Goal: Task Accomplishment & Management: Manage account settings

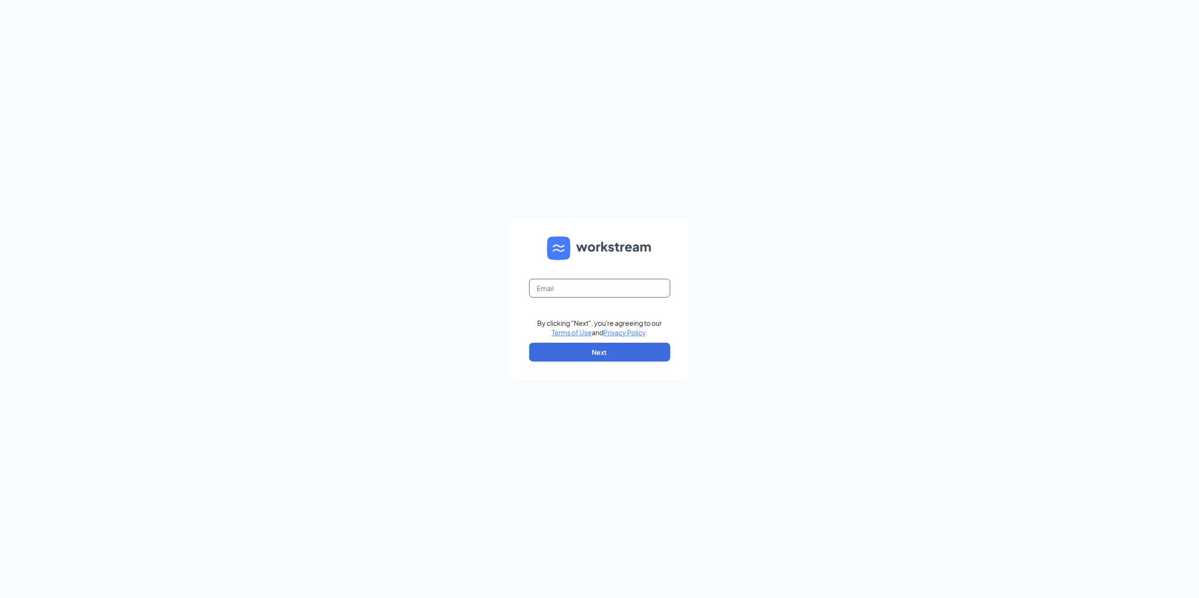
click at [562, 292] on input "text" at bounding box center [599, 288] width 141 height 19
type input "londaburton4@gmail.com"
click at [563, 352] on button "Next" at bounding box center [599, 352] width 141 height 19
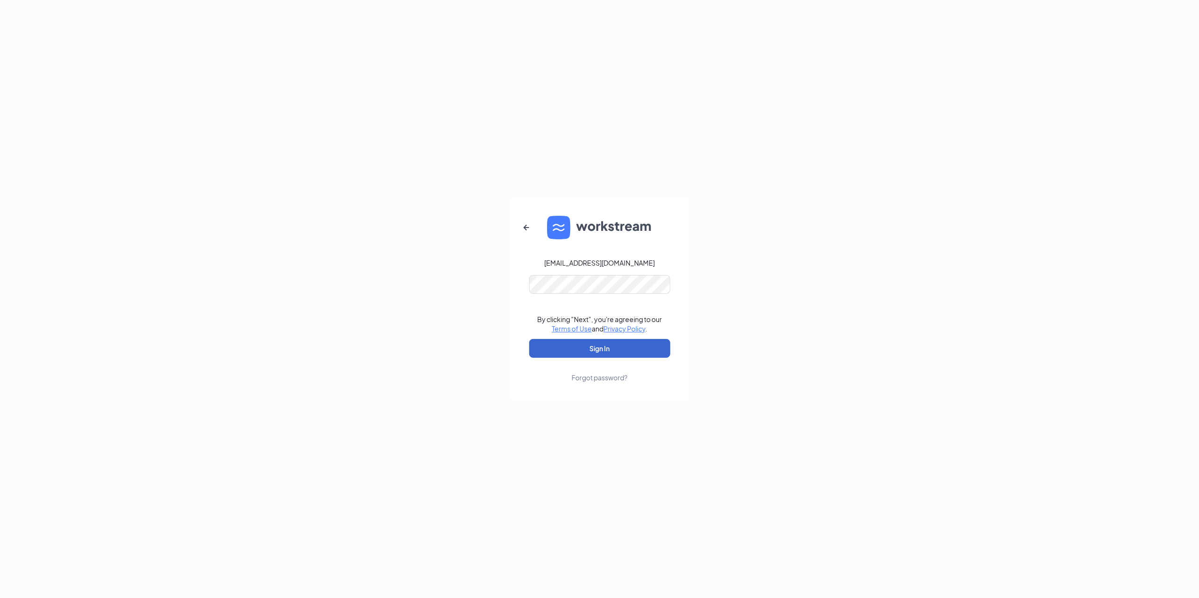
click at [603, 345] on button "Sign In" at bounding box center [599, 348] width 141 height 19
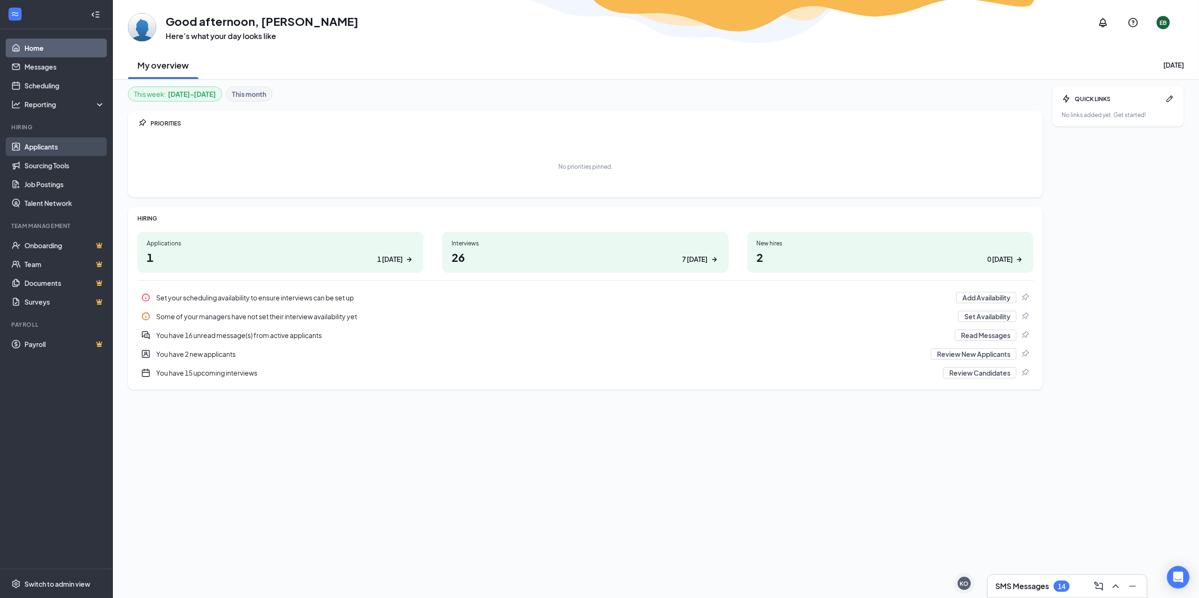
click at [42, 146] on link "Applicants" at bounding box center [64, 146] width 80 height 19
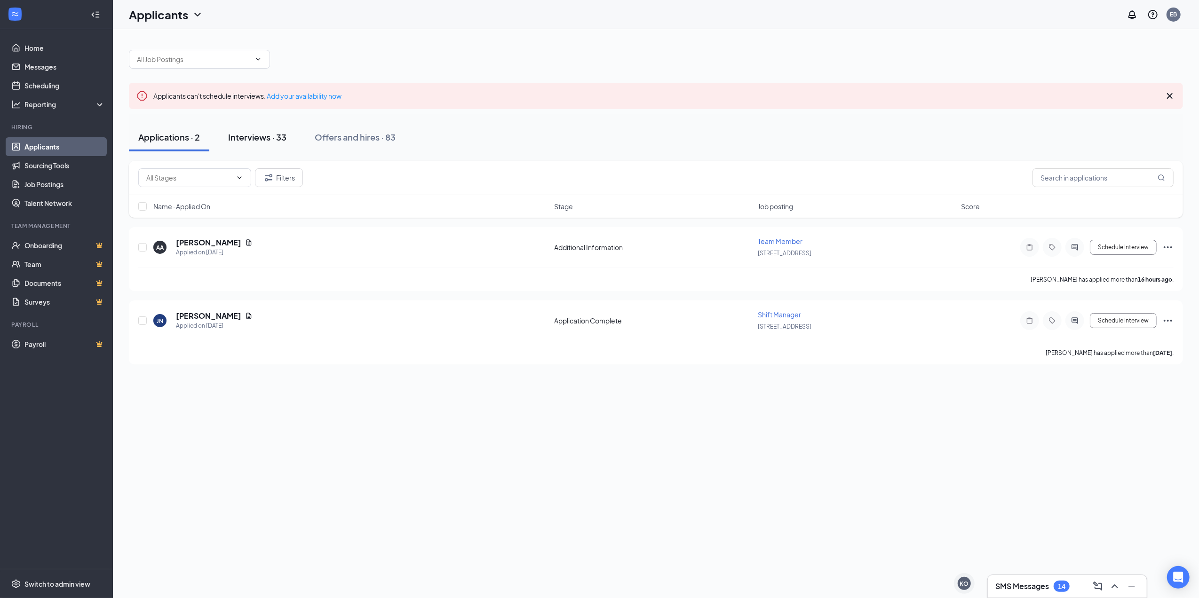
click at [248, 136] on div "Interviews · 33" at bounding box center [257, 137] width 58 height 12
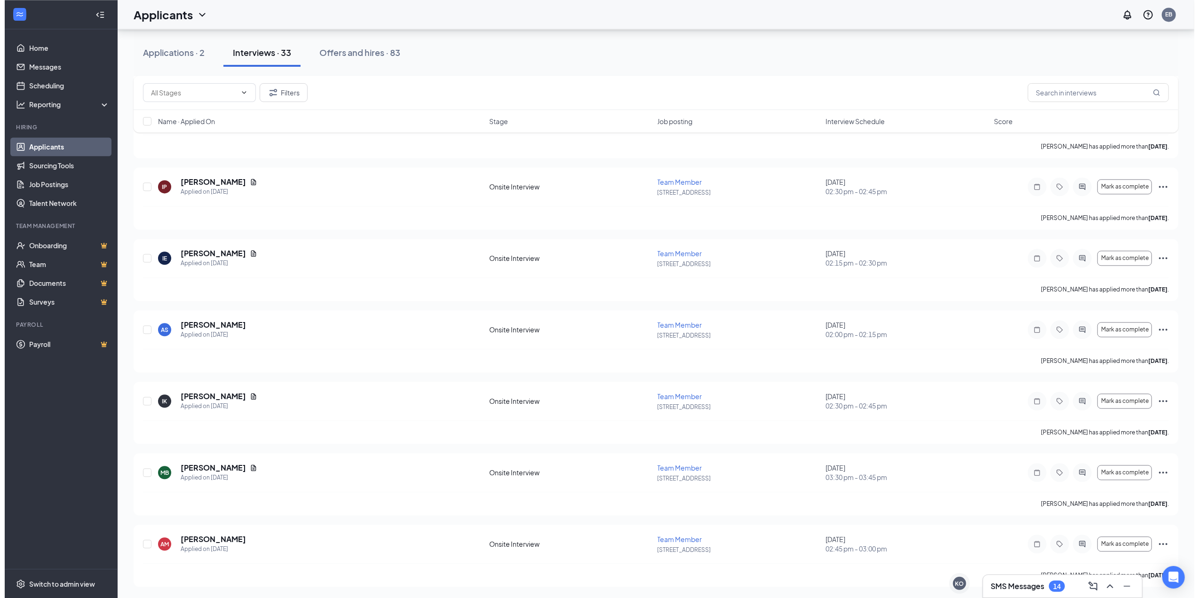
scroll to position [1996, 0]
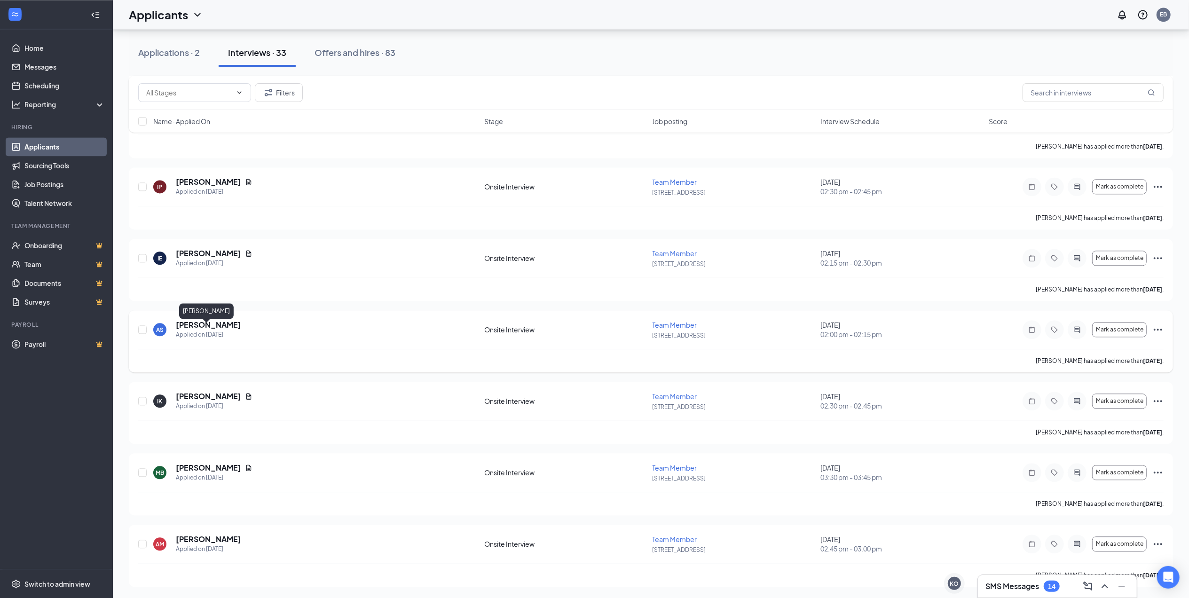
click at [187, 322] on h5 "[PERSON_NAME]" at bounding box center [208, 325] width 65 height 10
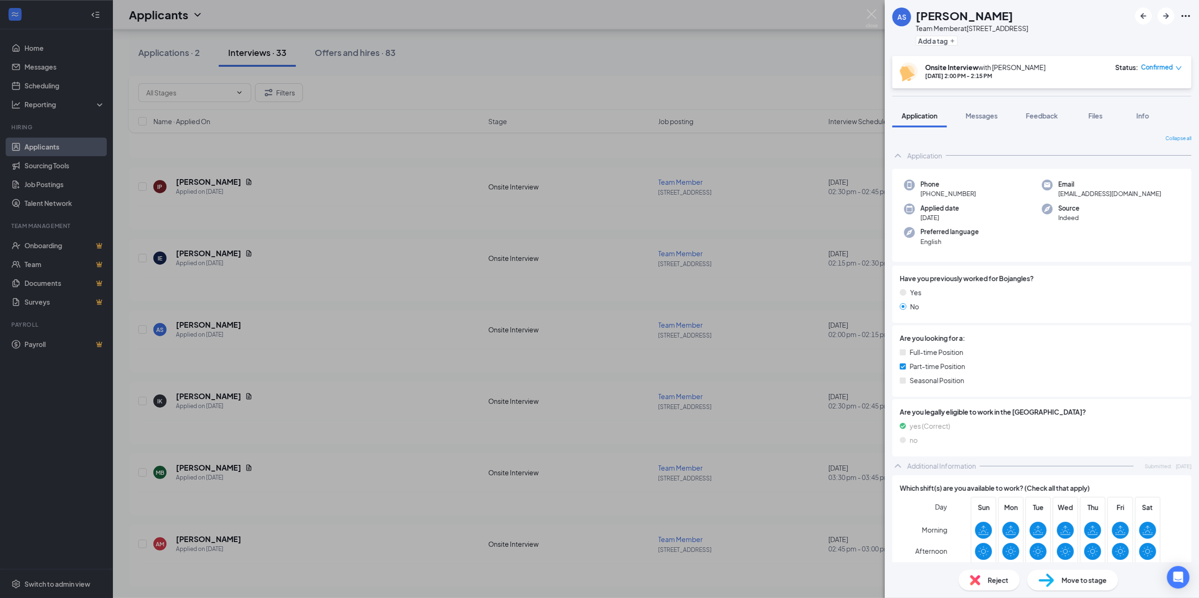
click at [996, 584] on span "Reject" at bounding box center [998, 580] width 21 height 10
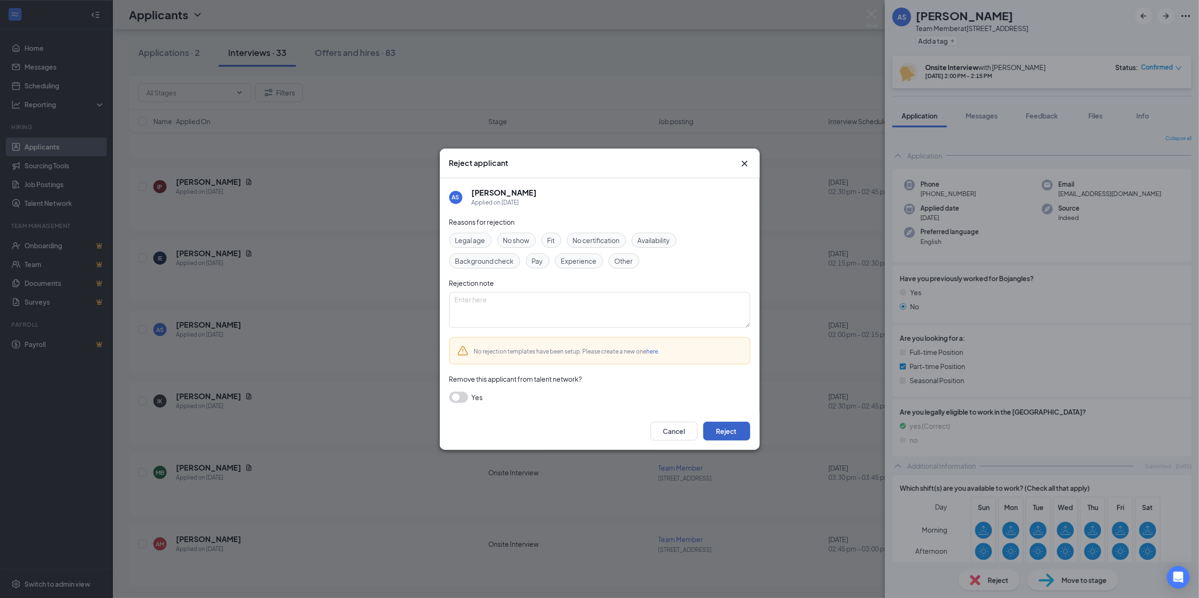
click at [728, 429] on button "Reject" at bounding box center [726, 431] width 47 height 19
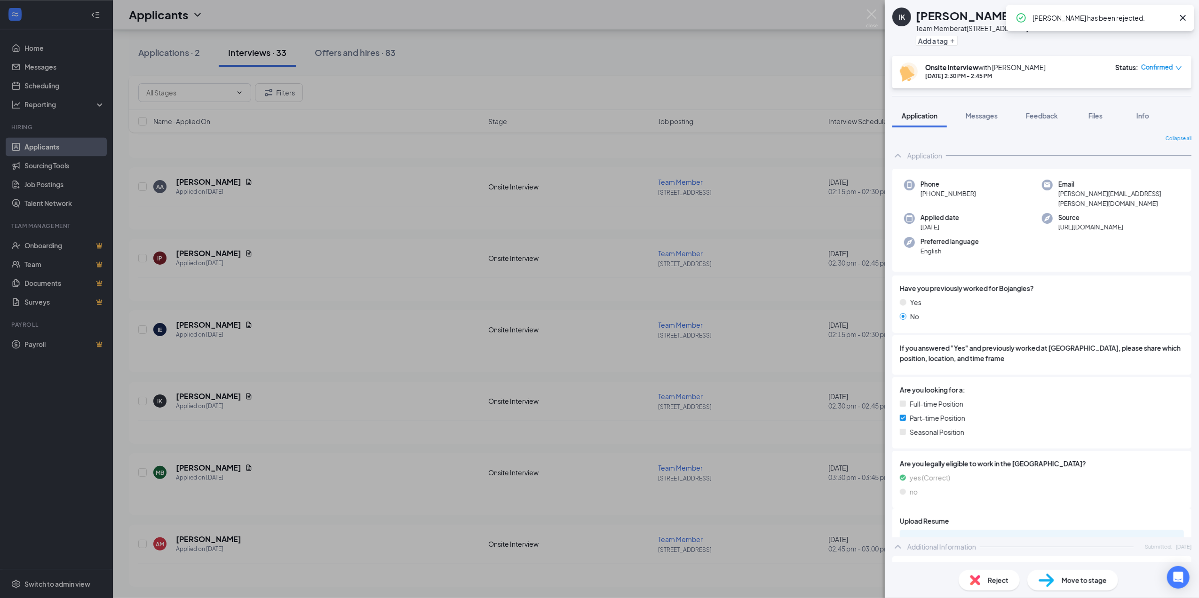
click at [605, 293] on div "IK [PERSON_NAME] Team Member at 415- Freedom Drive Add a tag Onsite Interview w…" at bounding box center [599, 299] width 1199 height 598
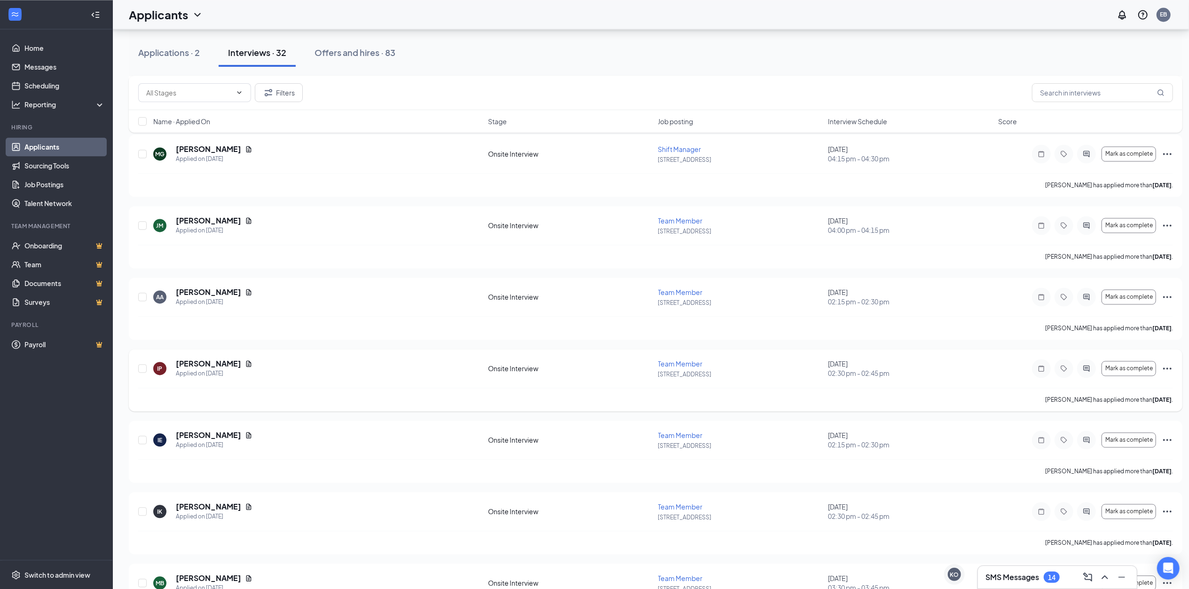
scroll to position [1808, 0]
click at [218, 296] on h5 "[PERSON_NAME]" at bounding box center [208, 292] width 65 height 10
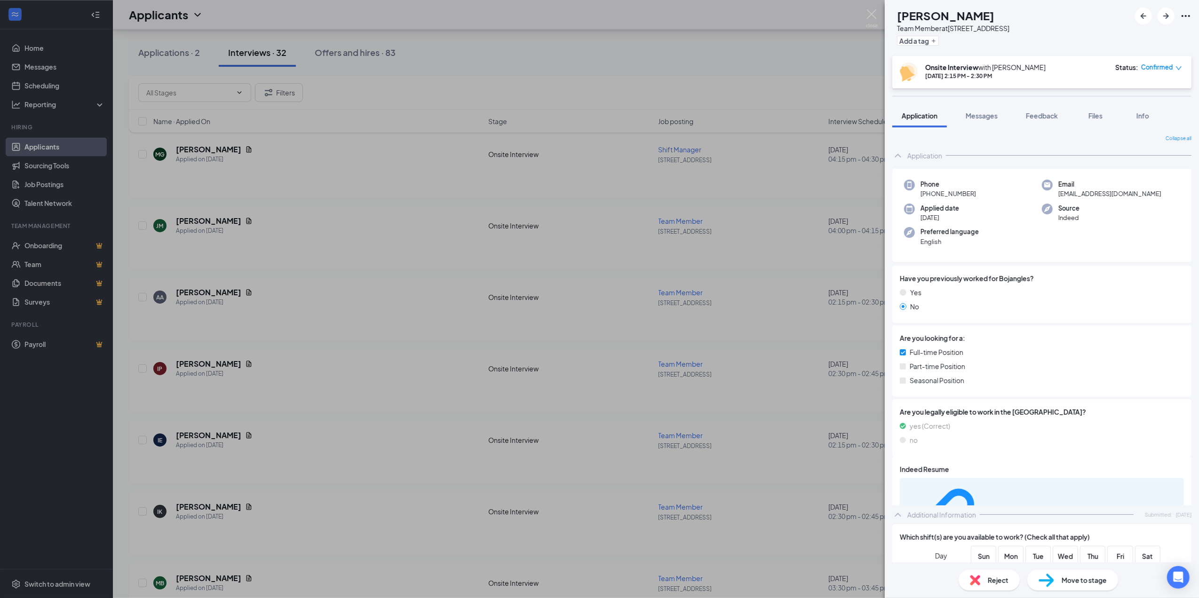
click at [993, 577] on span "Reject" at bounding box center [998, 580] width 21 height 10
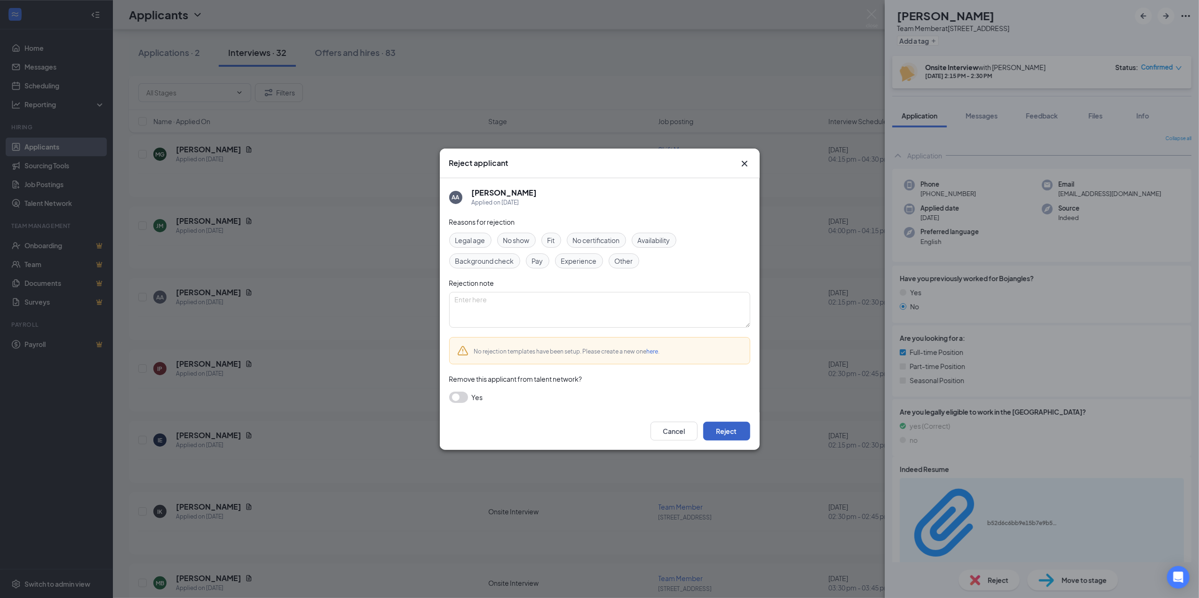
click at [718, 429] on button "Reject" at bounding box center [726, 431] width 47 height 19
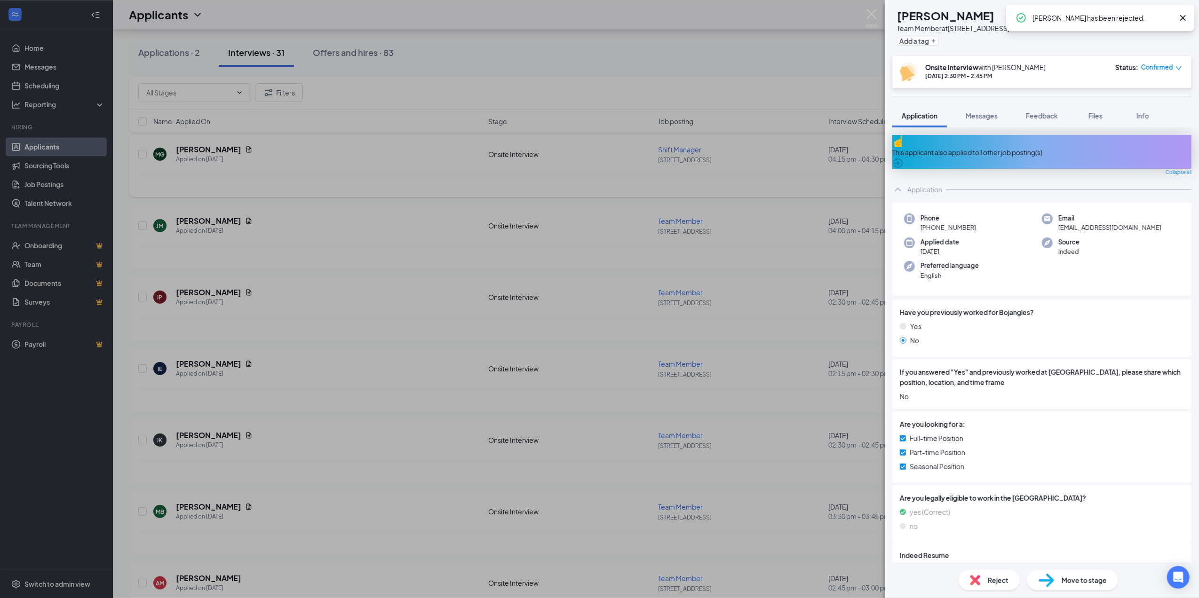
click at [380, 180] on div "IP [PERSON_NAME] Team Member at [STREET_ADDRESS] Add a tag Onsite Interview wit…" at bounding box center [599, 299] width 1199 height 598
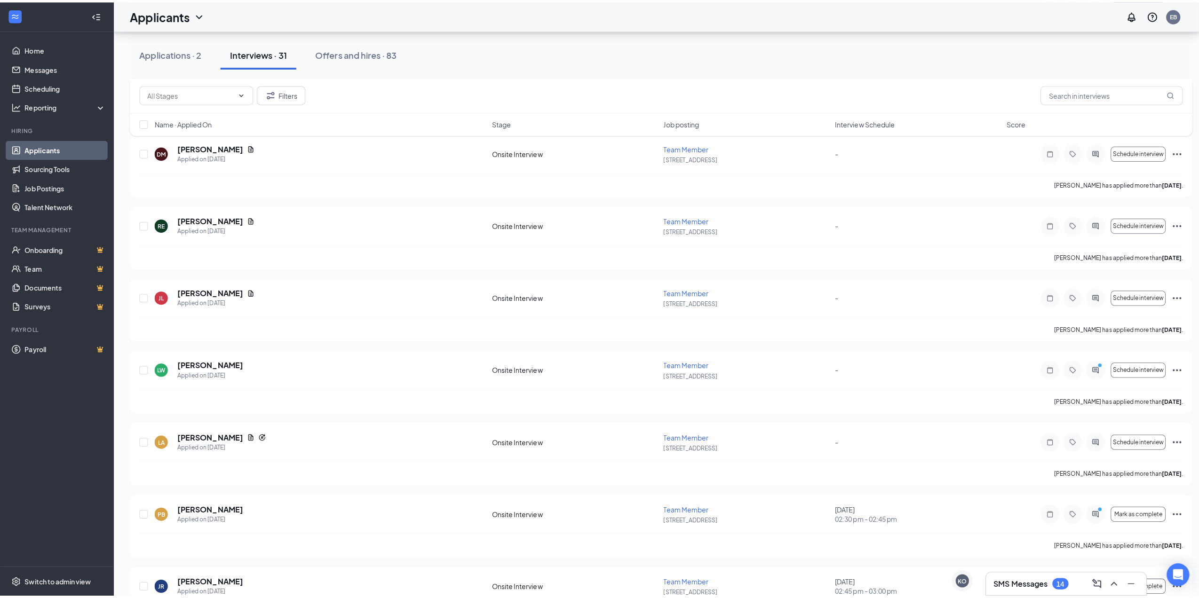
scroll to position [742, 0]
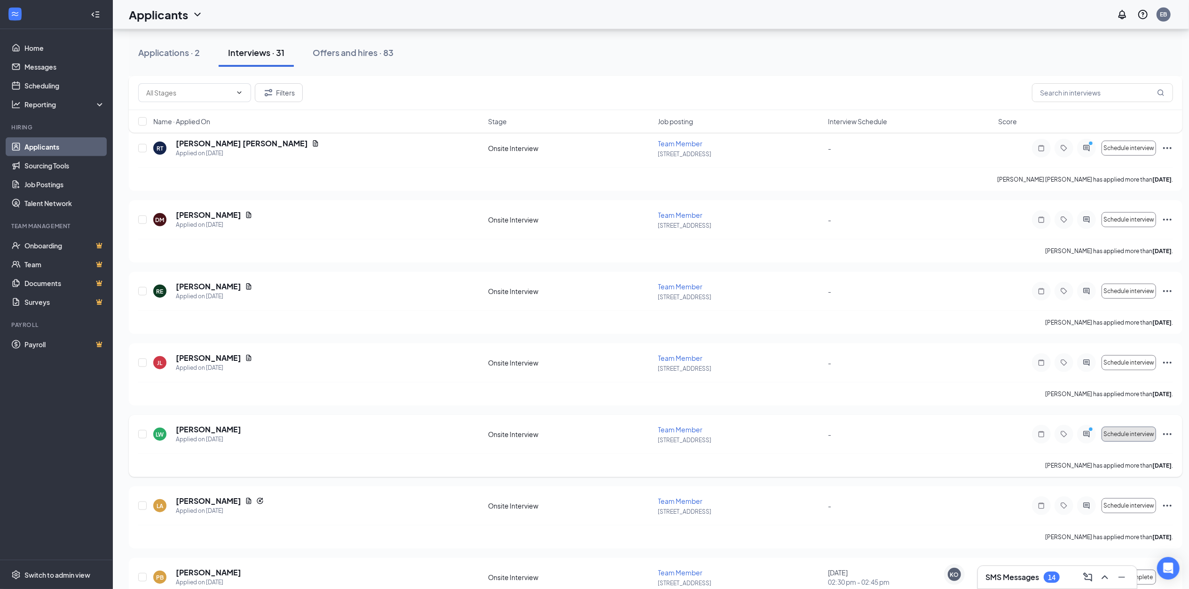
click at [1115, 435] on span "Schedule interview" at bounding box center [1129, 434] width 51 height 7
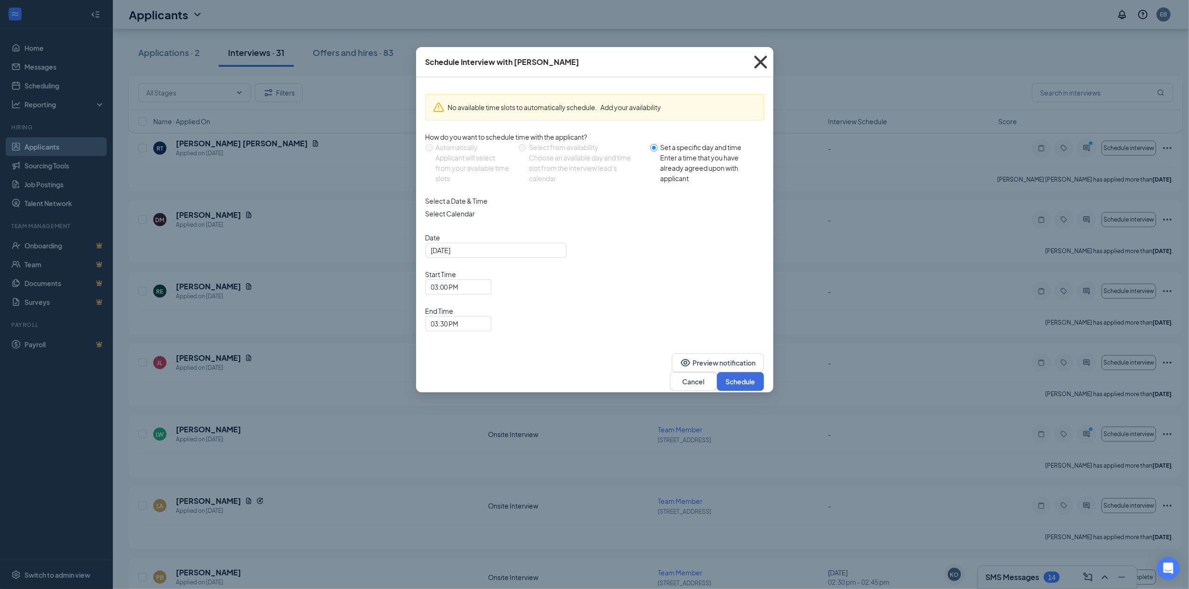
click at [766, 57] on icon "Cross" at bounding box center [760, 61] width 25 height 25
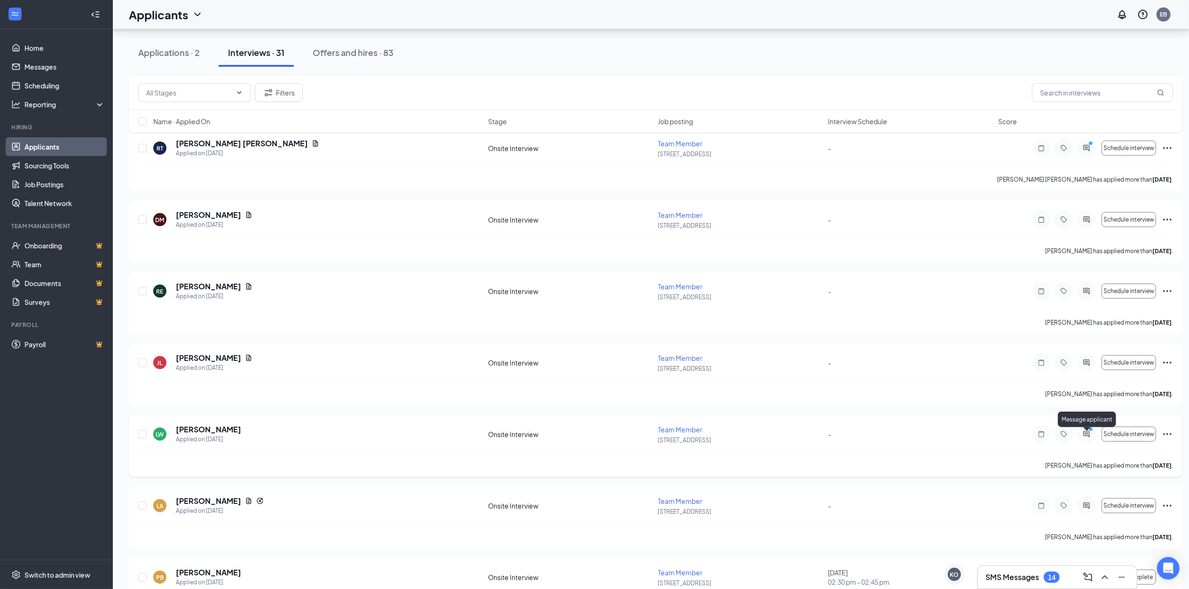
click at [1083, 433] on icon "ActiveChat" at bounding box center [1086, 434] width 11 height 8
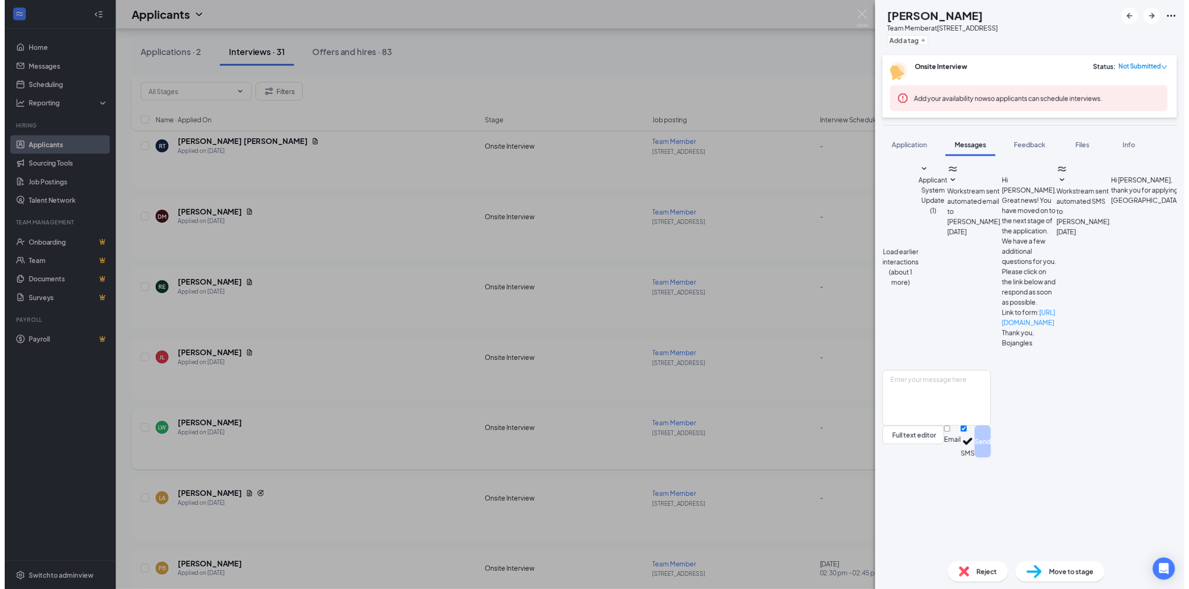
scroll to position [118, 0]
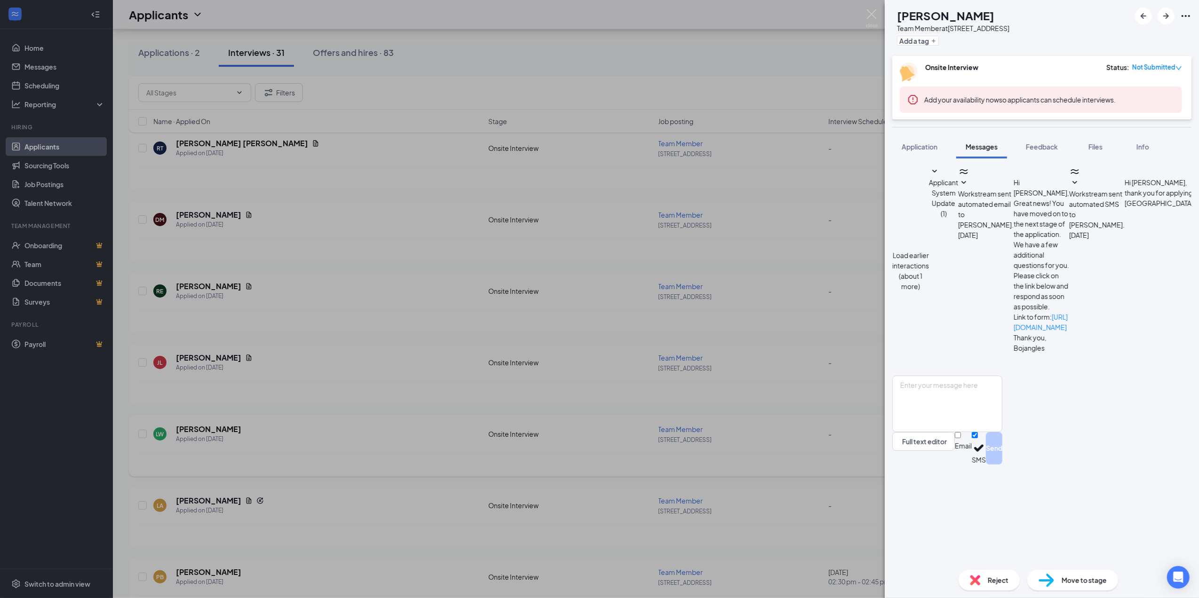
click at [1072, 581] on span "Move to stage" at bounding box center [1083, 580] width 45 height 10
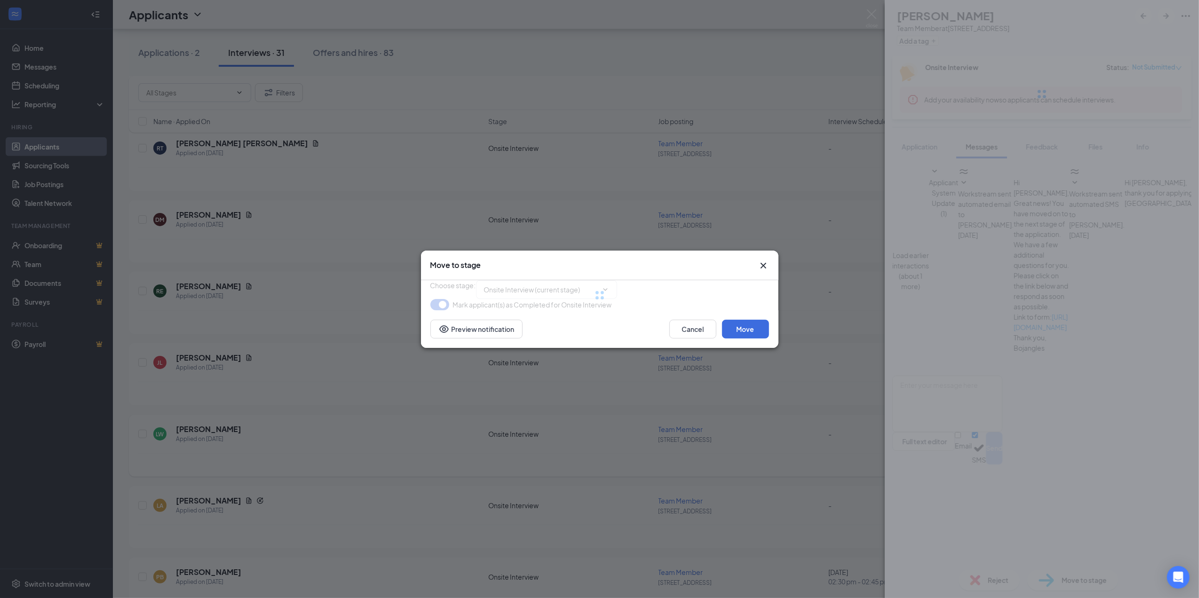
type input "Hiring Complete (final stage)"
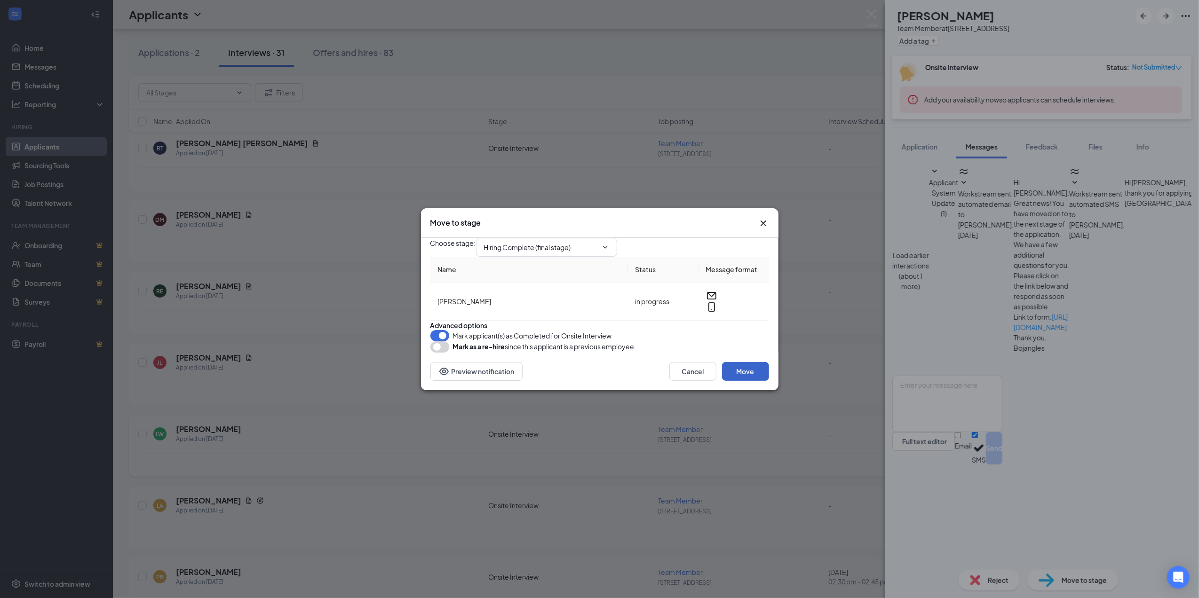
click at [749, 381] on button "Move" at bounding box center [745, 371] width 47 height 19
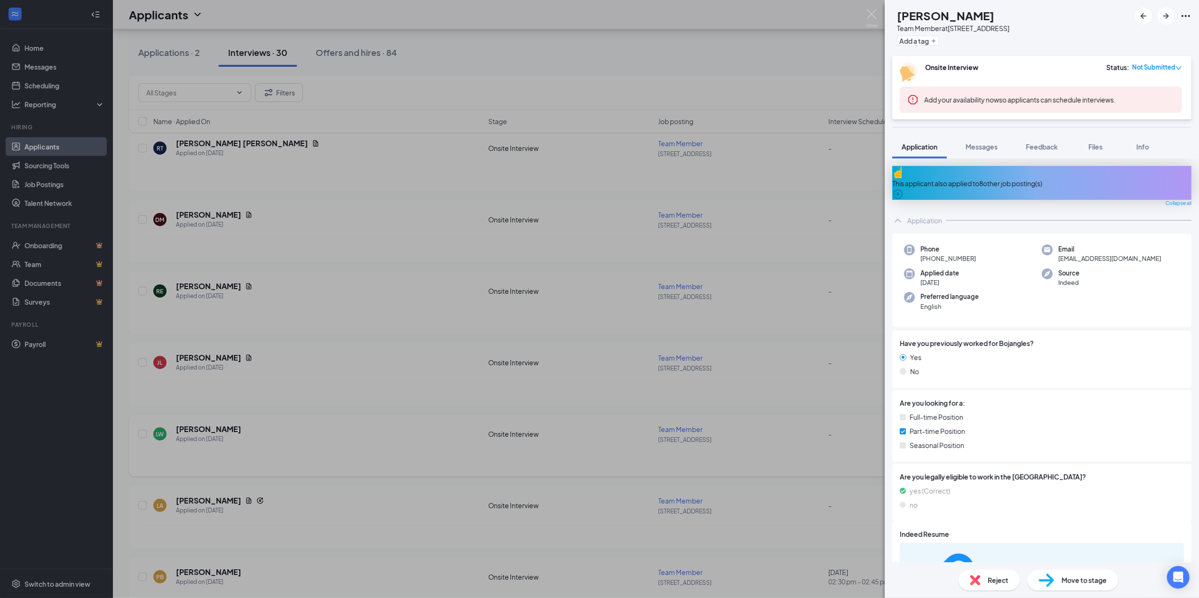
click at [734, 211] on div "LA [PERSON_NAME] Team Member at [STREET_ADDRESS] Add a tag Onsite Interview Sta…" at bounding box center [599, 299] width 1199 height 598
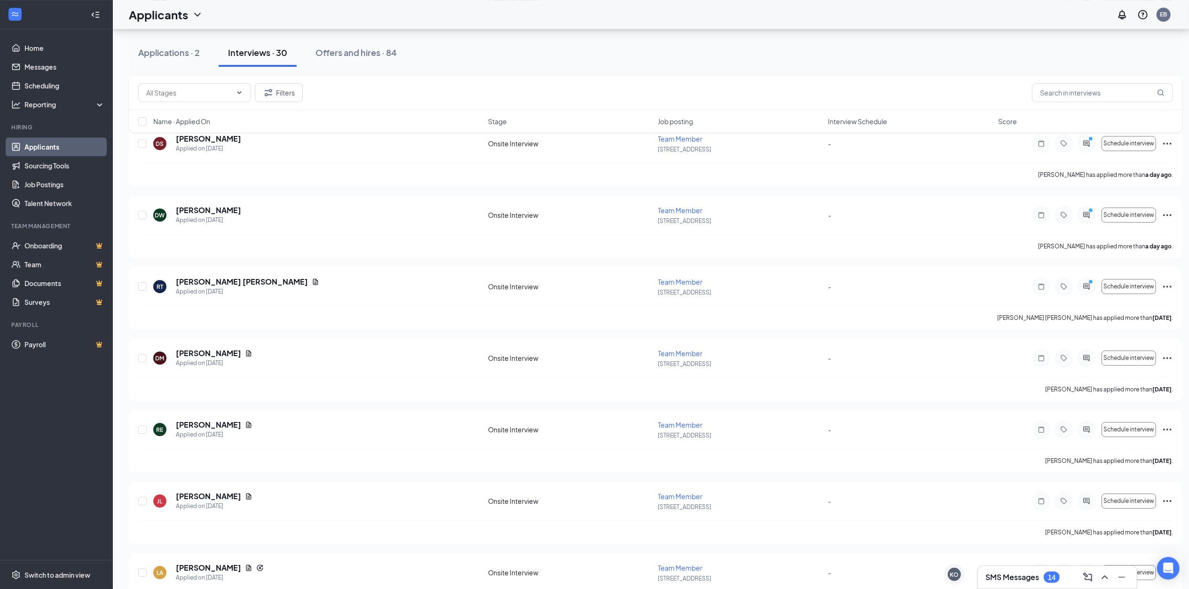
scroll to position [2685, 0]
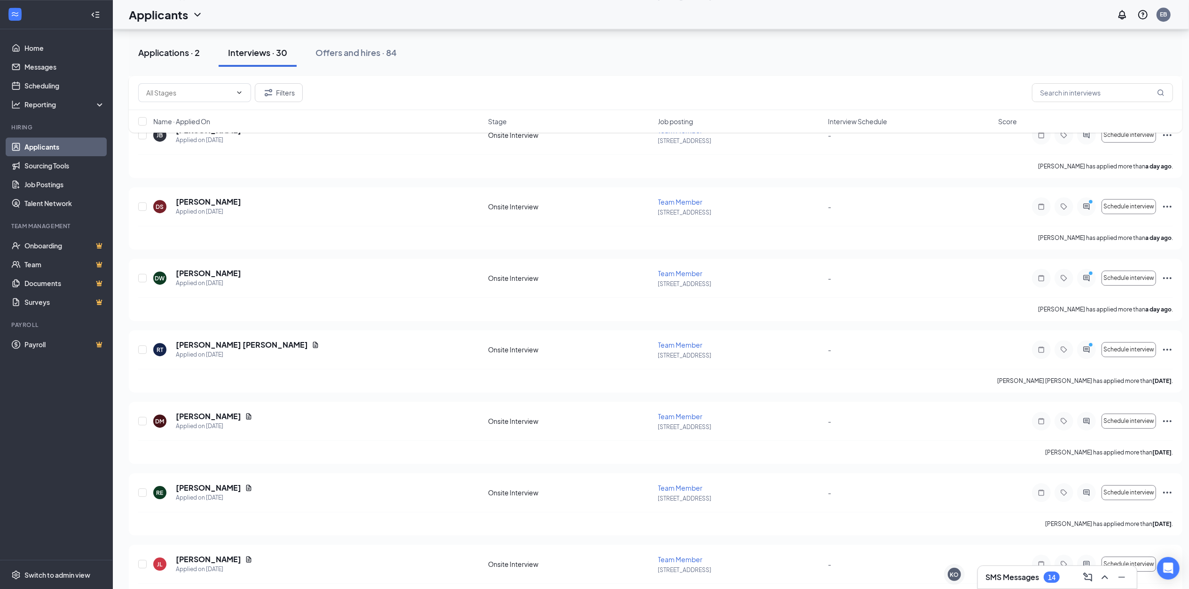
click at [186, 47] on div "Applications · 2" at bounding box center [169, 53] width 62 height 12
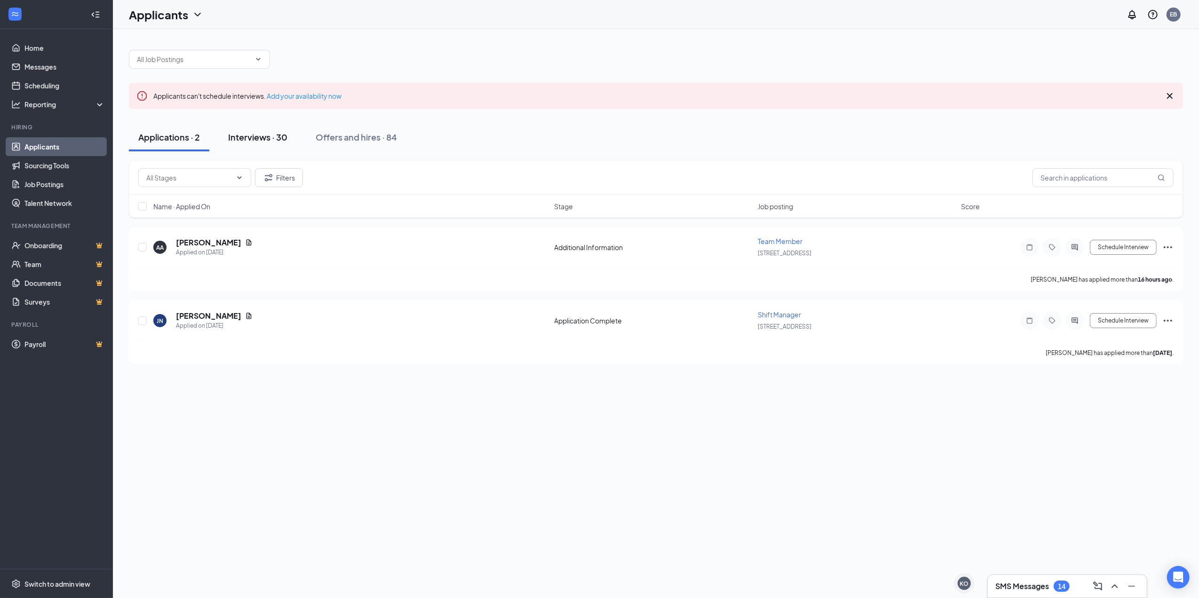
click at [252, 128] on button "Interviews · 30" at bounding box center [258, 137] width 78 height 28
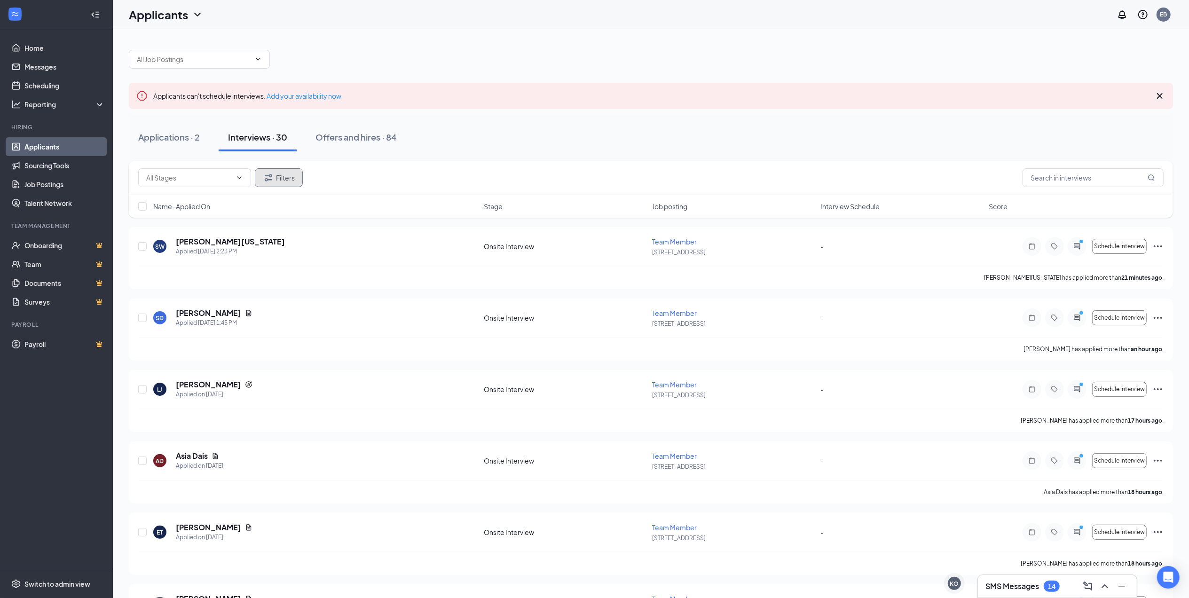
click at [278, 180] on button "Filters" at bounding box center [279, 177] width 48 height 19
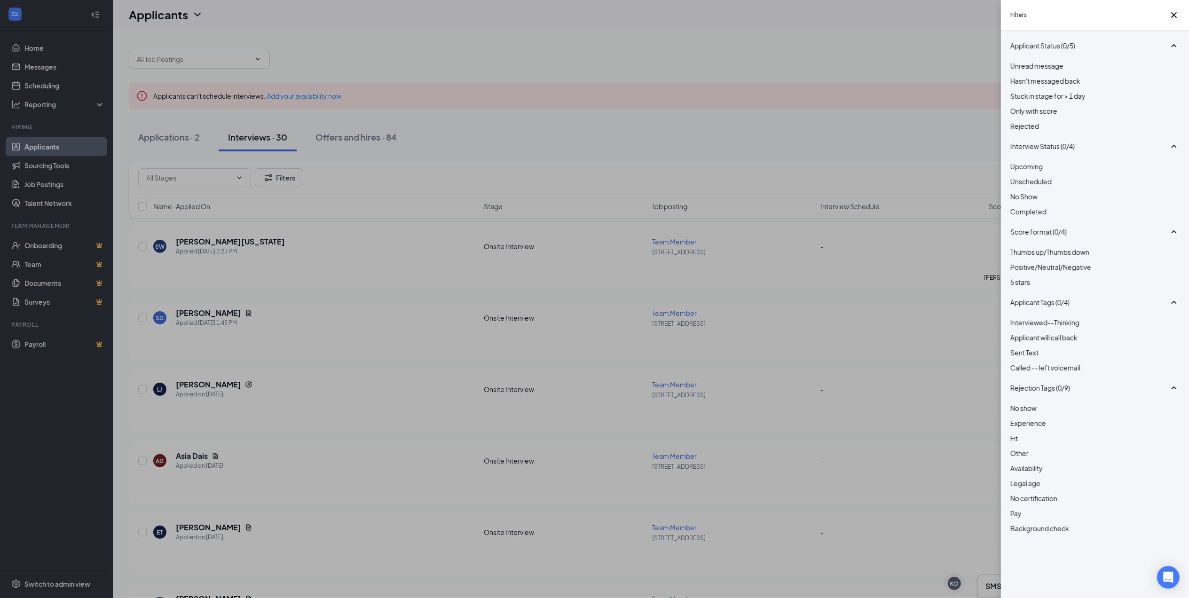
click at [1013, 121] on div at bounding box center [1095, 121] width 169 height 0
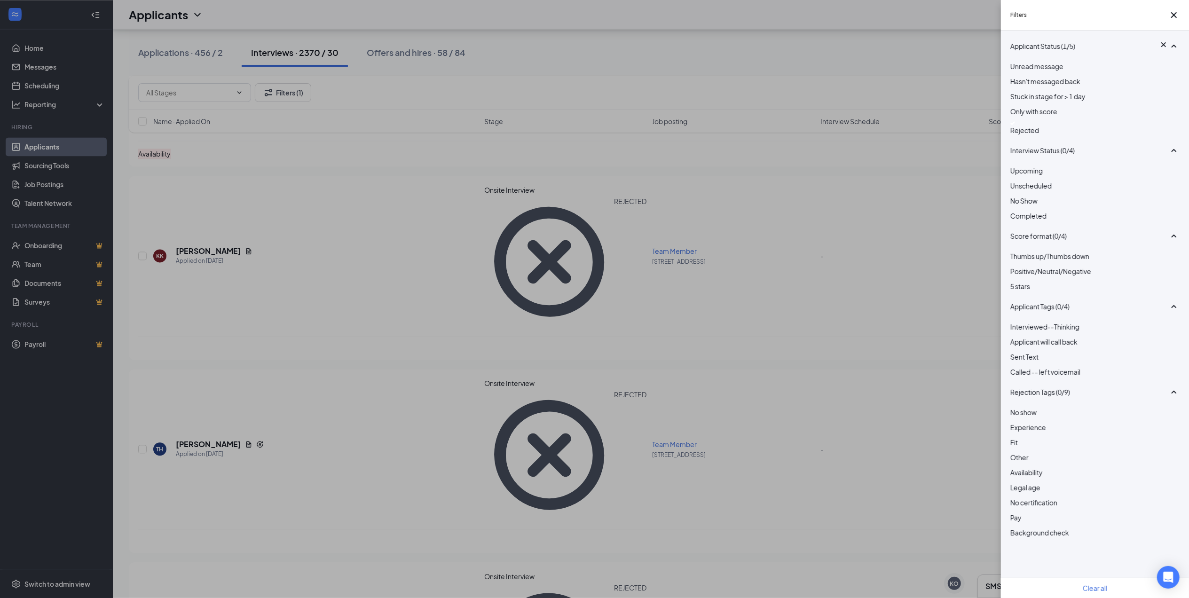
scroll to position [1818, 0]
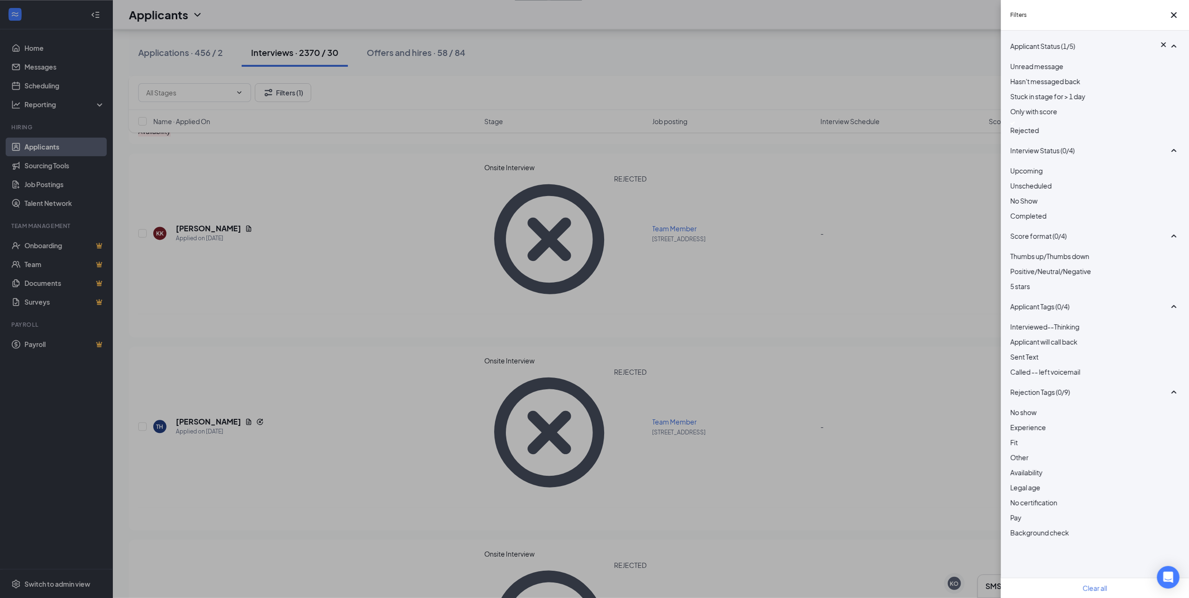
click at [1011, 125] on div at bounding box center [1095, 123] width 169 height 4
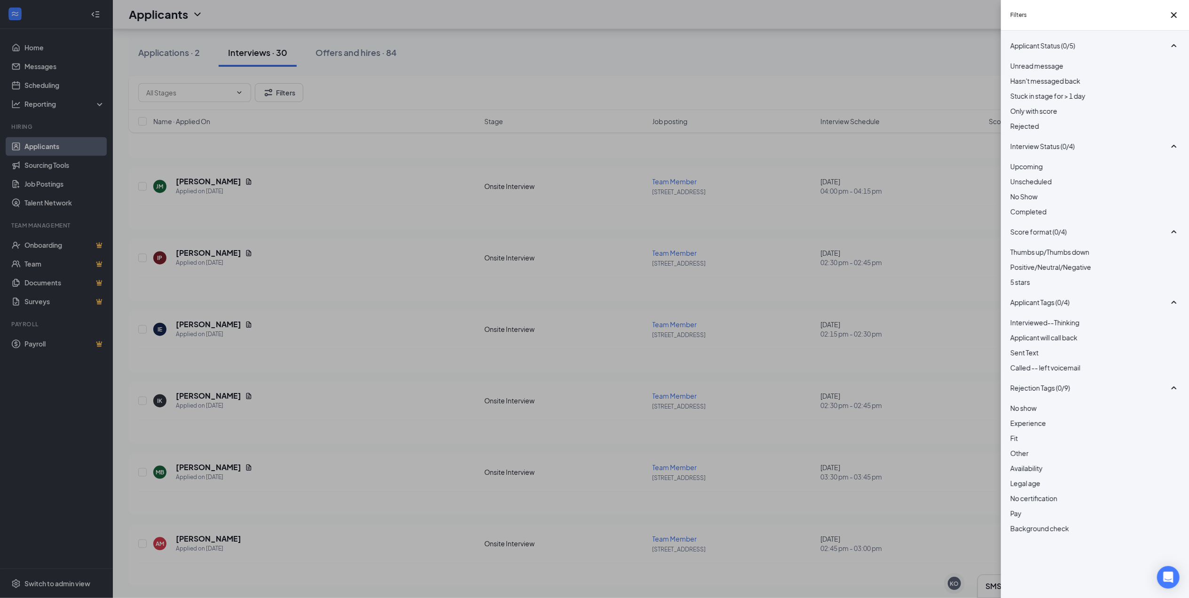
scroll to position [1769, 0]
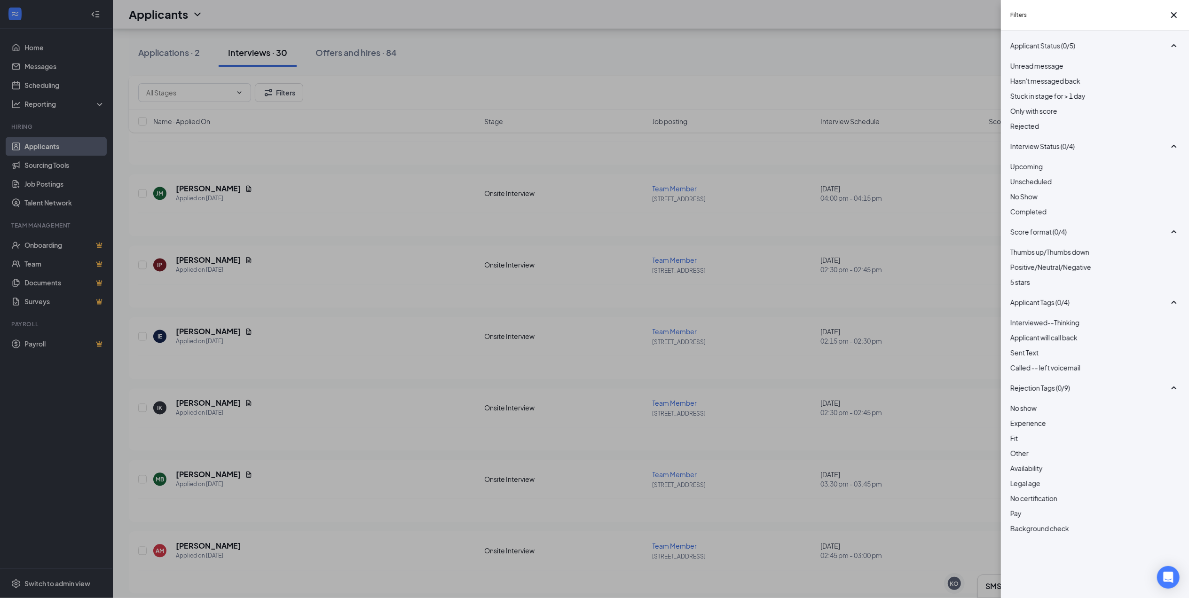
click at [240, 52] on div "Filters Applicant Status (0/5) Unread message Hasn't messaged back Stuck in sta…" at bounding box center [594, 299] width 1189 height 598
click at [262, 49] on div "Filters Applicant Status (0/5) Unread message Hasn't messaged back Stuck in sta…" at bounding box center [594, 299] width 1189 height 598
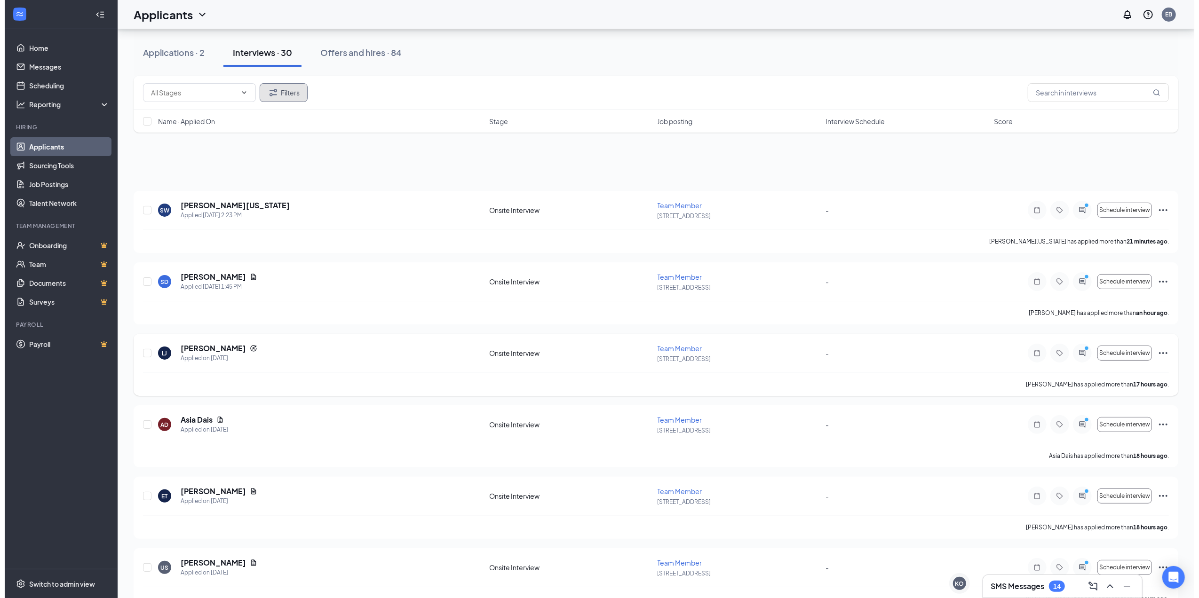
scroll to position [0, 0]
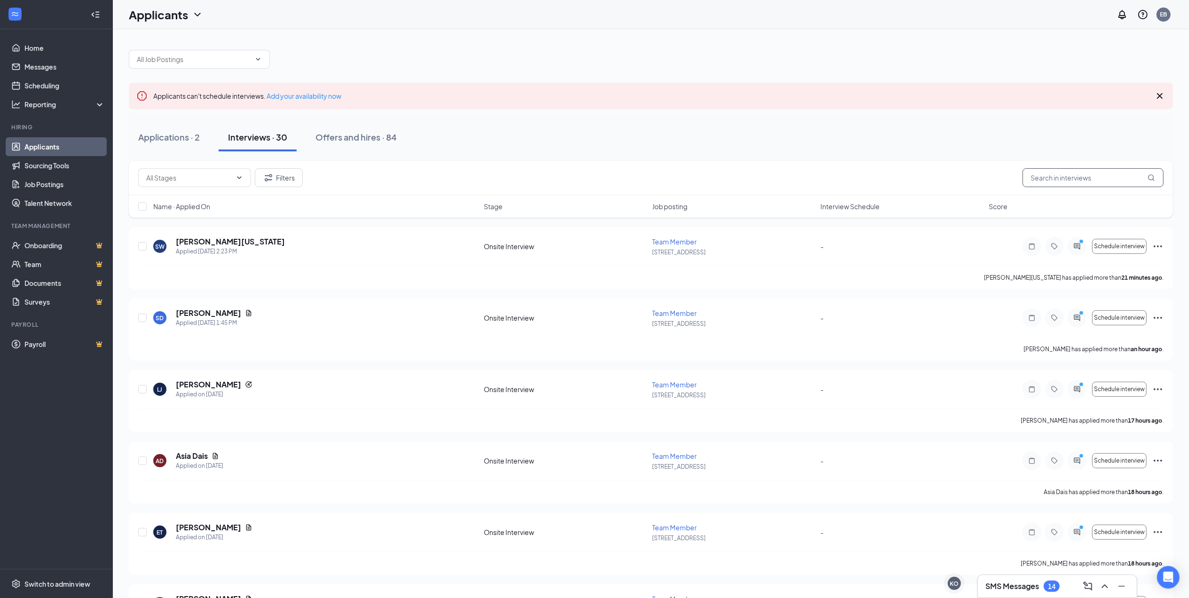
click at [1054, 175] on input "text" at bounding box center [1093, 177] width 141 height 19
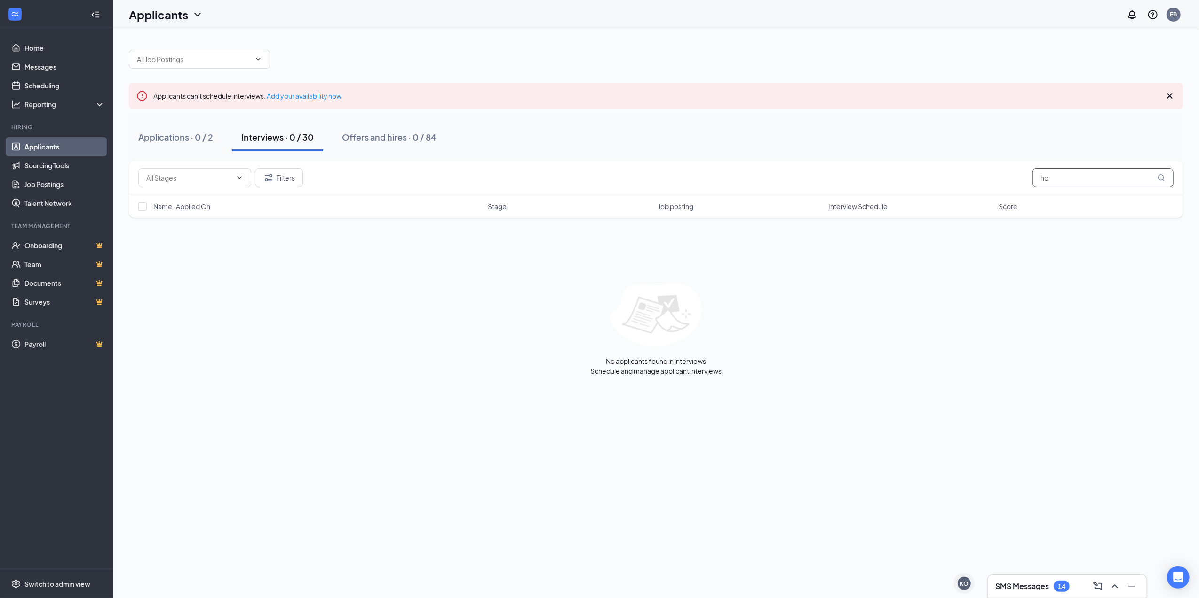
type input "h"
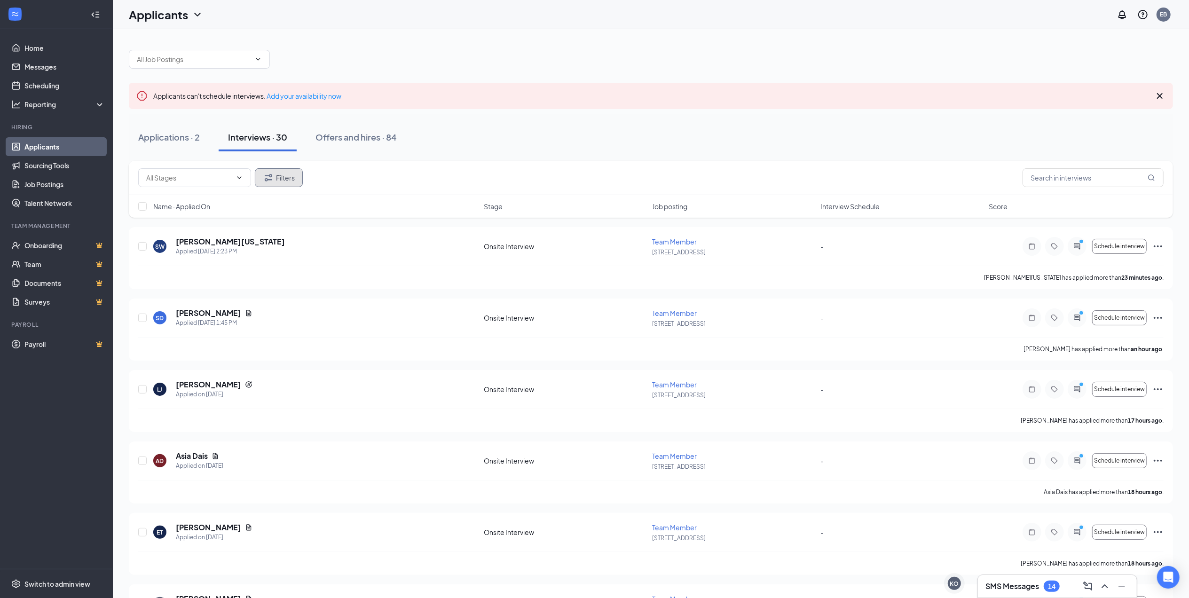
click at [280, 177] on button "Filters" at bounding box center [279, 177] width 48 height 19
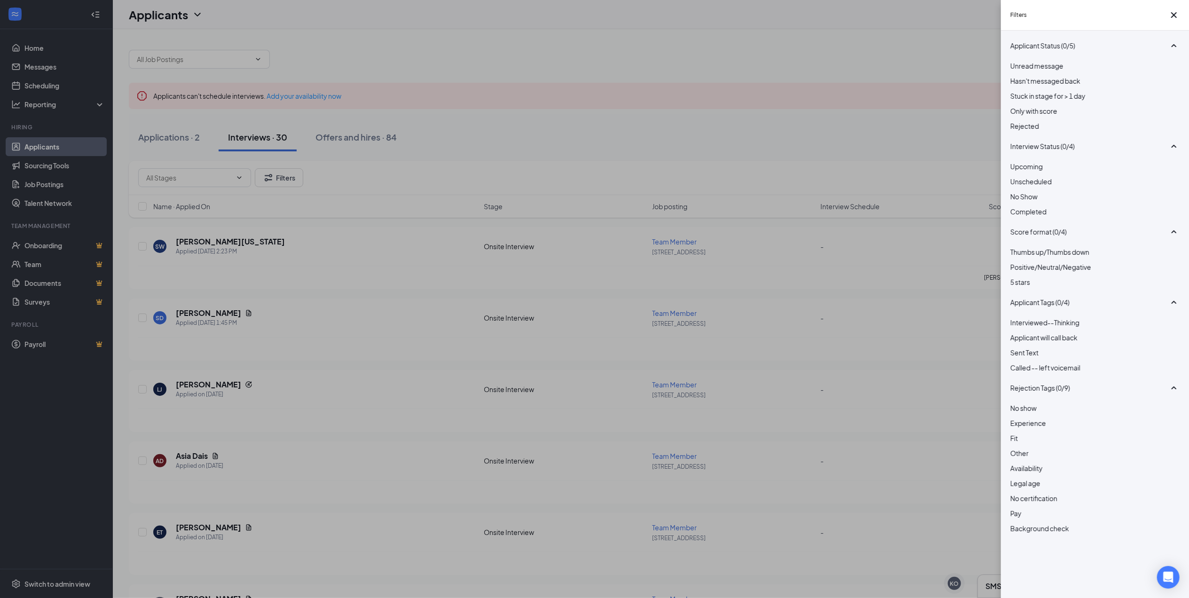
click at [1017, 121] on div at bounding box center [1095, 121] width 169 height 0
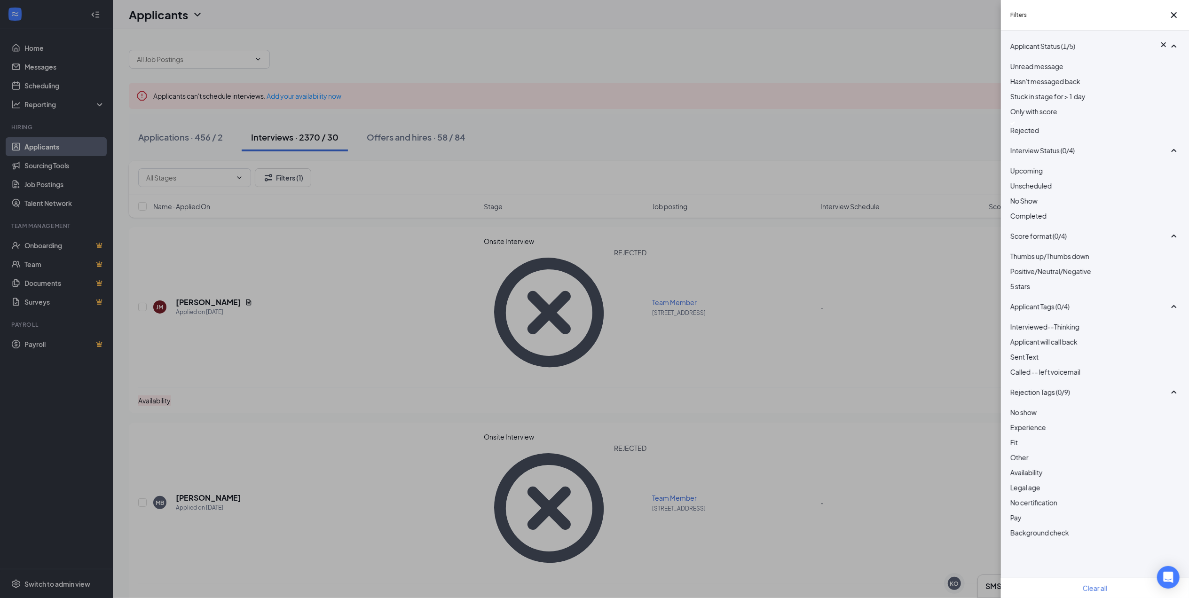
click at [899, 160] on div "Filters Applicant Status (1/5) Unread message Hasn't messaged back Stuck in sta…" at bounding box center [594, 299] width 1189 height 598
click at [804, 152] on div "Filters Applicant Status (1/5) Unread message Hasn't messaged back Stuck in sta…" at bounding box center [594, 299] width 1189 height 598
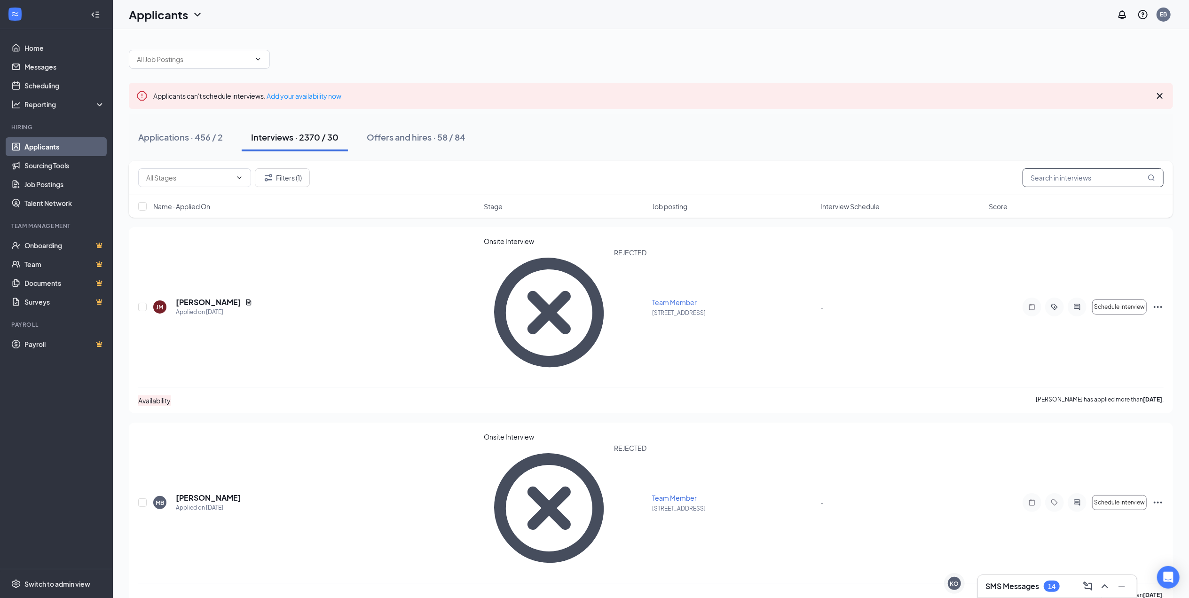
click at [1058, 175] on input "text" at bounding box center [1093, 177] width 141 height 19
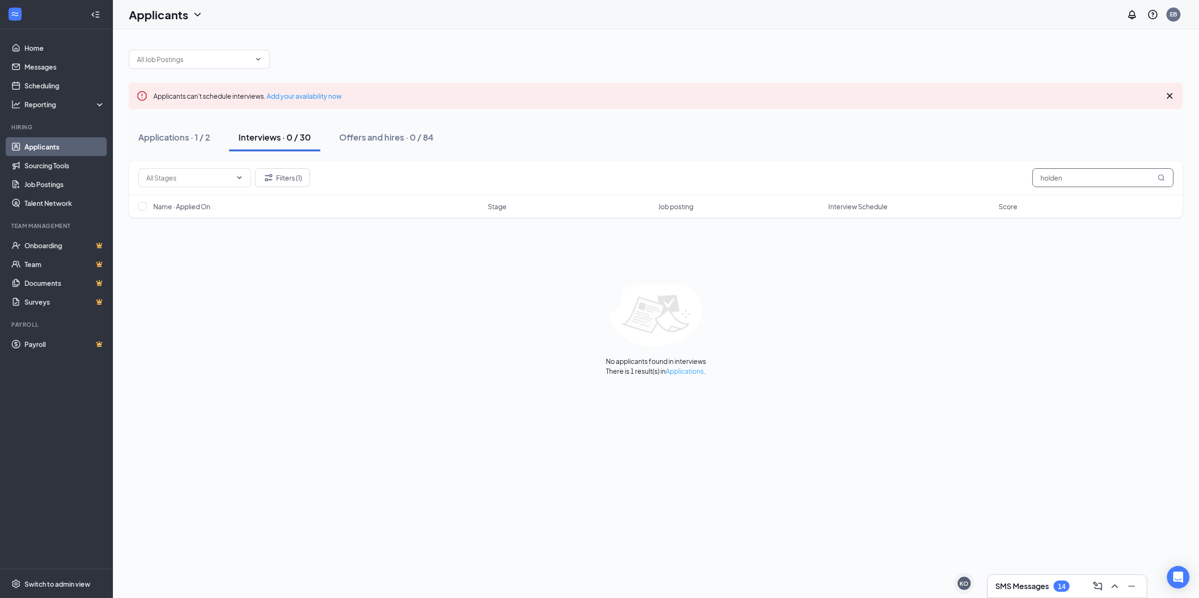
type input "holden"
click at [688, 372] on link "Applications" at bounding box center [685, 371] width 38 height 8
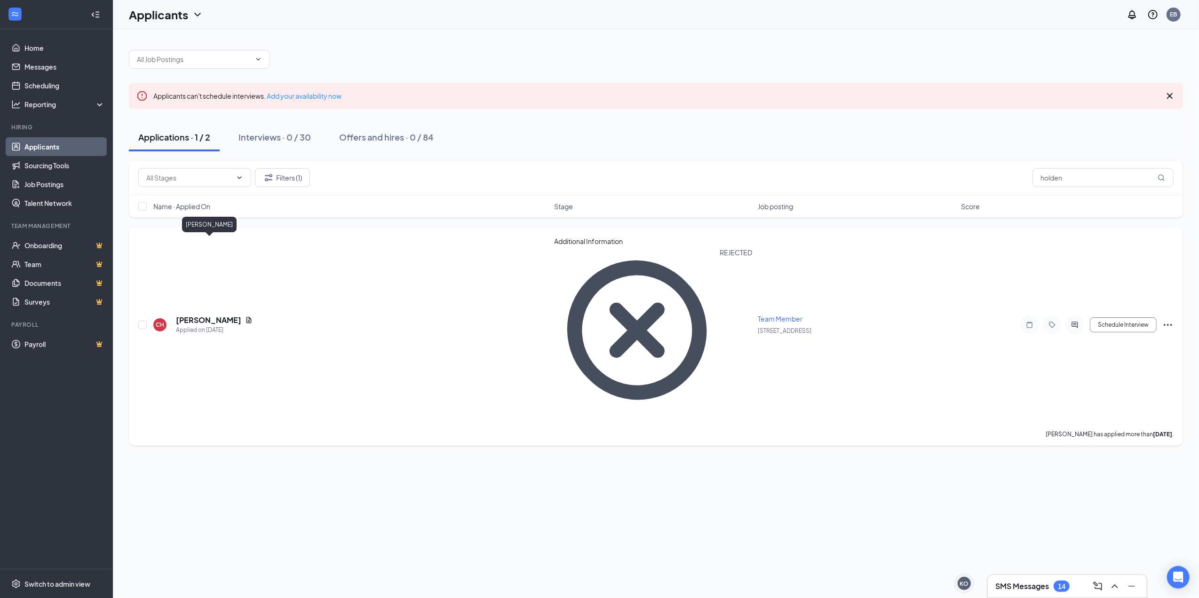
click at [230, 315] on h5 "[PERSON_NAME]" at bounding box center [208, 320] width 65 height 10
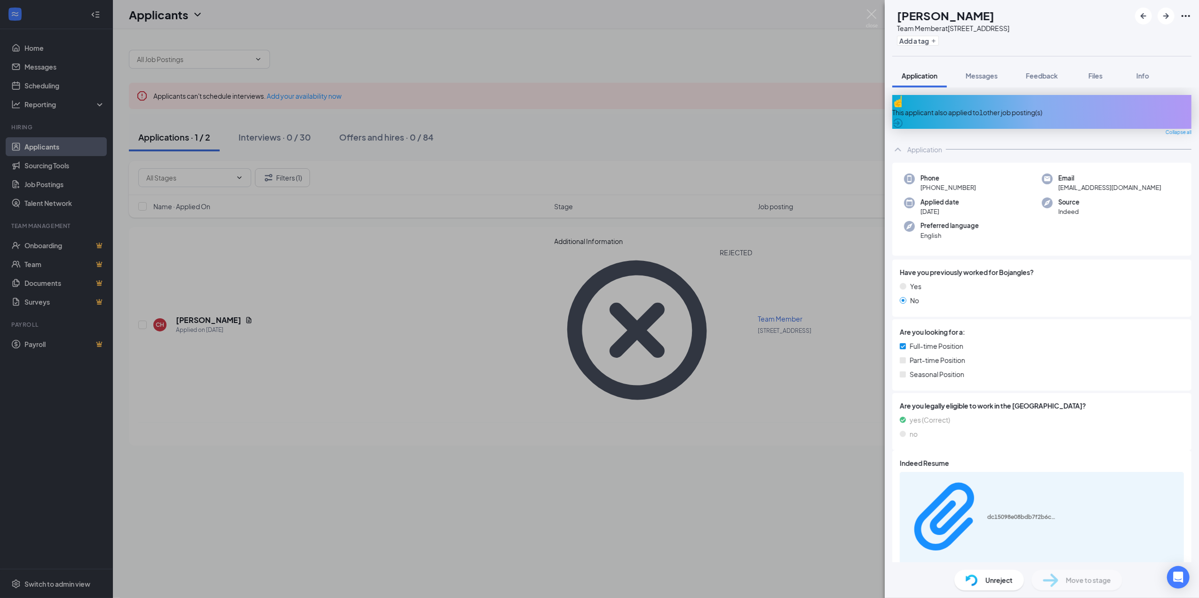
click at [999, 108] on div "This applicant also applied to 1 other job posting(s)" at bounding box center [1041, 112] width 299 height 10
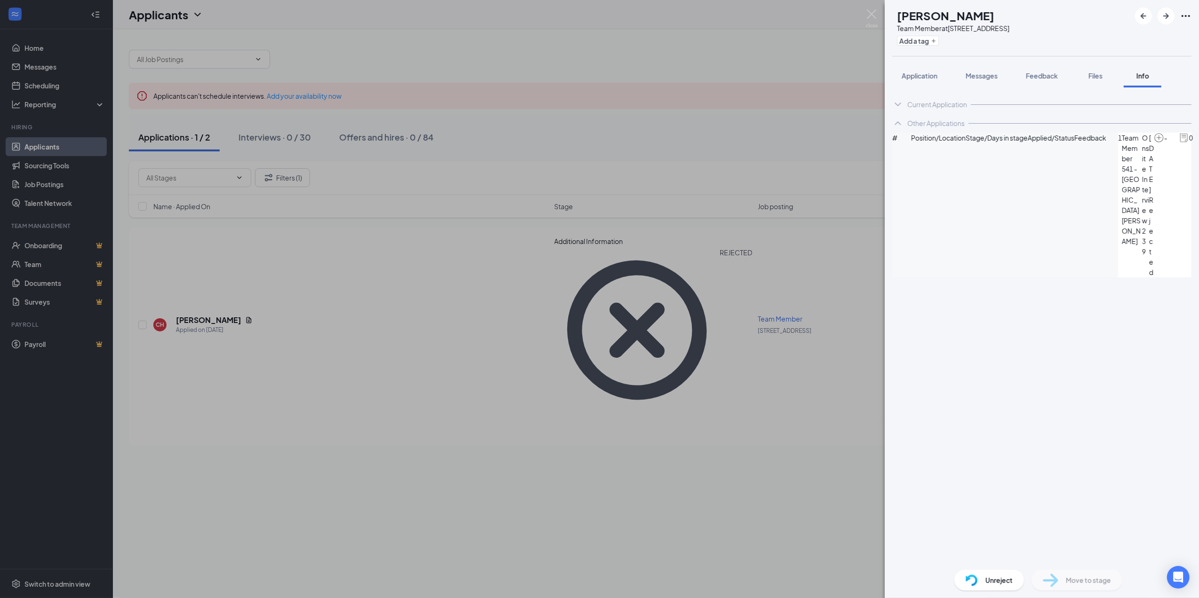
click at [794, 166] on div "CH [PERSON_NAME] Team Member at [STREET_ADDRESS] Add a tag Application Messages…" at bounding box center [599, 299] width 1199 height 598
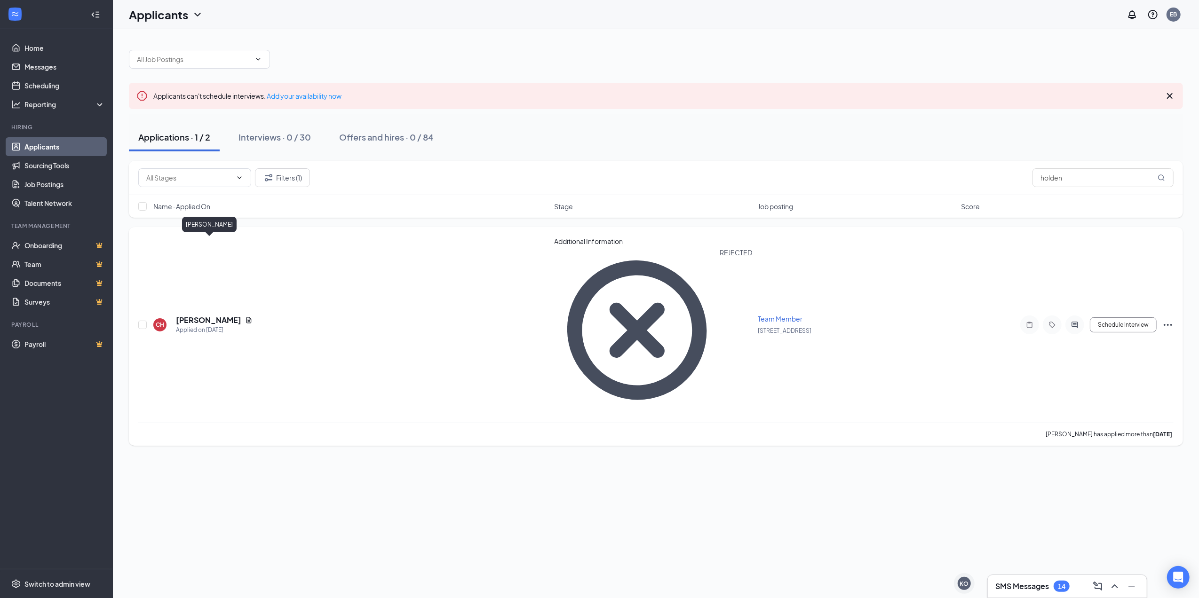
click at [211, 315] on h5 "[PERSON_NAME]" at bounding box center [208, 320] width 65 height 10
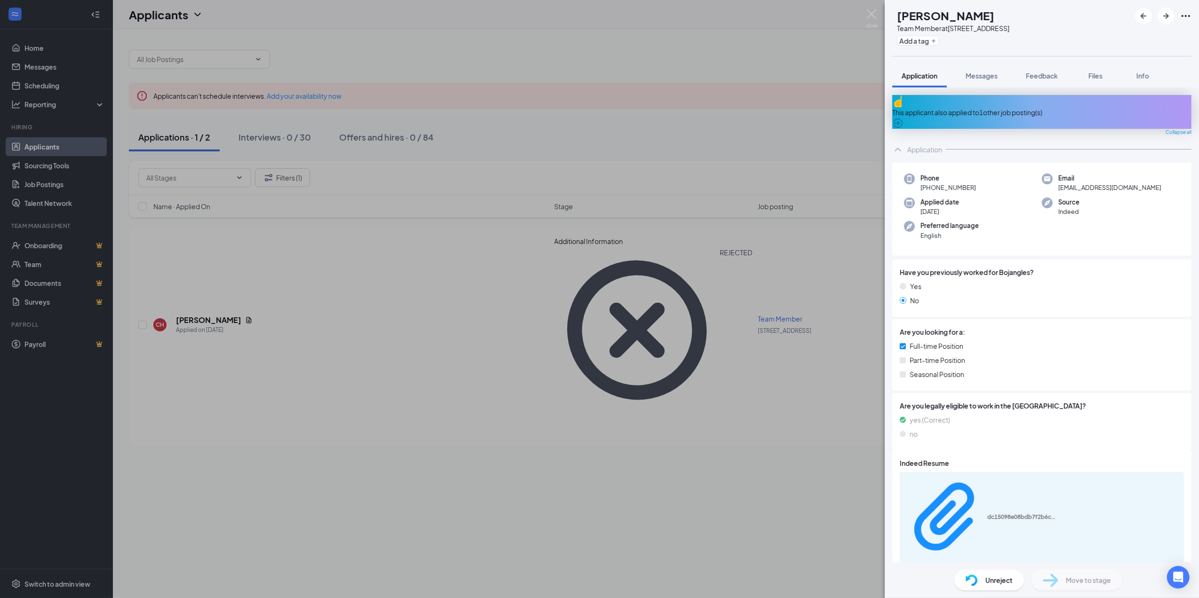
click at [518, 175] on div "CH [PERSON_NAME] Team Member at [STREET_ADDRESS] Add a tag Application Messages…" at bounding box center [599, 299] width 1199 height 598
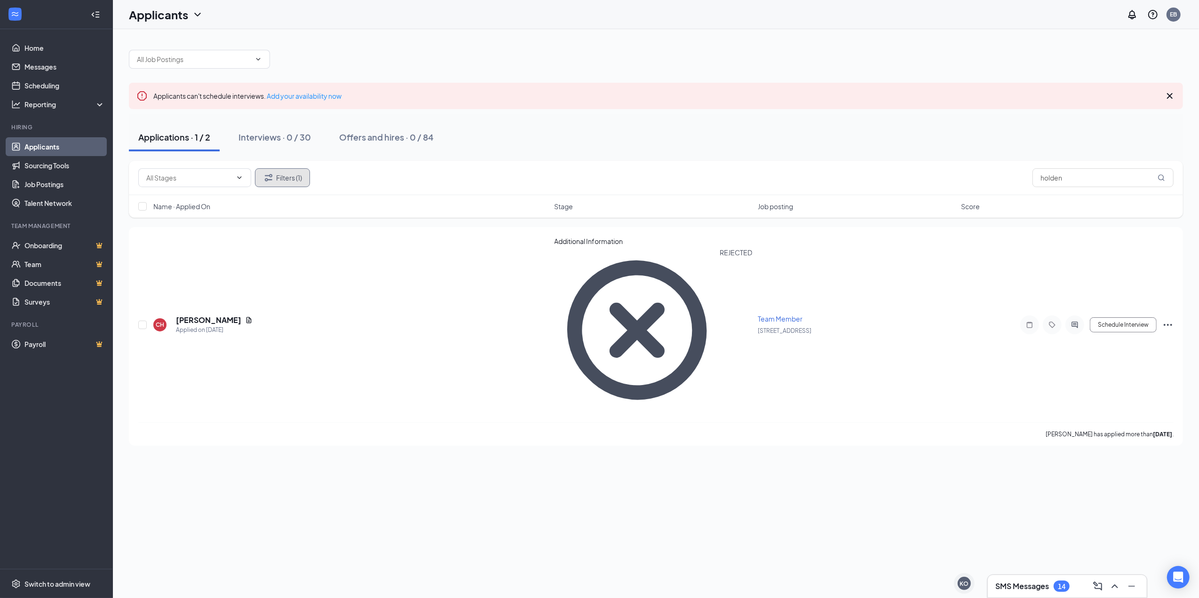
click at [301, 173] on button "Filters (1)" at bounding box center [282, 177] width 55 height 19
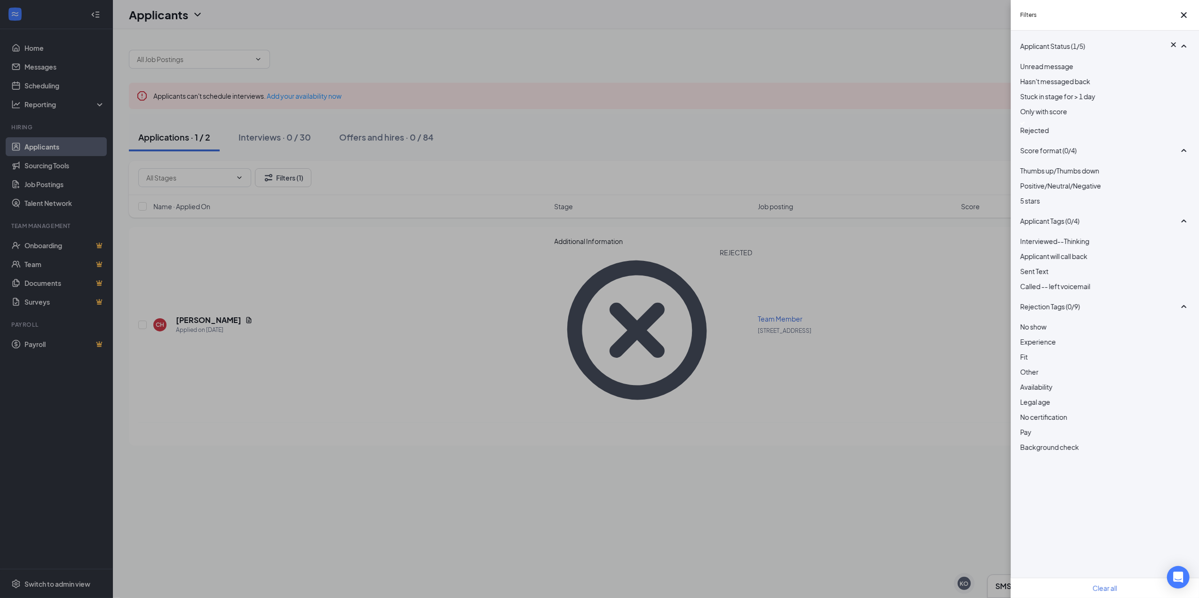
click at [1023, 125] on img at bounding box center [1022, 123] width 5 height 4
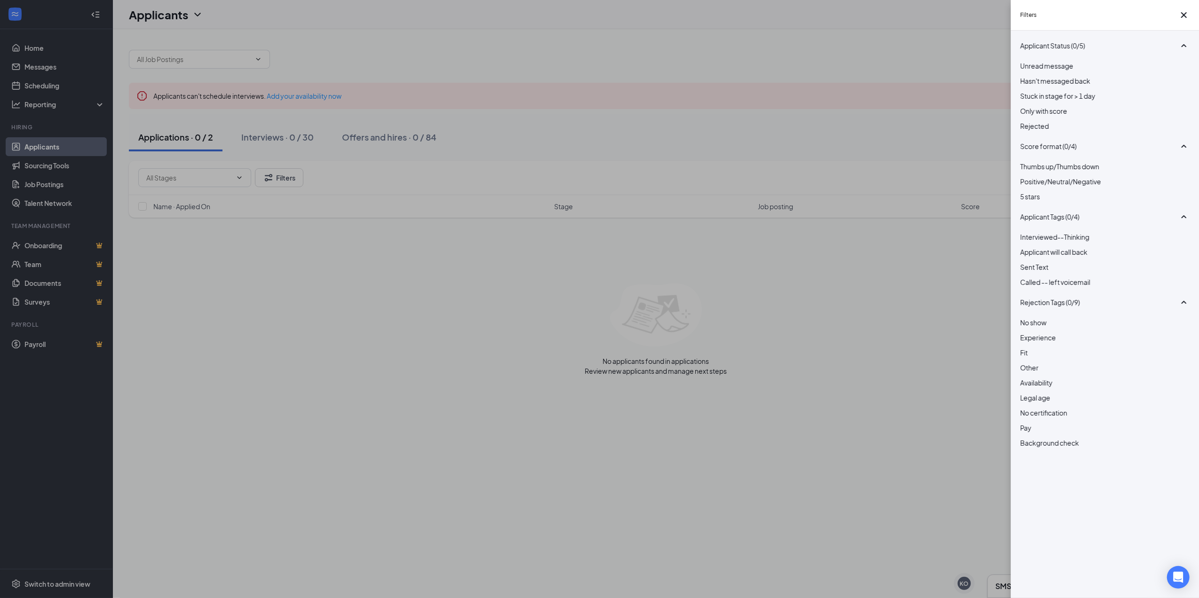
click at [688, 178] on div "Filters Applicant Status (0/5) Unread message Hasn't messaged back Stuck in sta…" at bounding box center [599, 299] width 1199 height 598
click at [280, 137] on div "Filters Applicant Status (0/5) Unread message Hasn't messaged back Stuck in sta…" at bounding box center [599, 299] width 1199 height 598
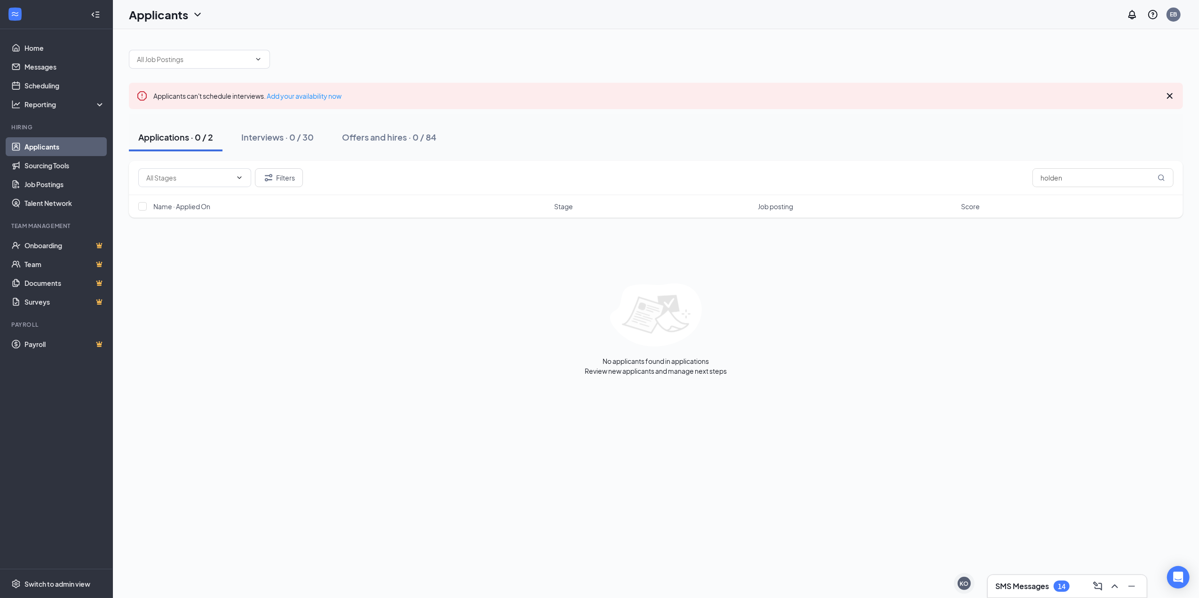
click at [280, 137] on div "Interviews · 0 / 30" at bounding box center [277, 137] width 72 height 12
click at [1103, 180] on input "holden" at bounding box center [1102, 177] width 141 height 19
type input "h"
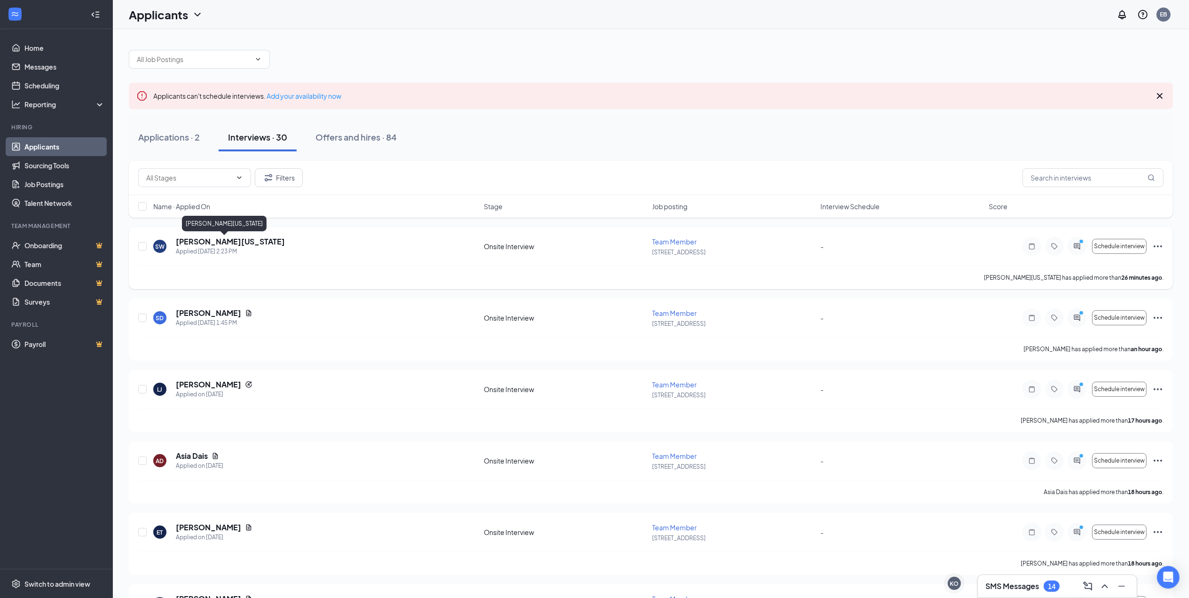
click at [217, 242] on h5 "[PERSON_NAME][US_STATE]" at bounding box center [230, 242] width 109 height 10
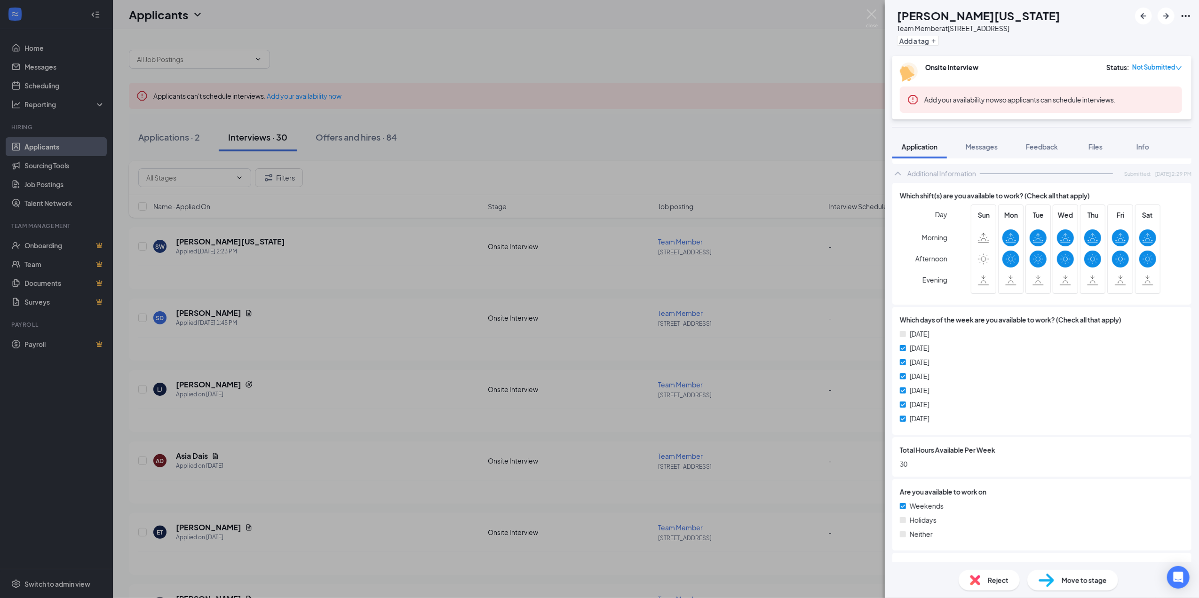
scroll to position [356, 0]
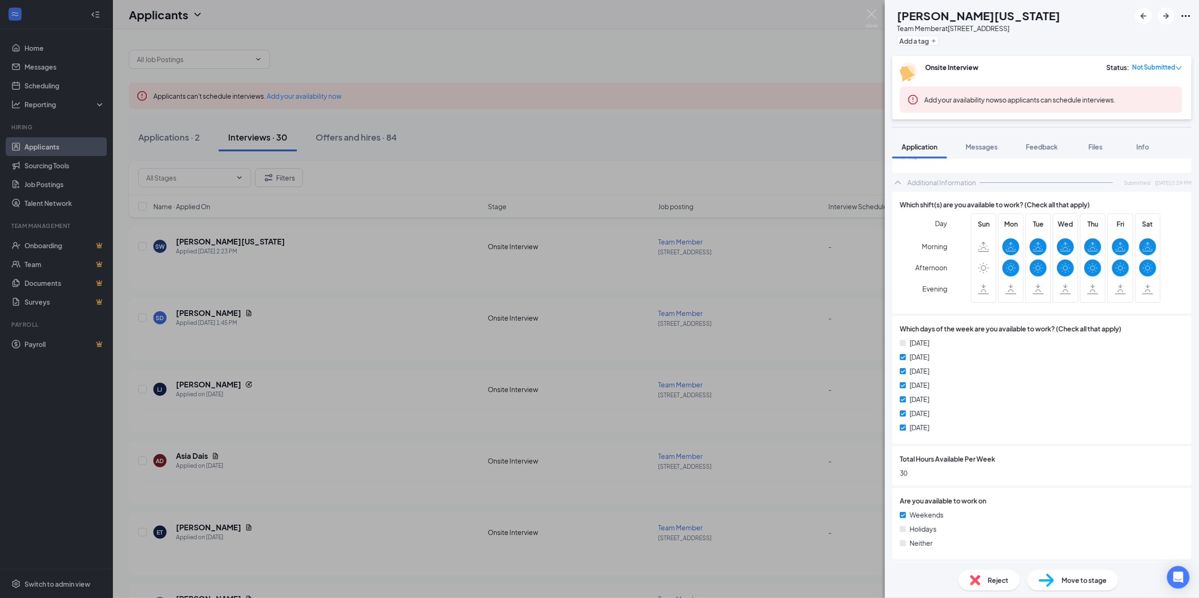
click at [775, 374] on div "SW [PERSON_NAME][US_STATE] Team Member at 415- Freedom Drive Add a tag Onsite I…" at bounding box center [599, 299] width 1199 height 598
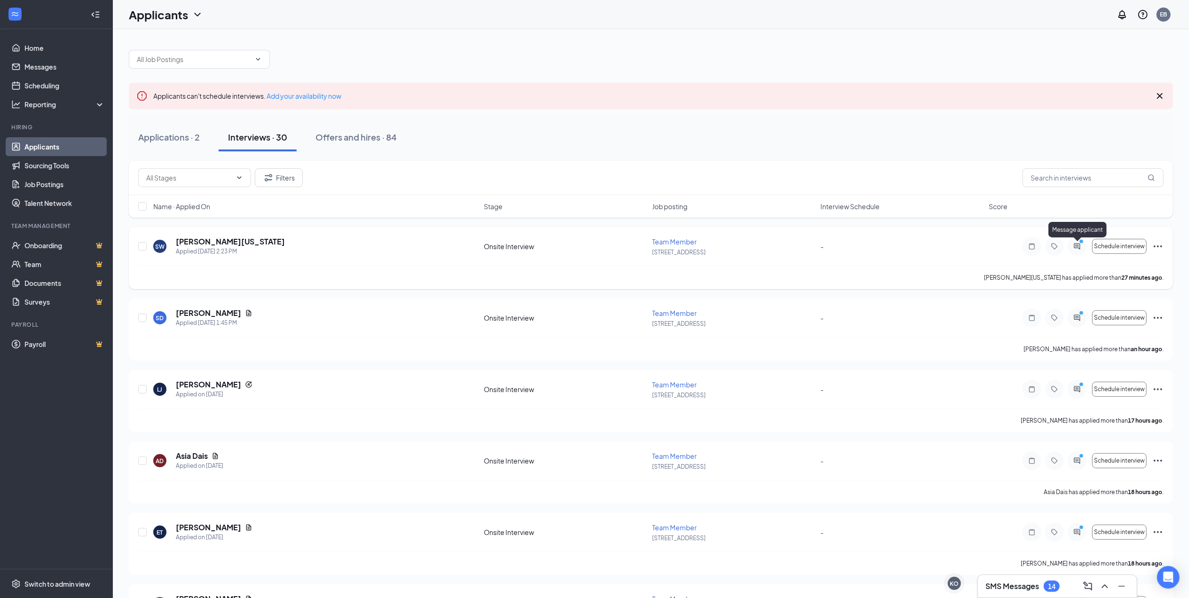
click at [1075, 245] on icon "ActiveChat" at bounding box center [1077, 246] width 6 height 6
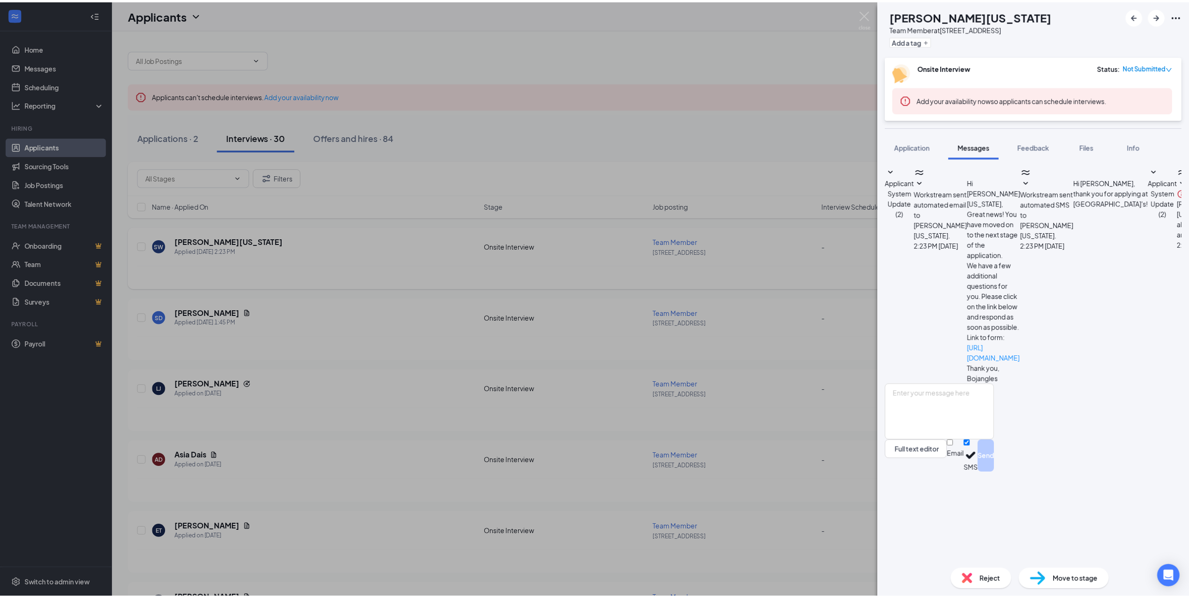
scroll to position [47, 0]
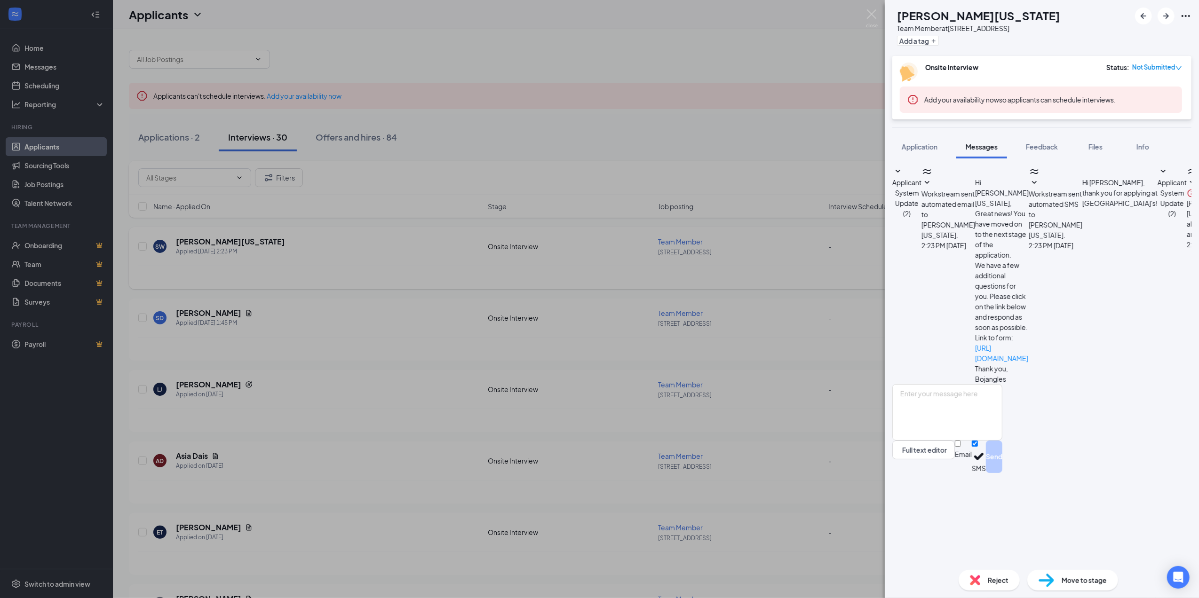
click at [793, 170] on div "SW [PERSON_NAME][US_STATE] Team Member at 415- Freedom Drive Add a tag Onsite I…" at bounding box center [599, 299] width 1199 height 598
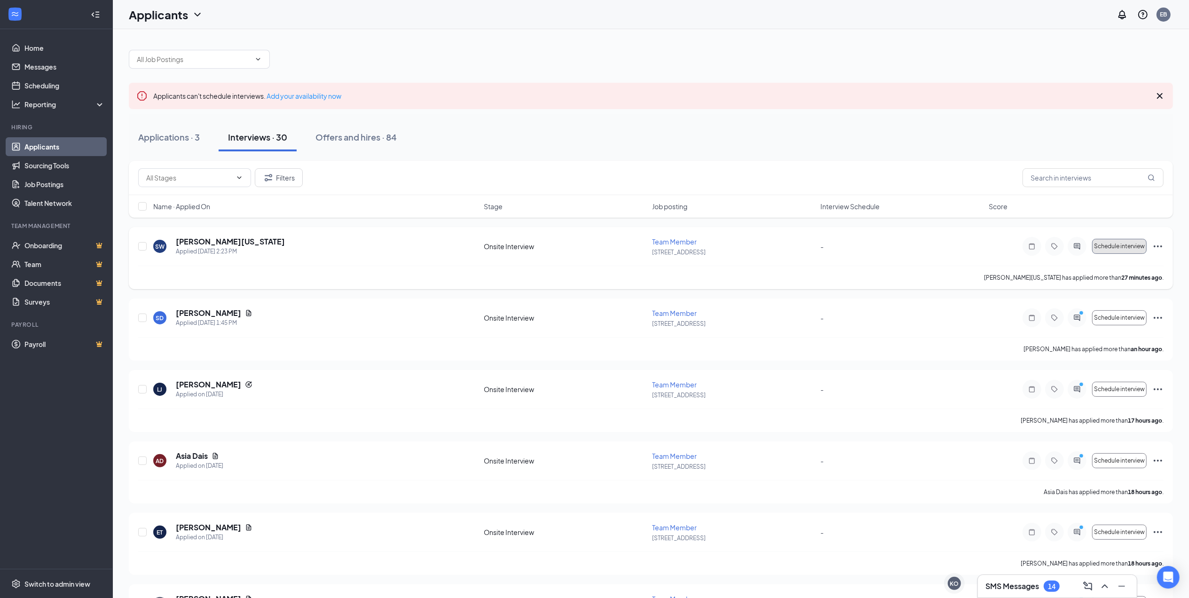
click at [1125, 249] on span "Schedule interview" at bounding box center [1119, 246] width 51 height 7
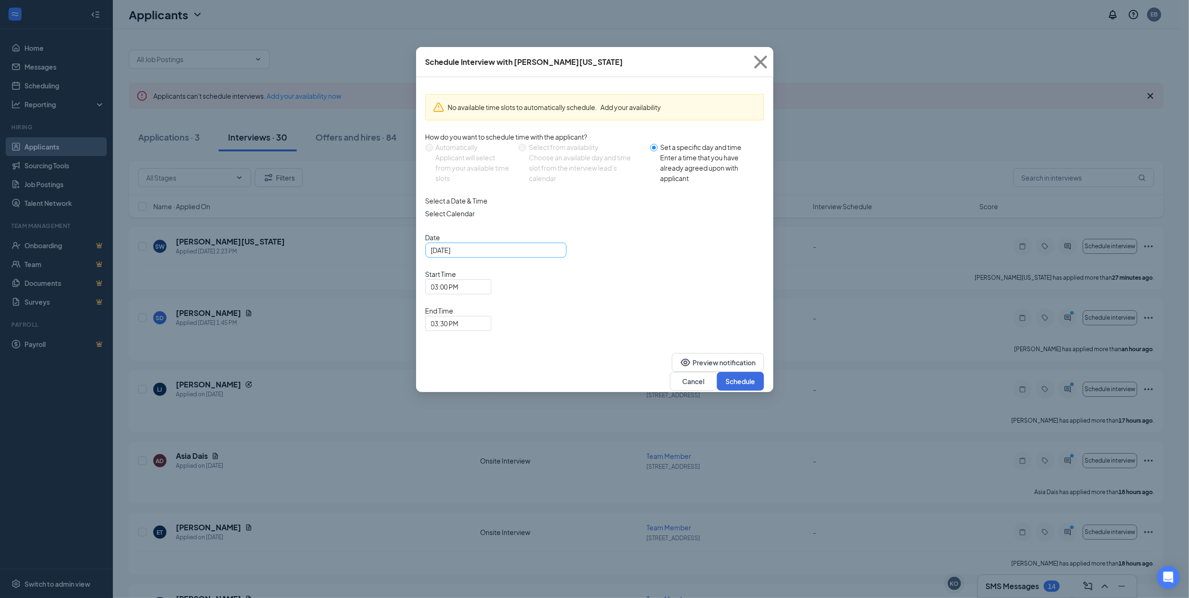
click at [552, 255] on div "[DATE]" at bounding box center [496, 250] width 130 height 10
click at [456, 358] on div "20" at bounding box center [456, 352] width 11 height 11
click at [549, 255] on div "[DATE]" at bounding box center [496, 250] width 130 height 10
type input "[DATE]"
click at [457, 370] on div "27" at bounding box center [456, 366] width 11 height 11
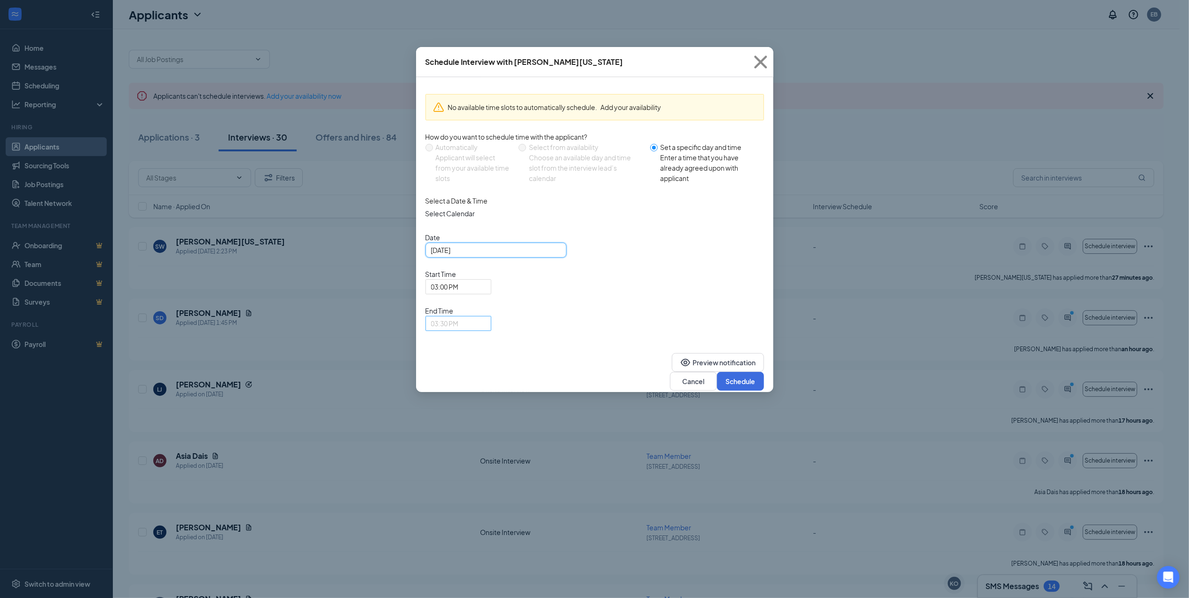
click at [477, 316] on span "03:30 PM" at bounding box center [454, 328] width 46 height 25
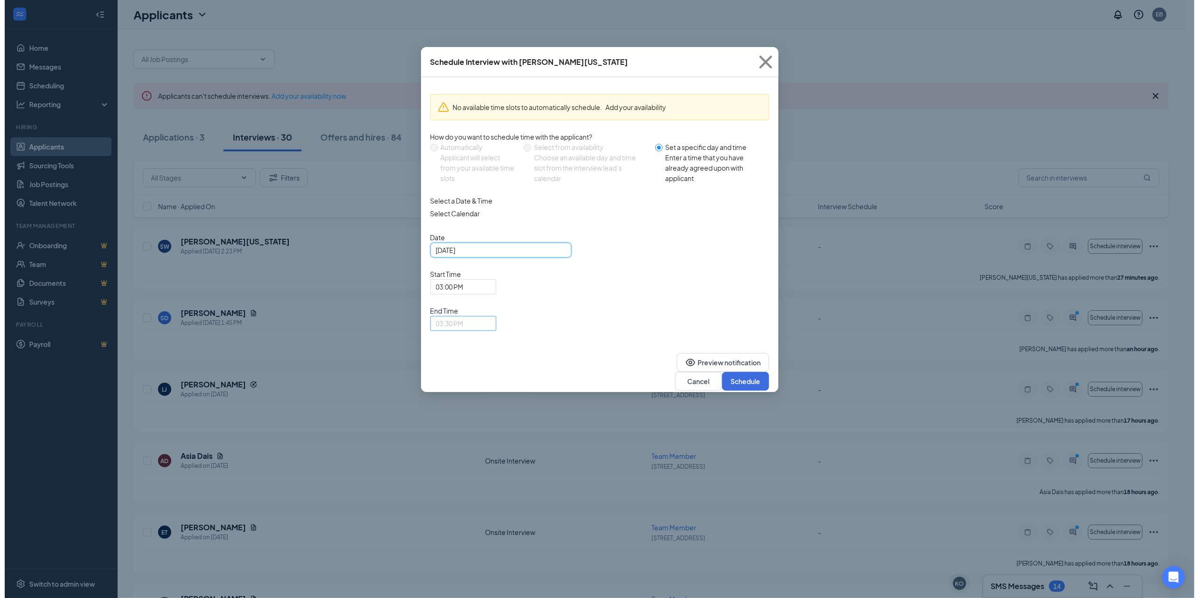
scroll to position [1243, 0]
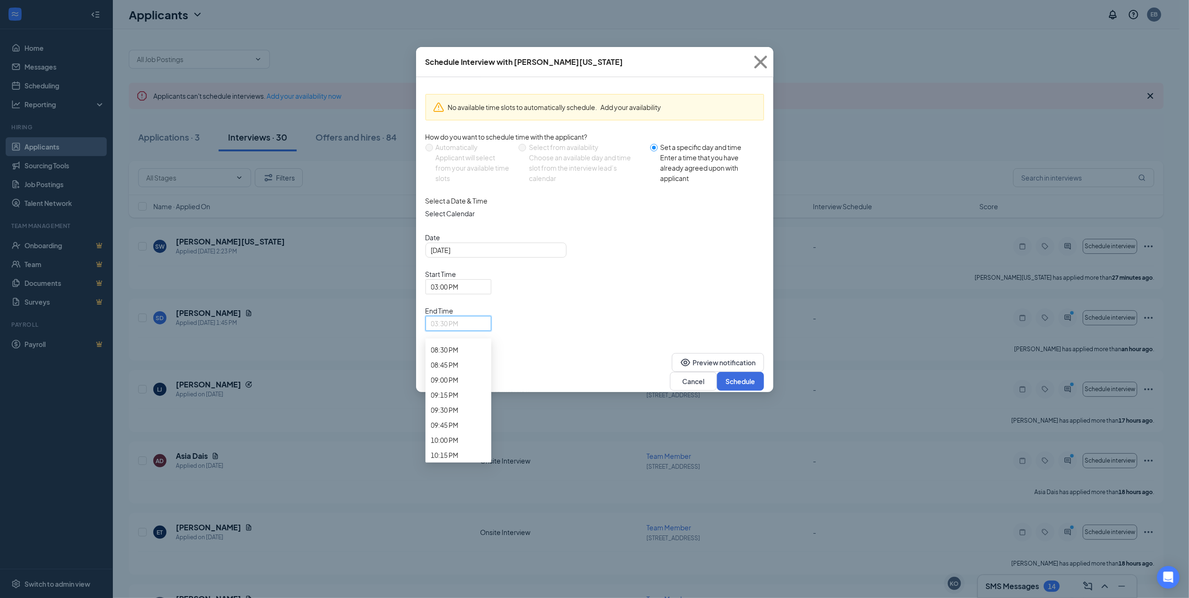
click at [459, 28] on span "03:15 PM" at bounding box center [445, 22] width 28 height 10
click at [733, 372] on button "Schedule" at bounding box center [740, 381] width 47 height 19
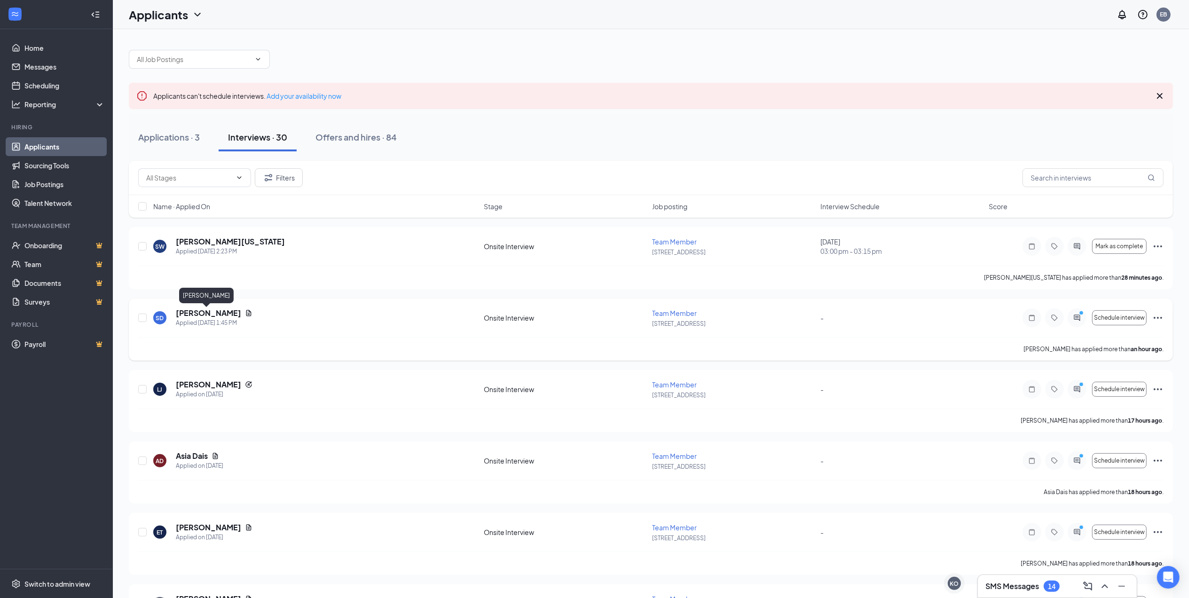
click at [192, 315] on h5 "[PERSON_NAME]" at bounding box center [208, 313] width 65 height 10
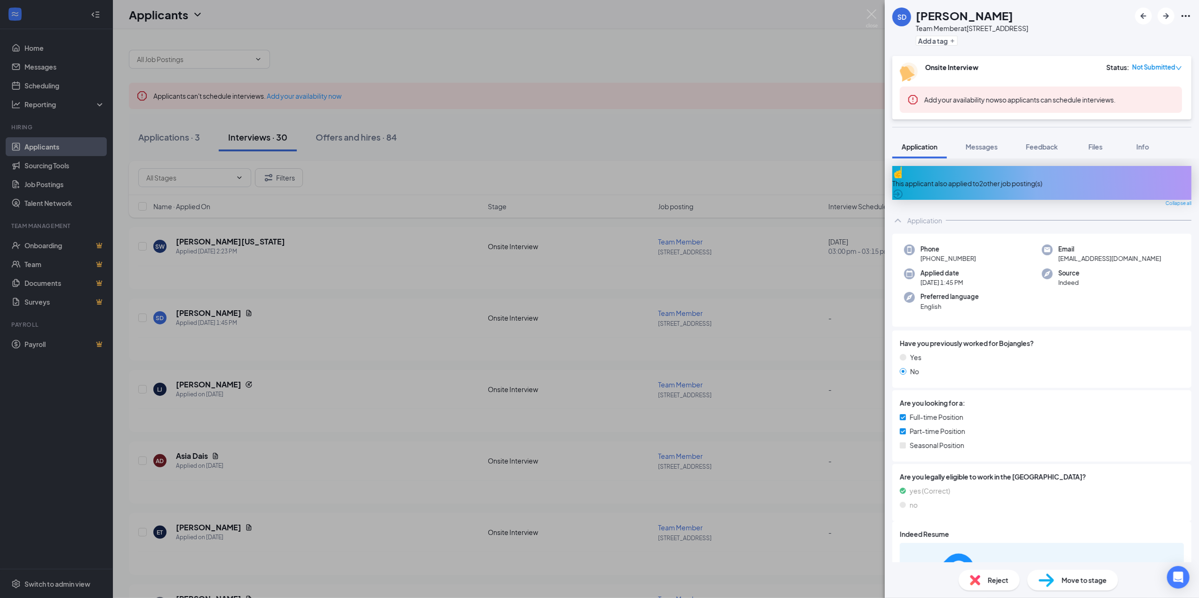
click at [997, 179] on div "This applicant also applied to 2 other job posting(s)" at bounding box center [1041, 183] width 299 height 10
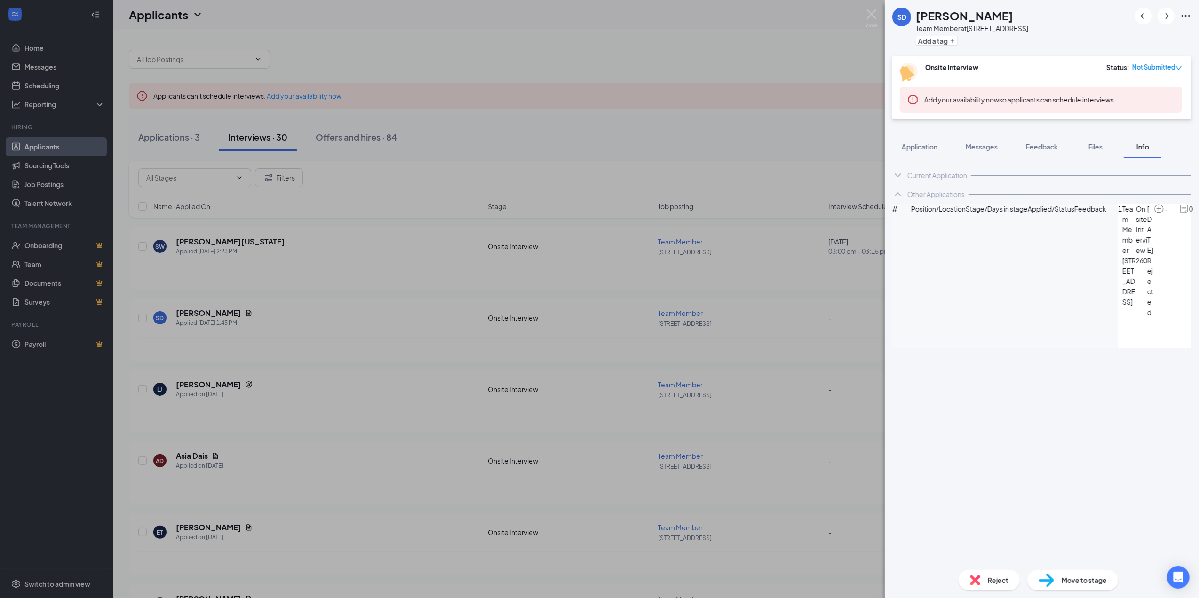
click at [1003, 578] on span "Reject" at bounding box center [998, 580] width 21 height 10
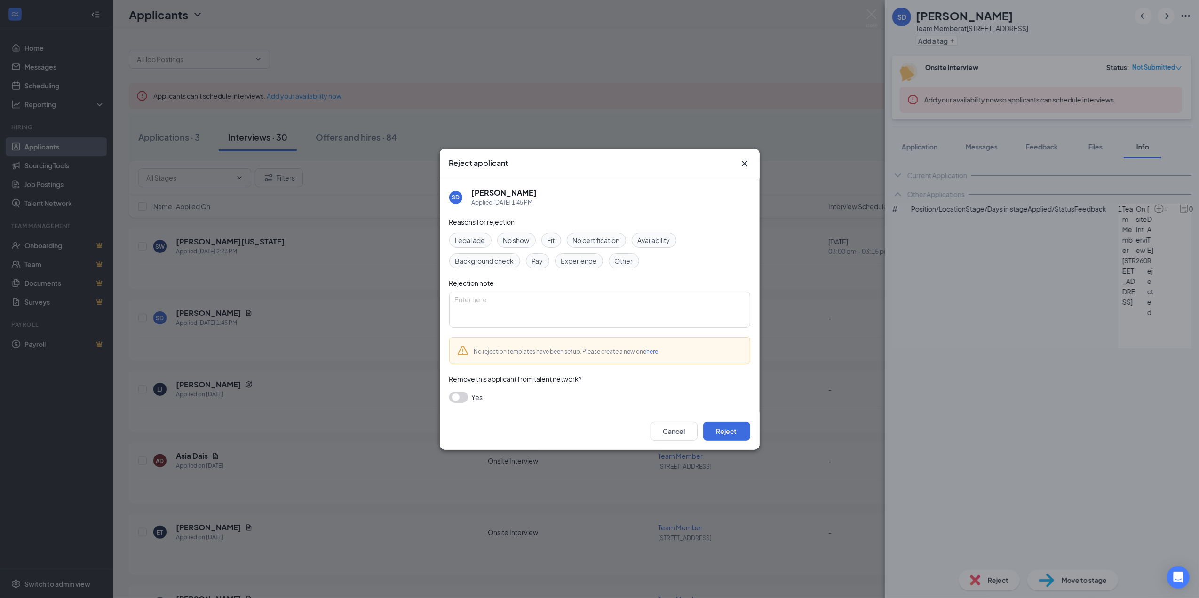
click at [730, 416] on div "Cancel Reject" at bounding box center [600, 431] width 320 height 38
click at [720, 428] on button "Reject" at bounding box center [726, 431] width 47 height 19
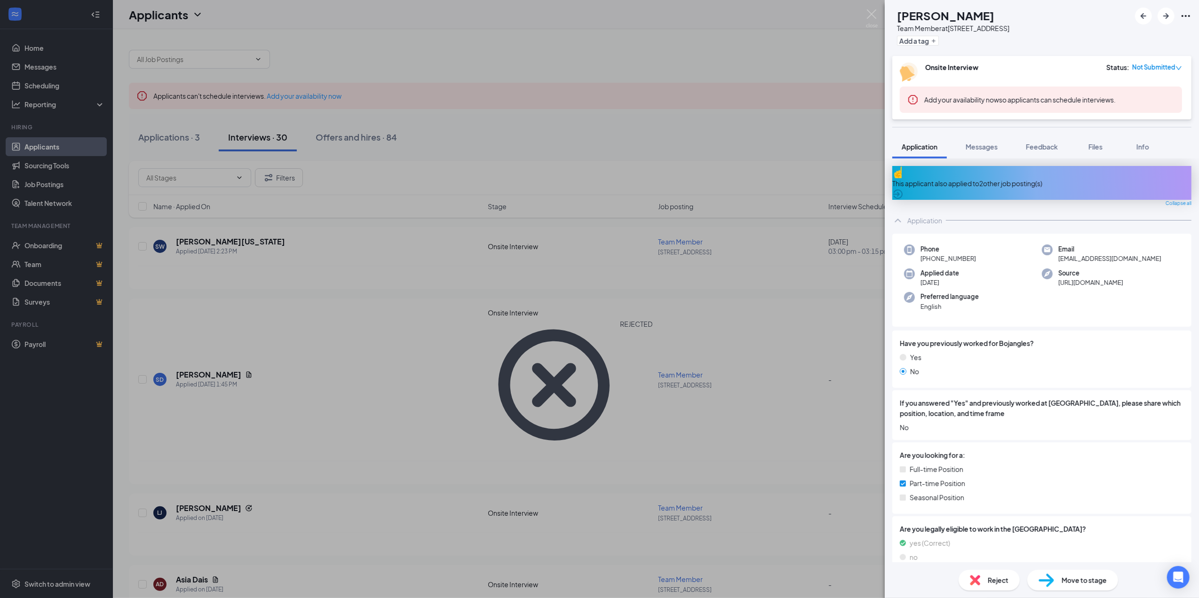
click at [818, 283] on div "[PERSON_NAME] [PERSON_NAME] Team Member at [STREET_ADDRESS] Add a tag Onsite In…" at bounding box center [599, 299] width 1199 height 598
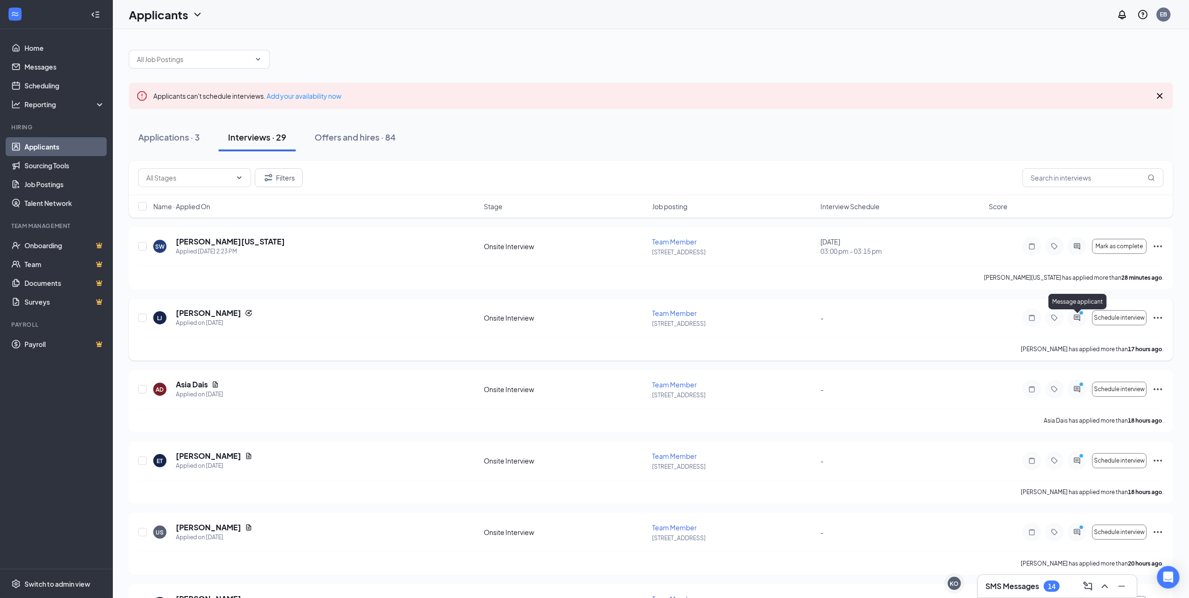
click at [1080, 317] on icon "PrimaryDot" at bounding box center [1082, 314] width 11 height 8
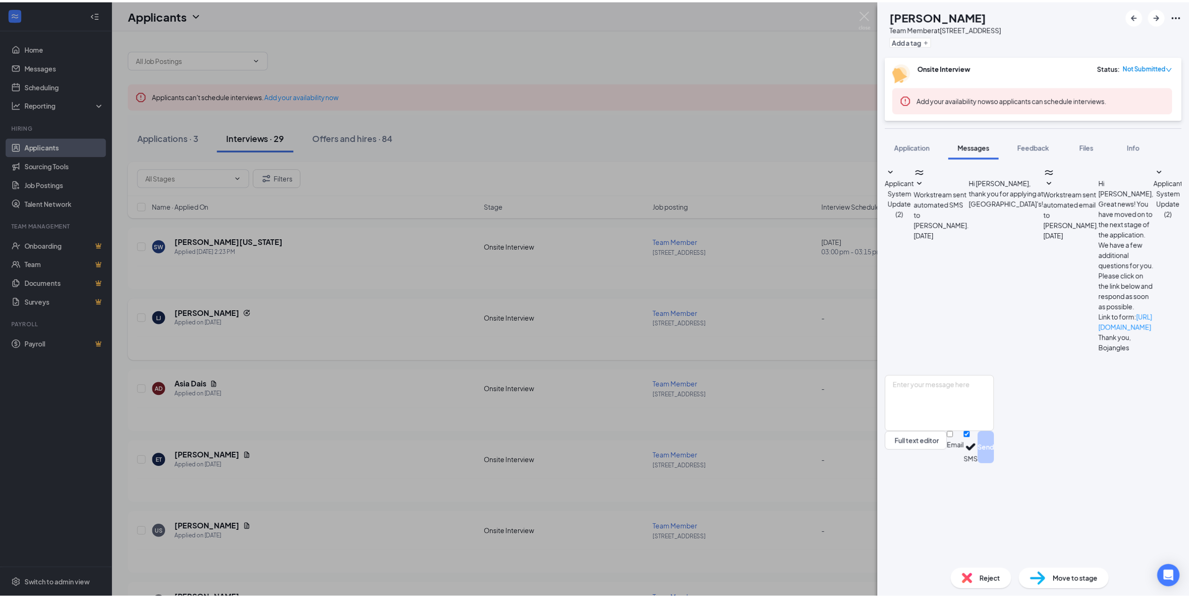
scroll to position [27, 0]
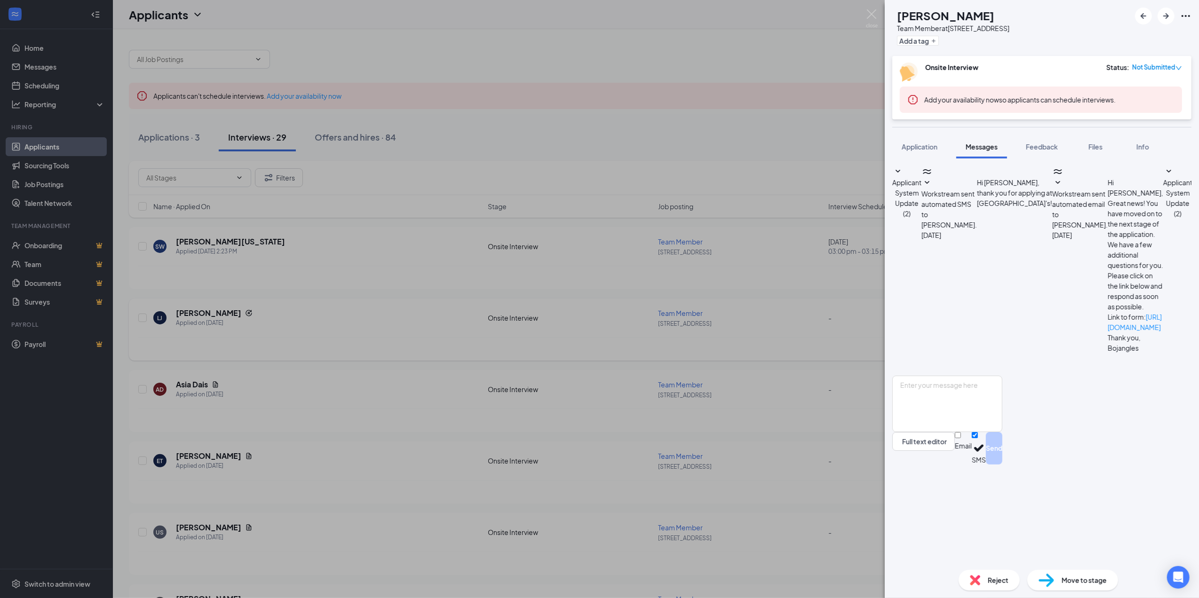
click at [770, 319] on div "[PERSON_NAME] [PERSON_NAME] Team Member at [STREET_ADDRESS] Add a tag Onsite In…" at bounding box center [599, 299] width 1199 height 598
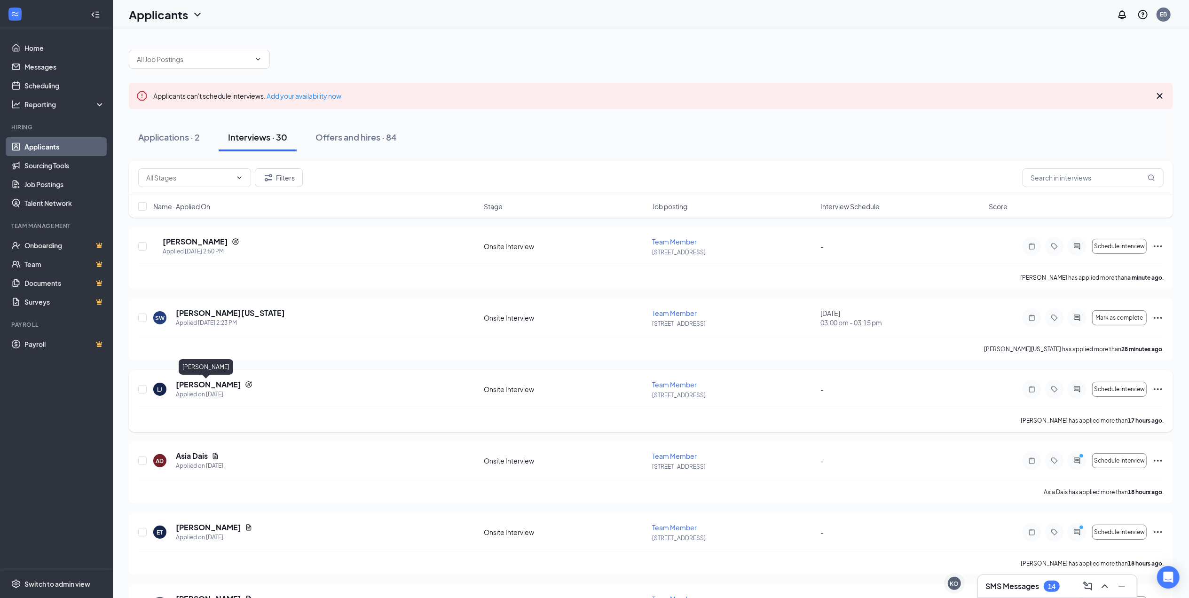
click at [204, 384] on h5 "[PERSON_NAME]" at bounding box center [208, 385] width 65 height 10
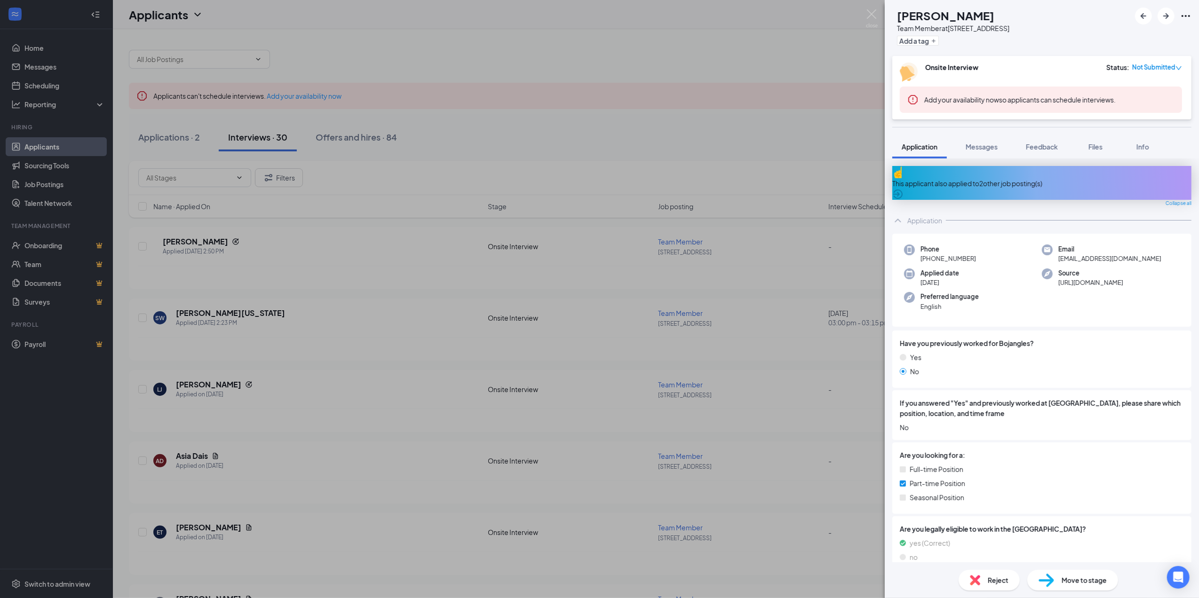
click at [994, 579] on span "Reject" at bounding box center [998, 580] width 21 height 10
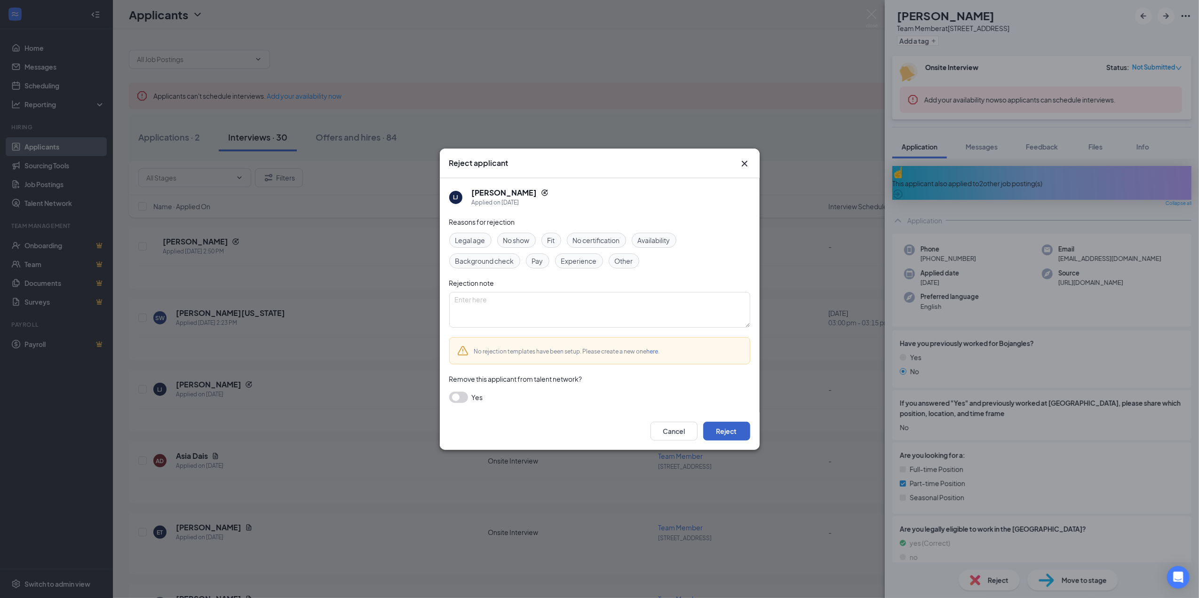
click at [735, 431] on button "Reject" at bounding box center [726, 431] width 47 height 19
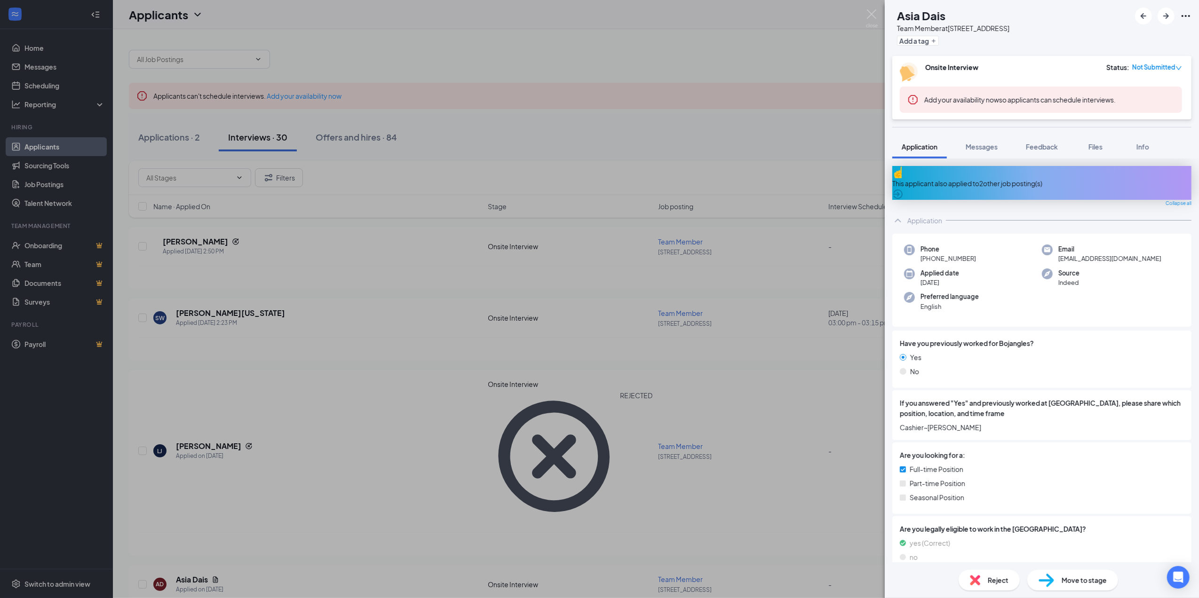
click at [749, 322] on div "AD Asia Dais Team Member at [STREET_ADDRESS] Add a tag Onsite Interview Status …" at bounding box center [599, 299] width 1199 height 598
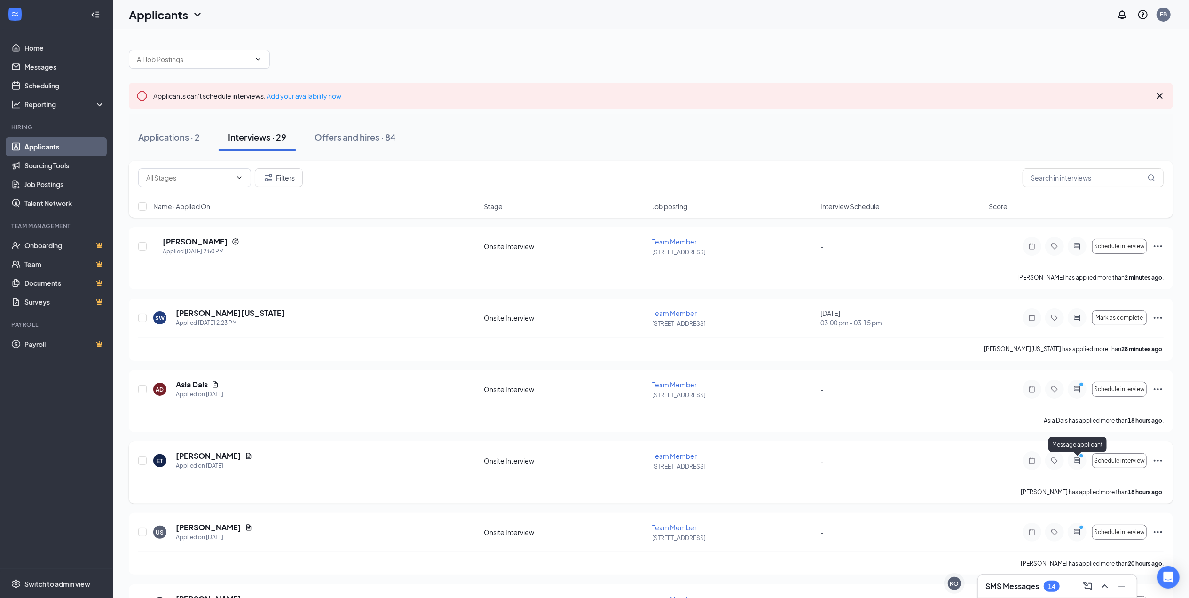
click at [1074, 459] on icon "ActiveChat" at bounding box center [1077, 461] width 11 height 8
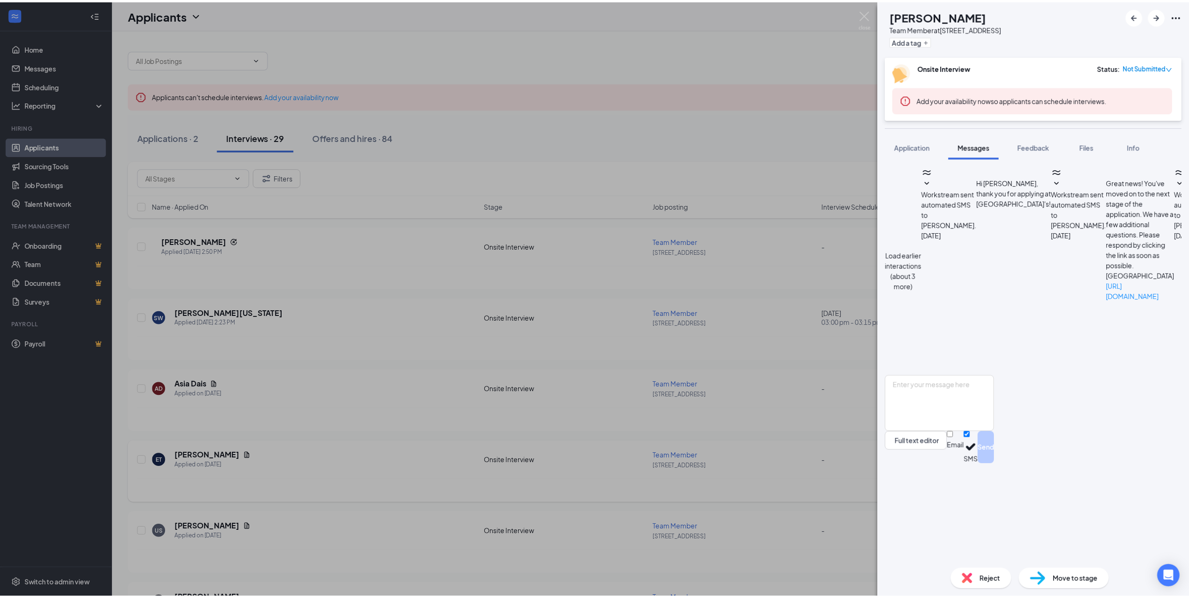
scroll to position [118, 0]
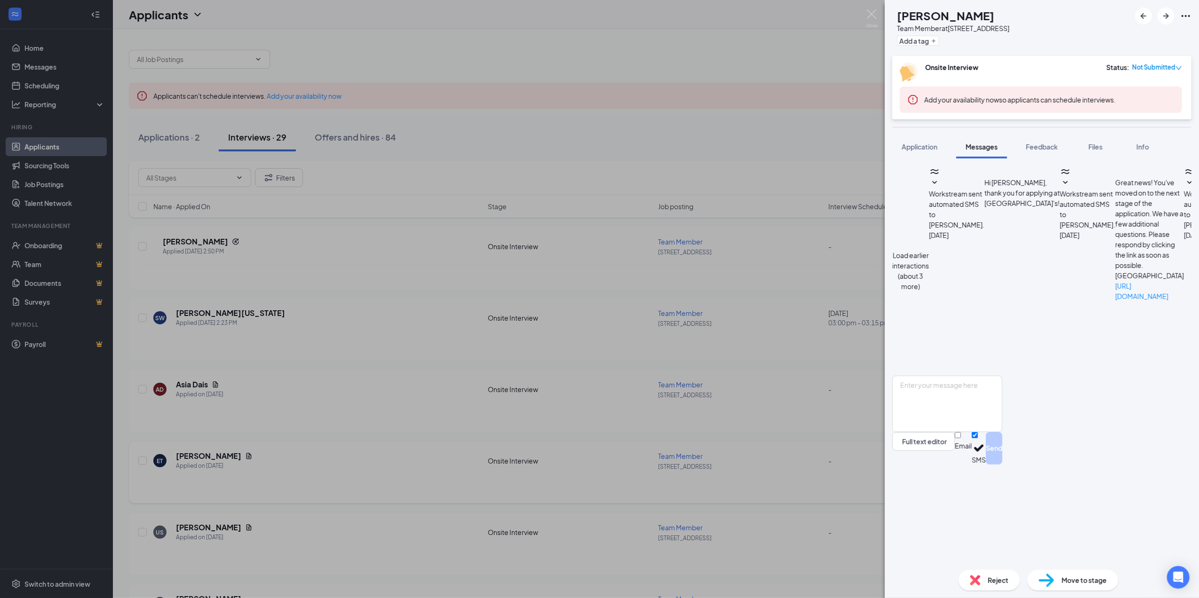
click at [819, 363] on div "ET [PERSON_NAME] Team Member at [STREET_ADDRESS] Add a tag Onsite Interview Sta…" at bounding box center [599, 299] width 1199 height 598
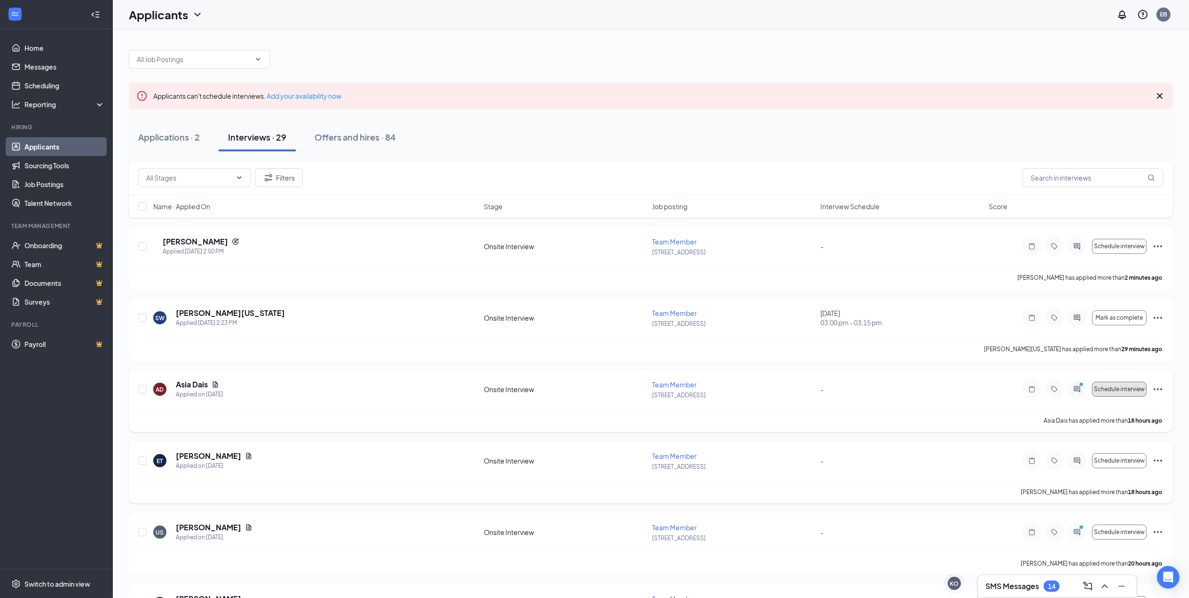
click at [1113, 388] on span "Schedule interview" at bounding box center [1119, 389] width 51 height 7
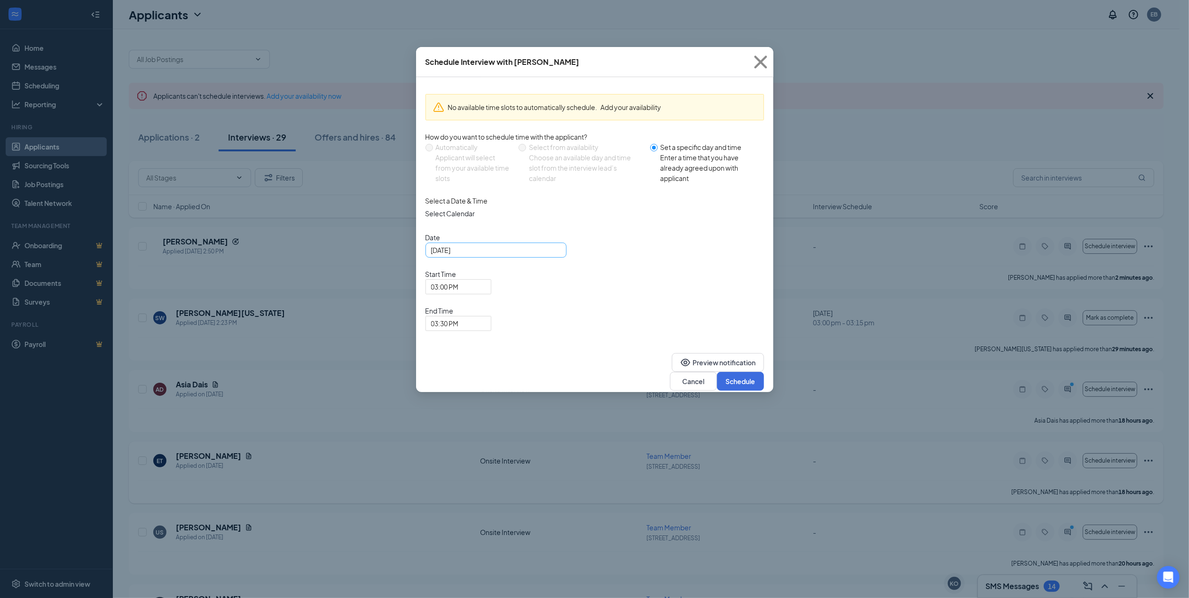
click at [555, 255] on div "[DATE]" at bounding box center [496, 250] width 130 height 10
type input "[DATE]"
click at [456, 372] on div "27" at bounding box center [456, 366] width 11 height 11
click at [486, 280] on span "03:00 PM" at bounding box center [458, 287] width 55 height 14
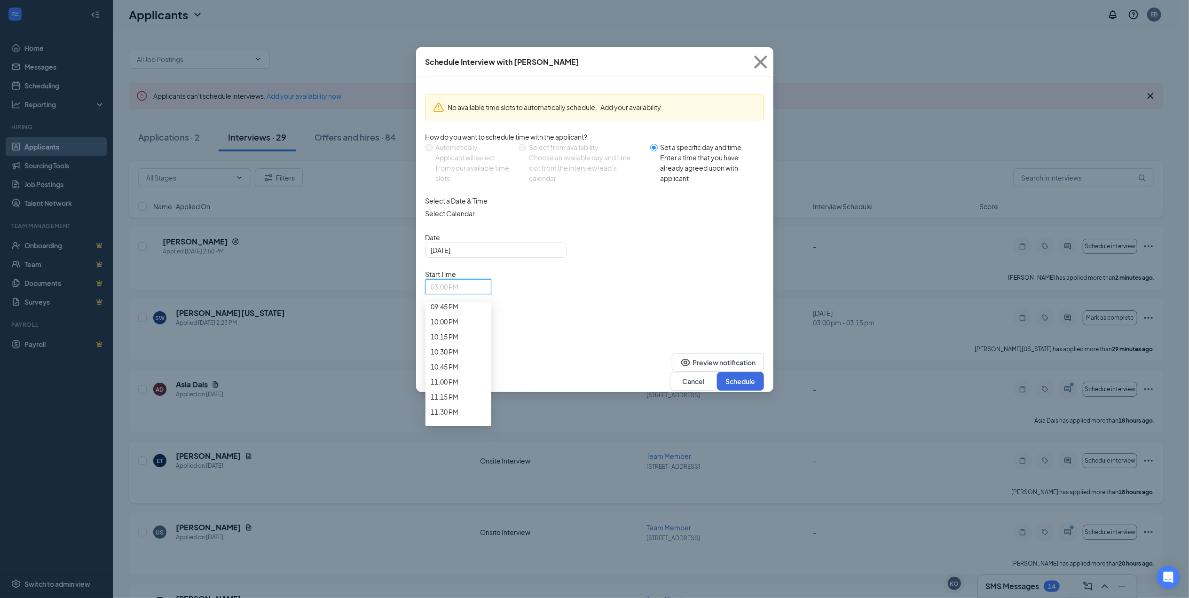
click at [486, 316] on span "03:30 PM" at bounding box center [458, 323] width 55 height 14
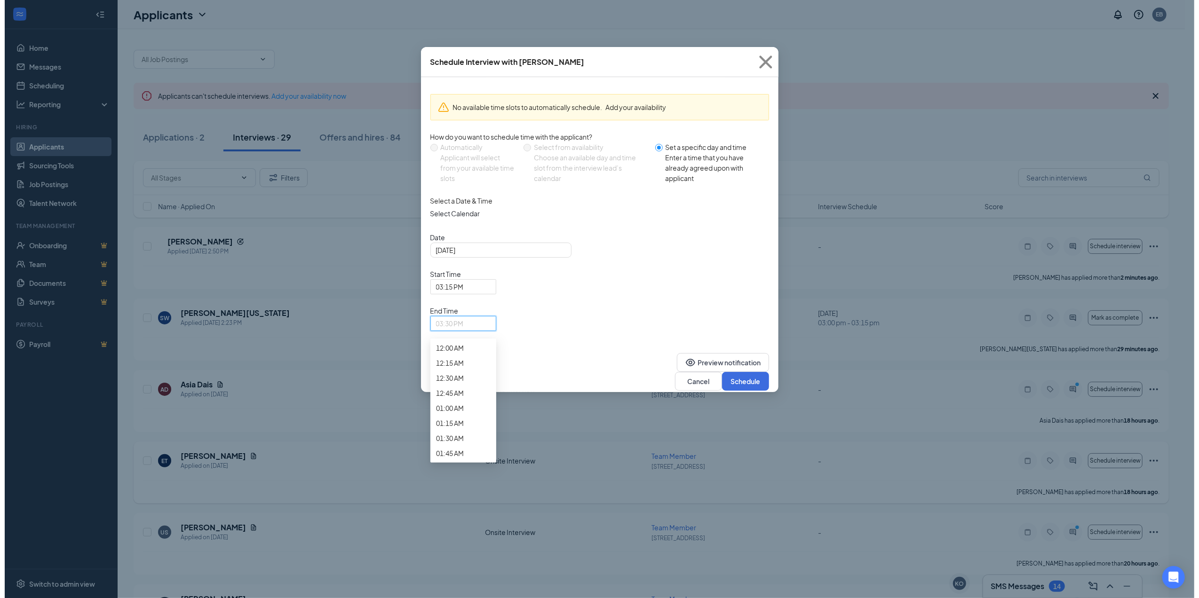
scroll to position [1243, 0]
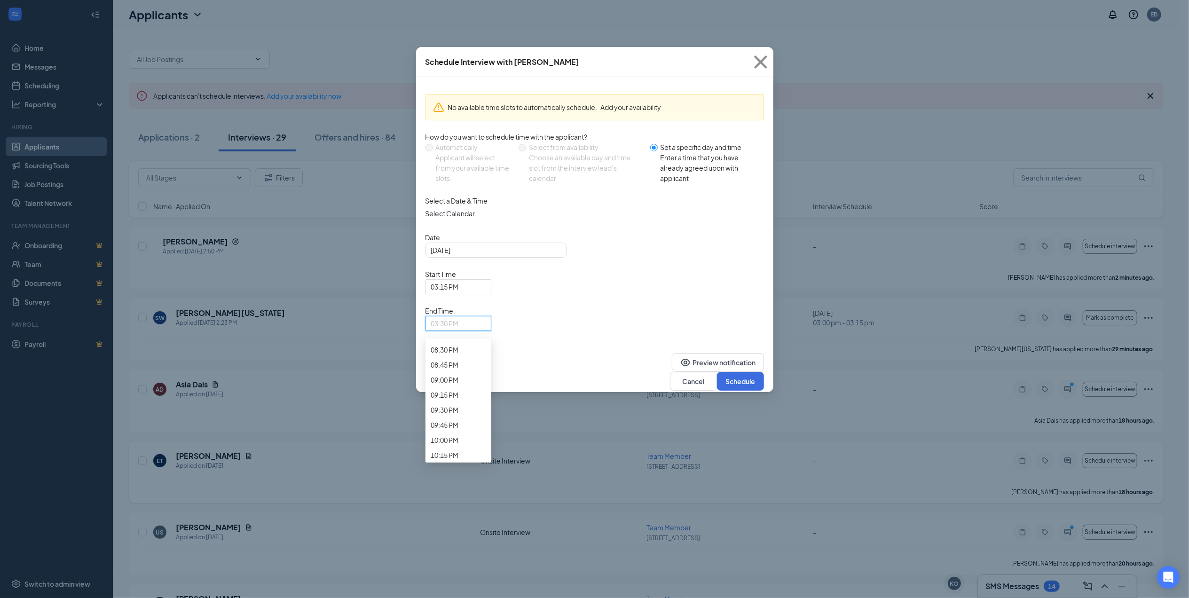
drag, startPoint x: 678, startPoint y: 383, endPoint x: 680, endPoint y: 373, distance: 10.1
click at [459, 43] on span "03:30 PM" at bounding box center [445, 37] width 28 height 10
click at [727, 372] on button "Schedule" at bounding box center [740, 381] width 47 height 19
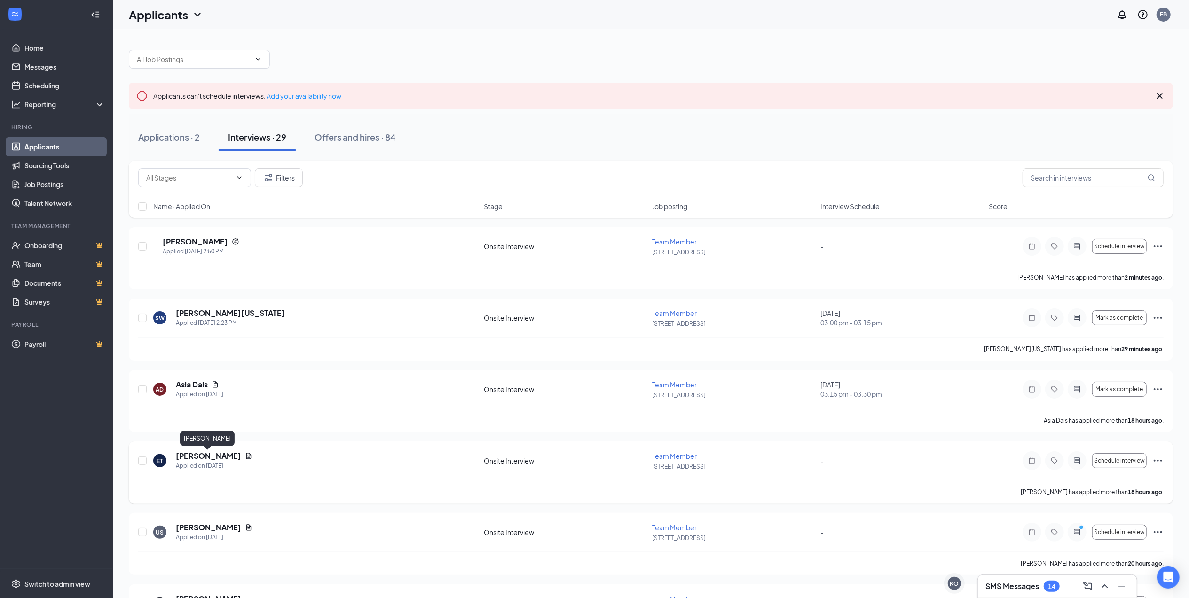
click at [219, 460] on h5 "[PERSON_NAME]" at bounding box center [208, 456] width 65 height 10
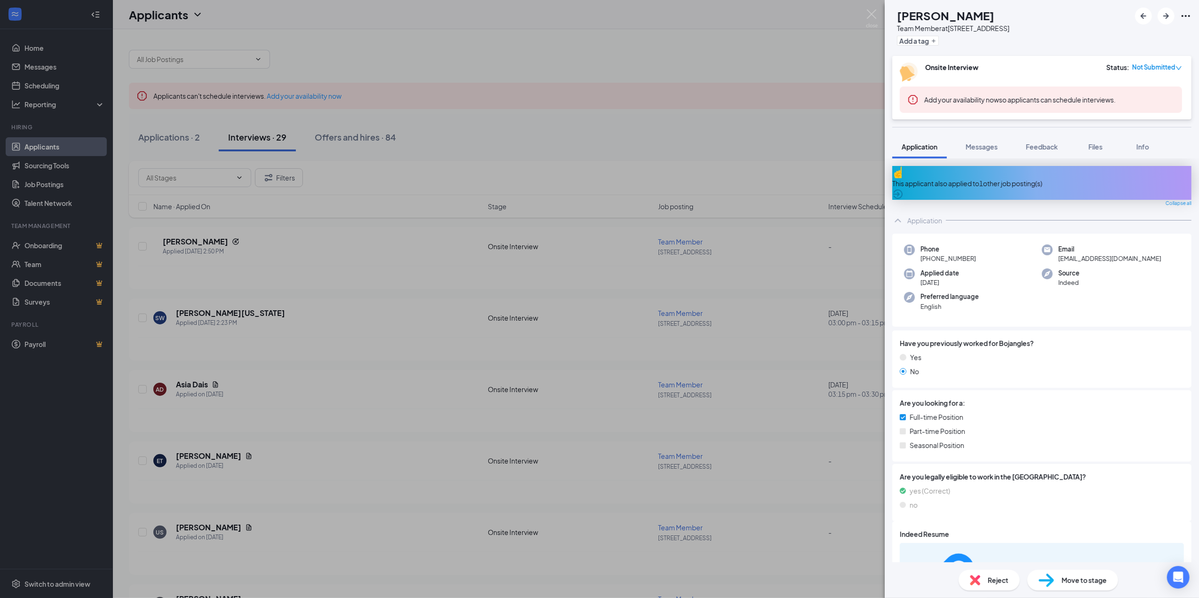
click at [981, 186] on div "This applicant also applied to 1 other job posting(s)" at bounding box center [1041, 183] width 299 height 34
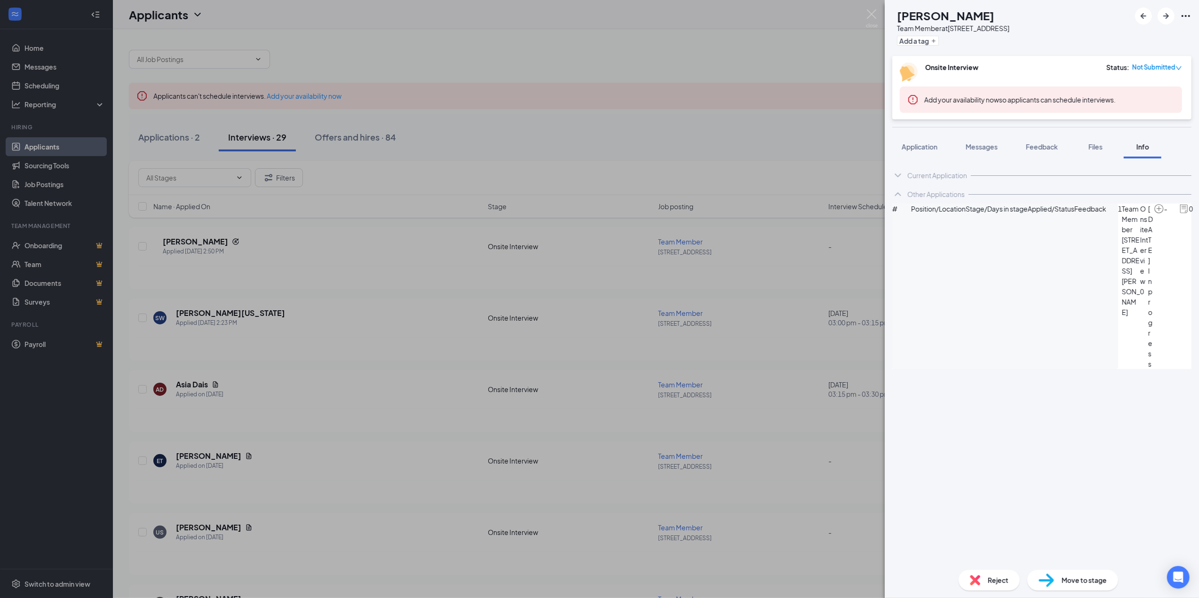
click at [986, 578] on div "Reject" at bounding box center [988, 580] width 61 height 21
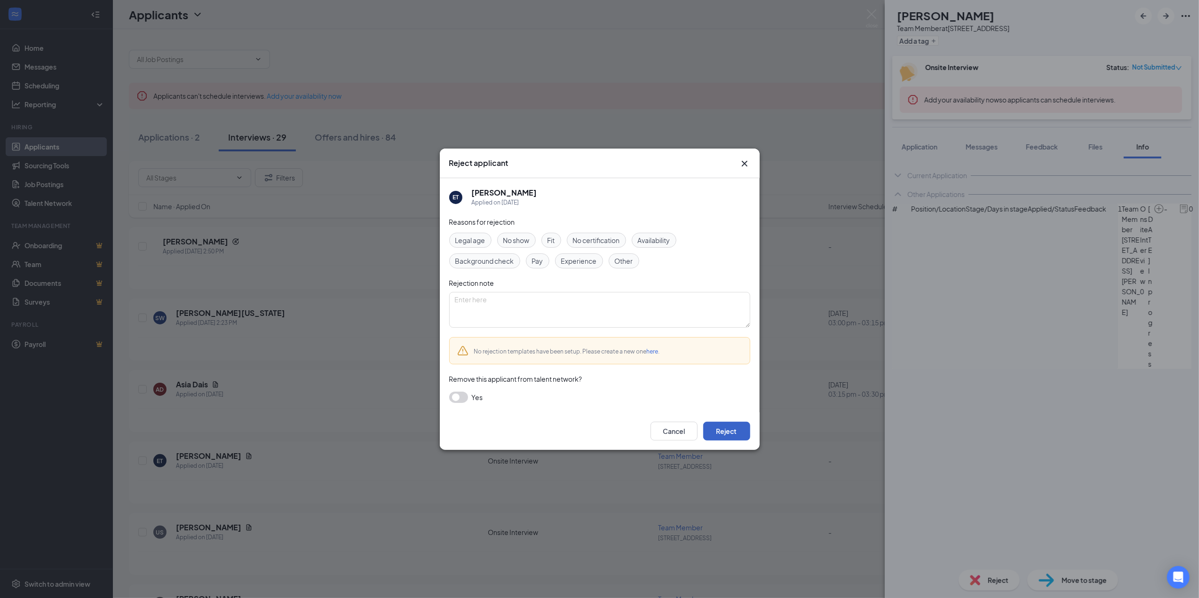
click at [736, 435] on button "Reject" at bounding box center [726, 431] width 47 height 19
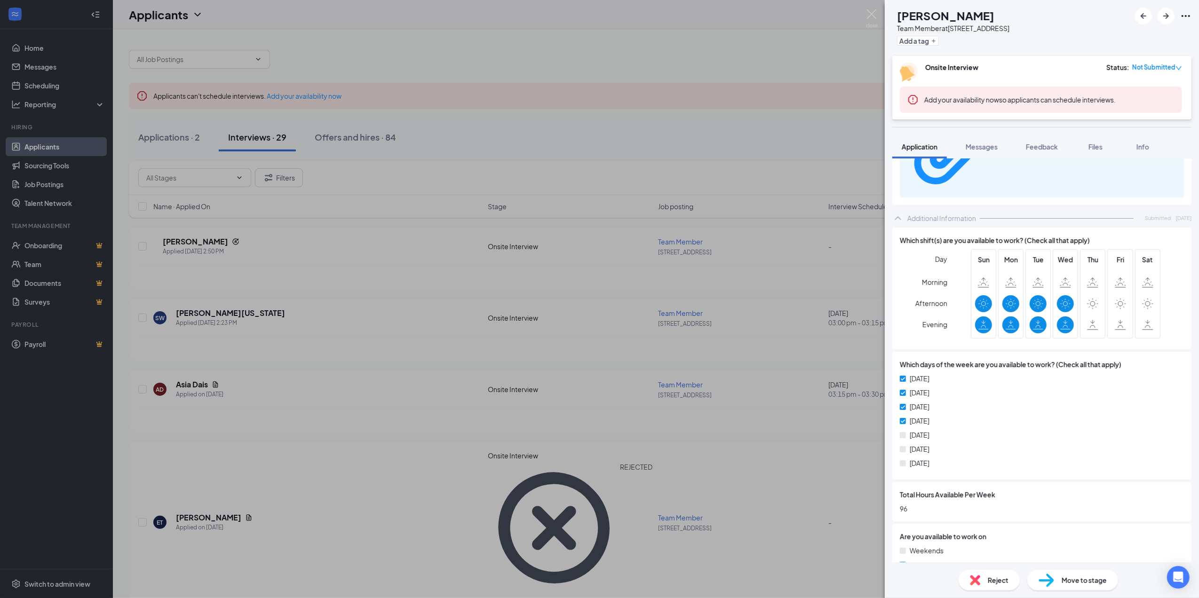
scroll to position [389, 0]
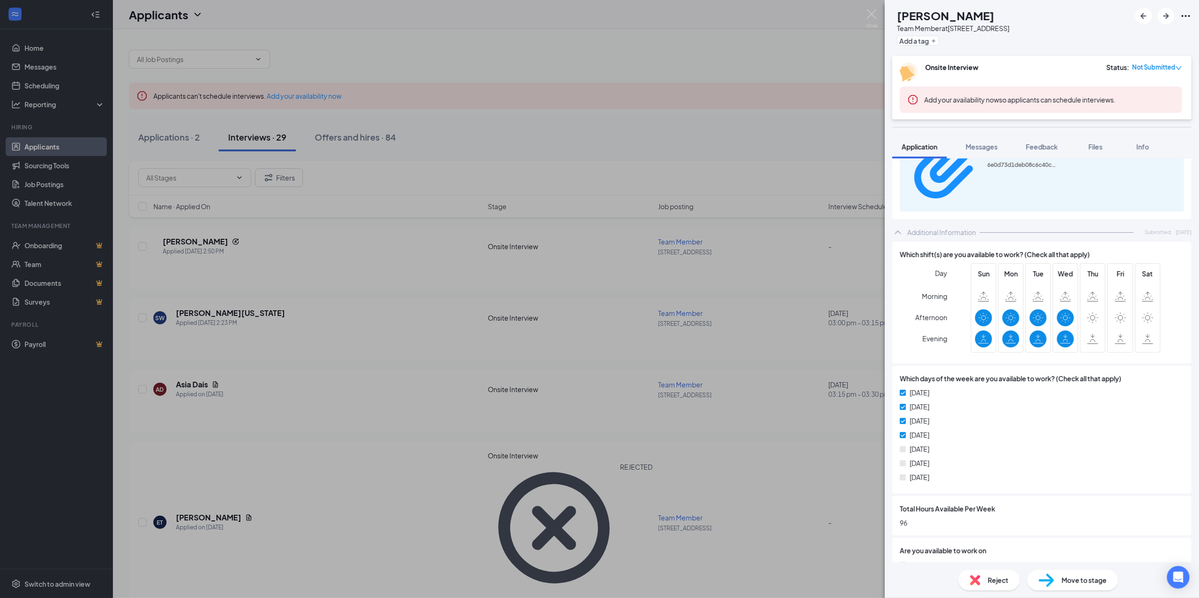
click at [1001, 583] on span "Reject" at bounding box center [998, 580] width 21 height 10
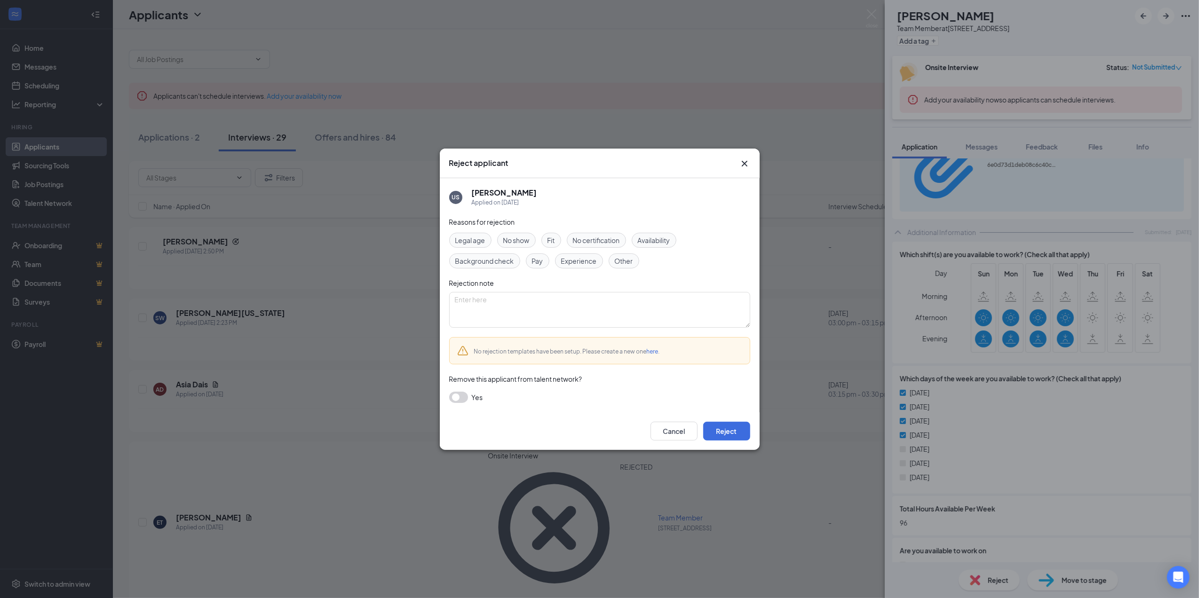
click at [661, 236] on span "Availability" at bounding box center [654, 240] width 32 height 10
click at [725, 428] on button "Reject" at bounding box center [726, 431] width 47 height 19
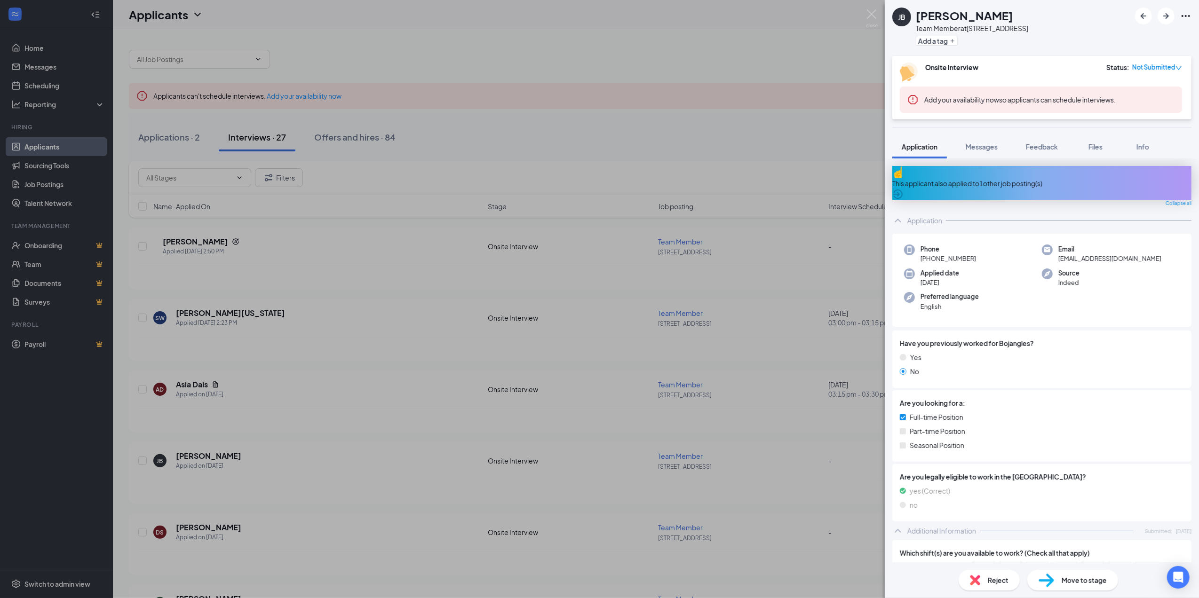
click at [1020, 181] on div "This applicant also applied to 1 other job posting(s)" at bounding box center [1041, 183] width 299 height 10
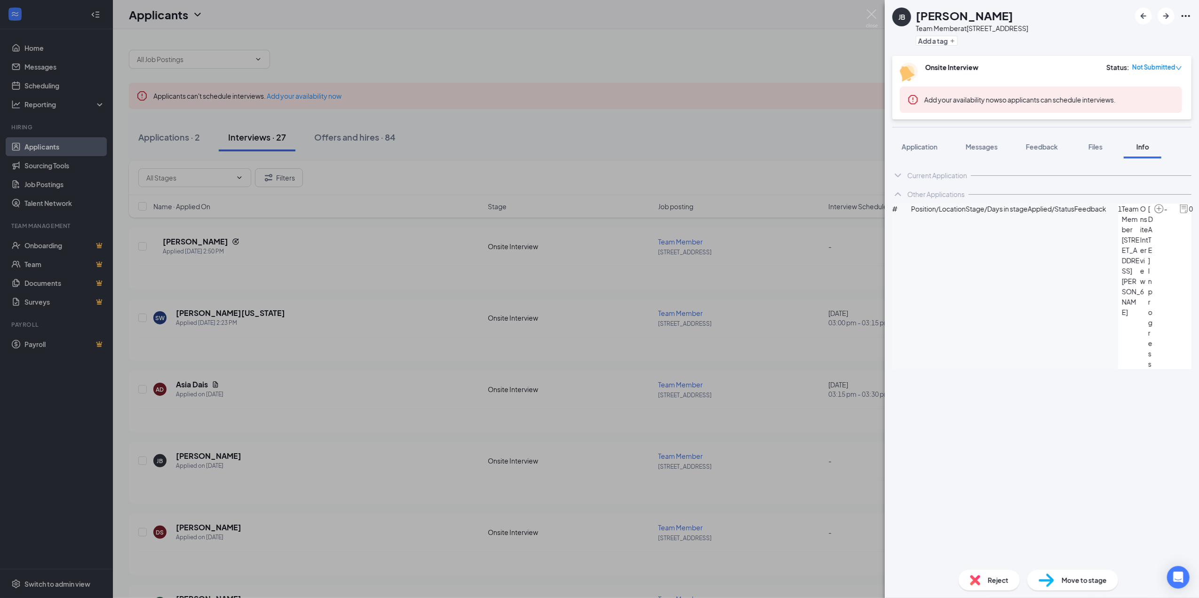
click at [982, 581] on div "Reject" at bounding box center [988, 580] width 61 height 21
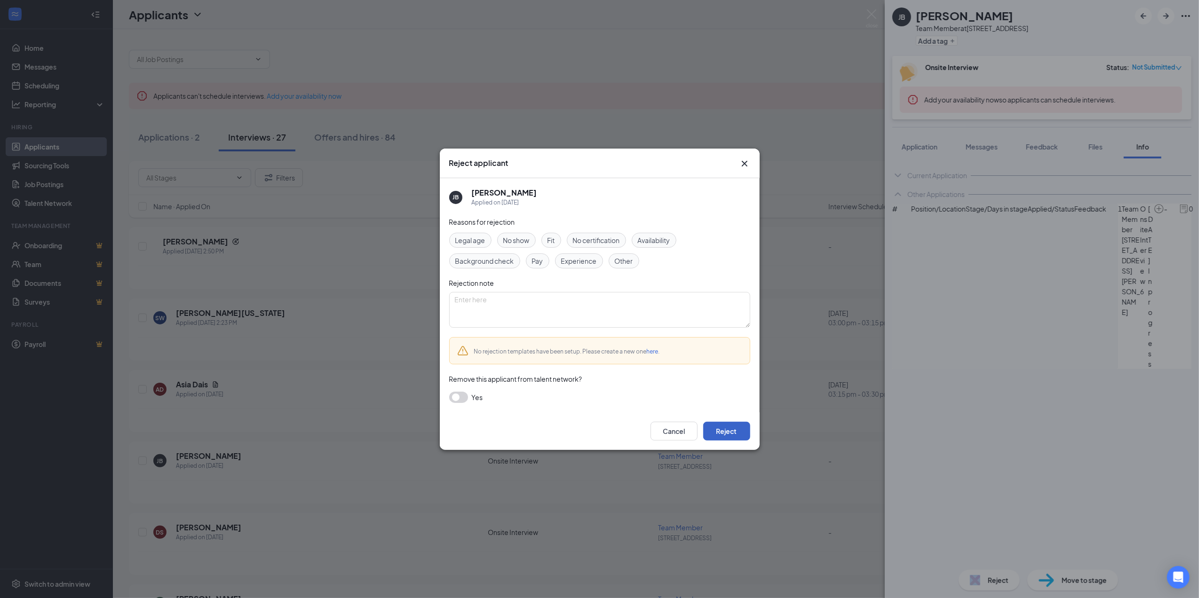
click at [722, 431] on button "Reject" at bounding box center [726, 431] width 47 height 19
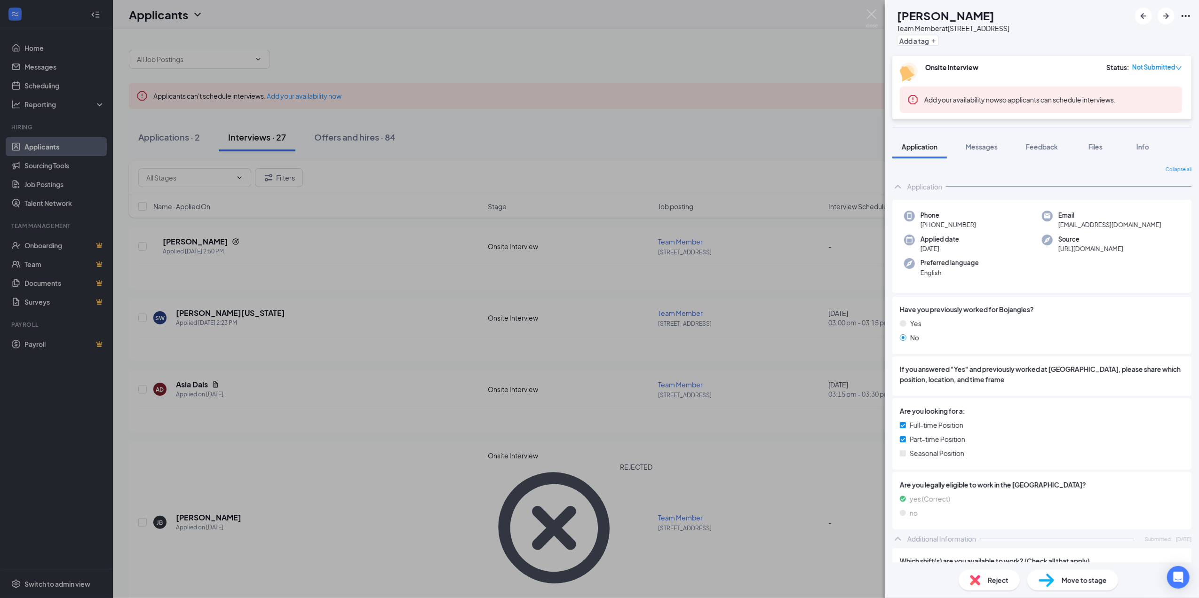
click at [772, 266] on div "DS [PERSON_NAME] Team Member at [STREET_ADDRESS] Add a tag Onsite Interview Sta…" at bounding box center [599, 299] width 1199 height 598
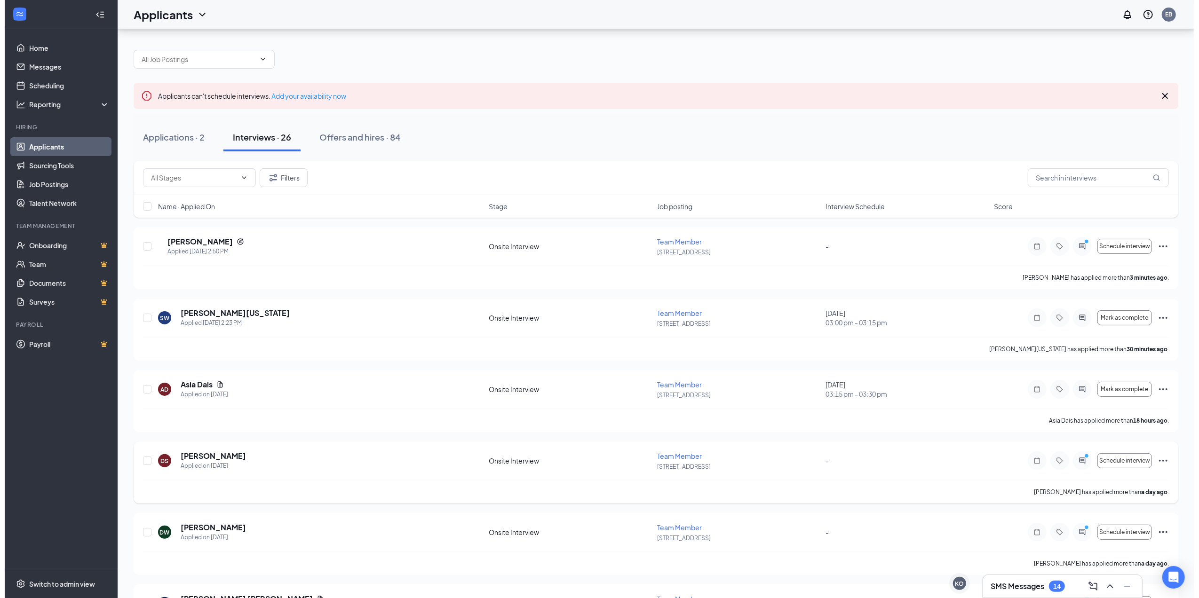
scroll to position [63, 0]
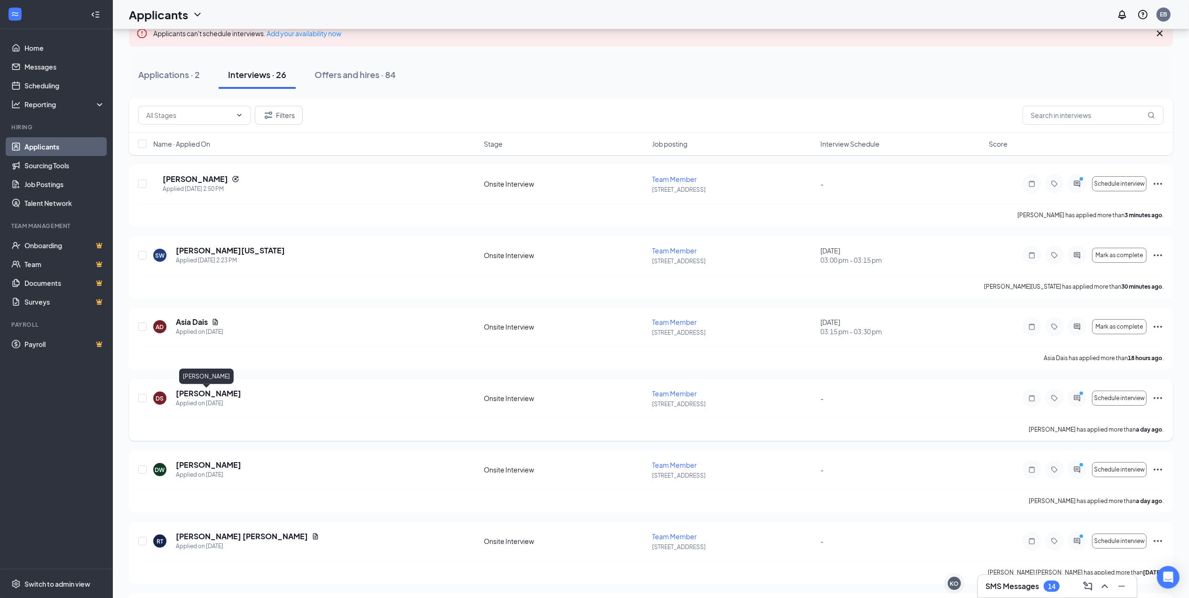
click at [216, 390] on h5 "[PERSON_NAME]" at bounding box center [208, 393] width 65 height 10
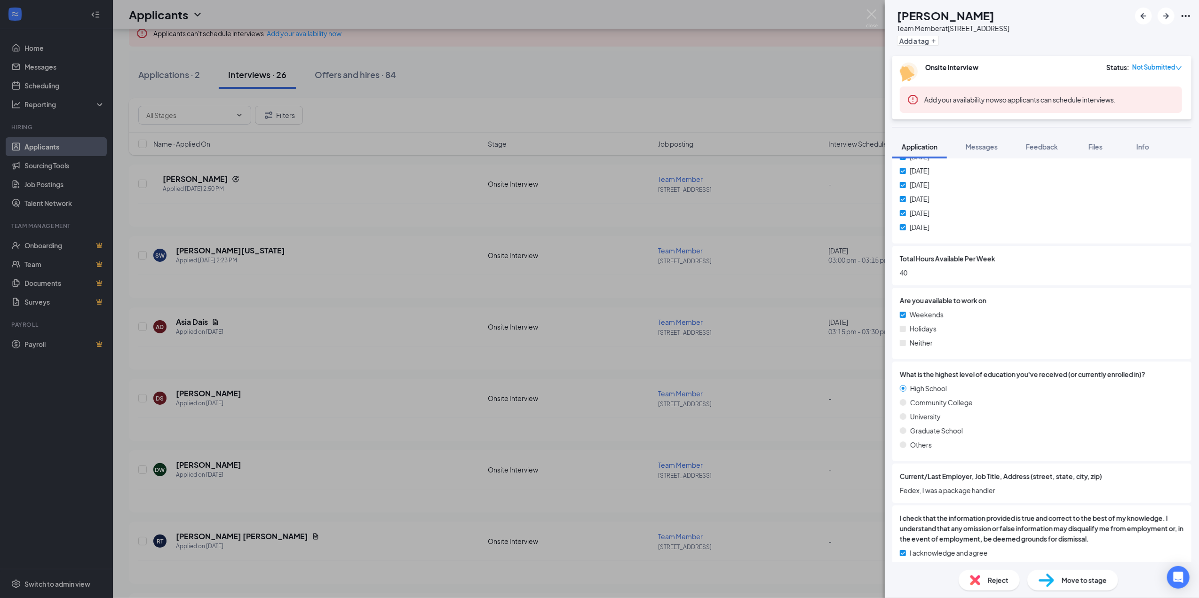
scroll to position [566, 0]
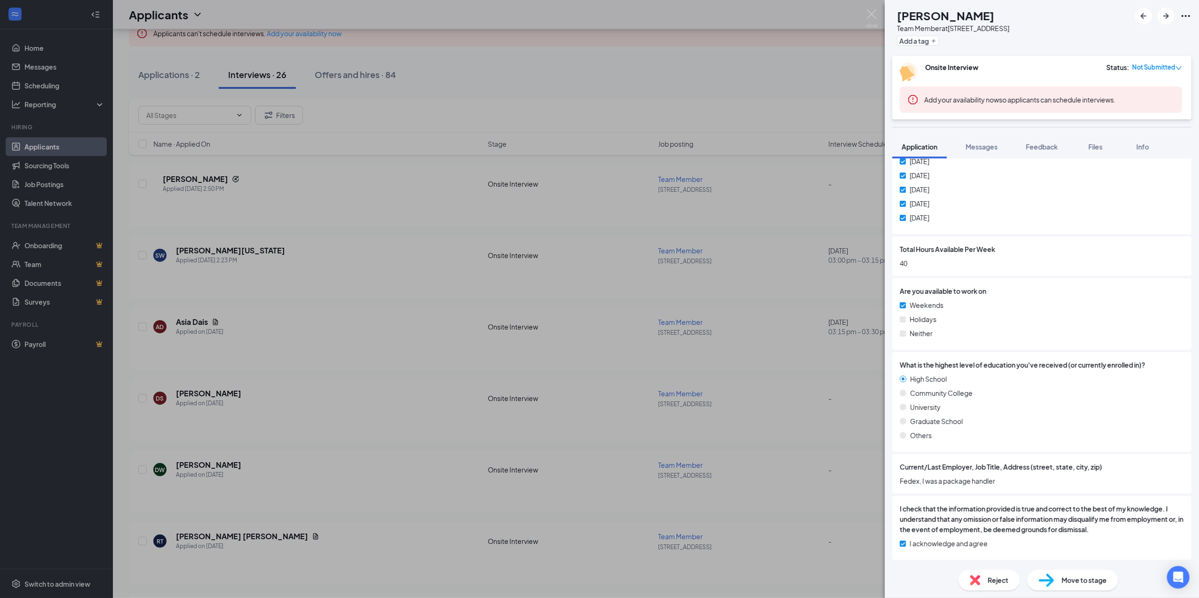
click at [738, 369] on div "DS [PERSON_NAME] Team Member at [STREET_ADDRESS] Add a tag Onsite Interview Sta…" at bounding box center [599, 299] width 1199 height 598
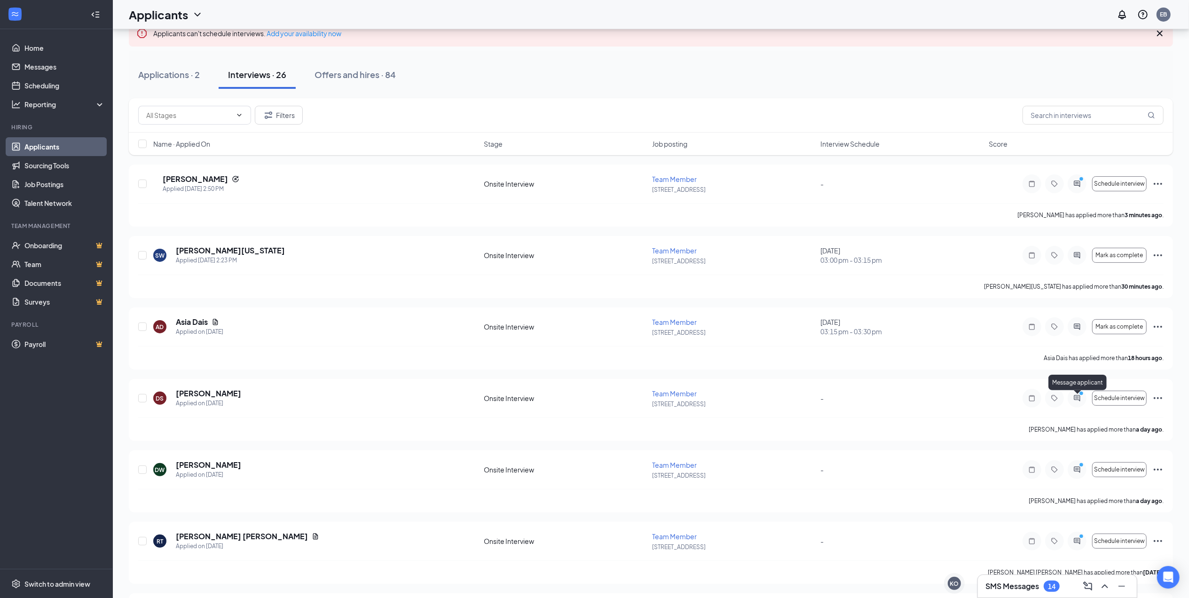
click at [1080, 399] on icon "ActiveChat" at bounding box center [1077, 398] width 6 height 6
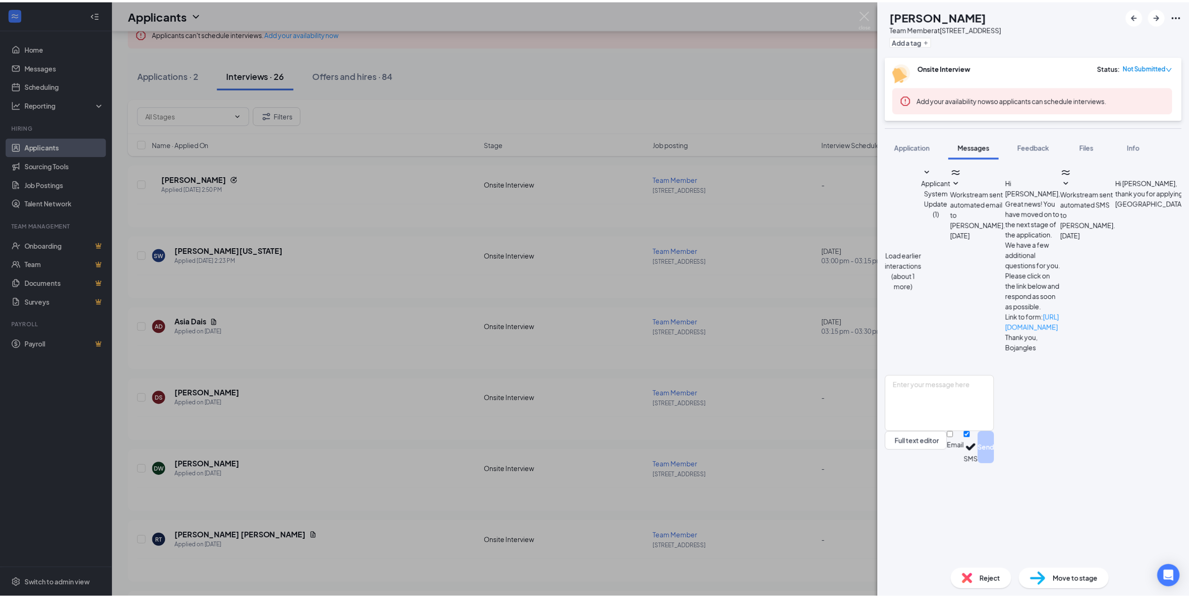
scroll to position [101, 0]
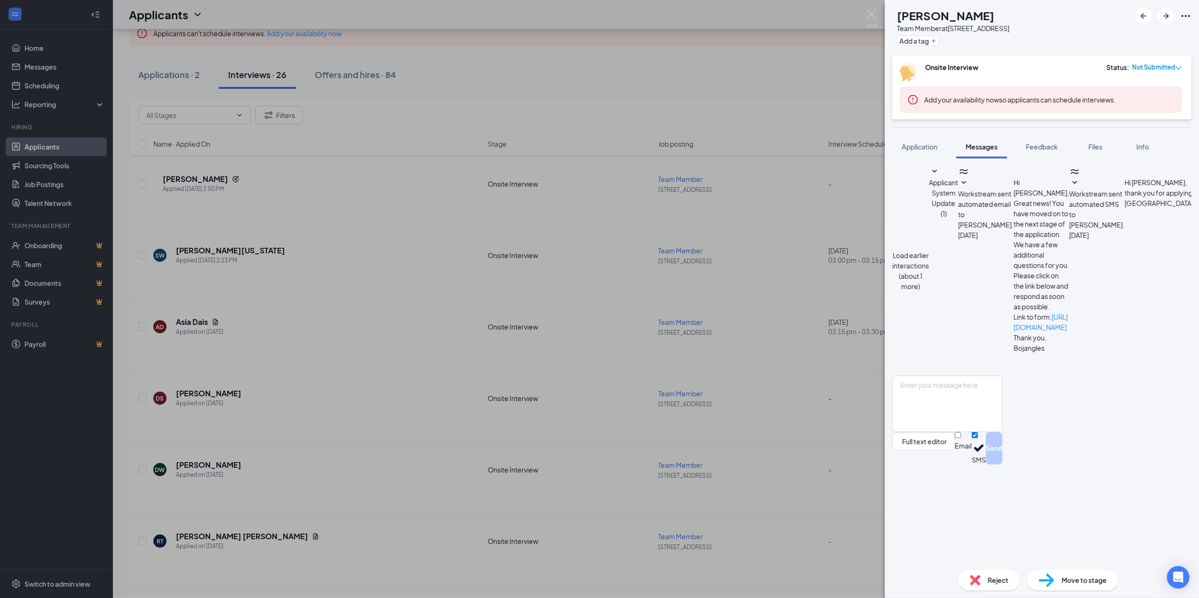
click at [722, 348] on div "DS [PERSON_NAME] Team Member at [STREET_ADDRESS] Add a tag Onsite Interview Sta…" at bounding box center [599, 299] width 1199 height 598
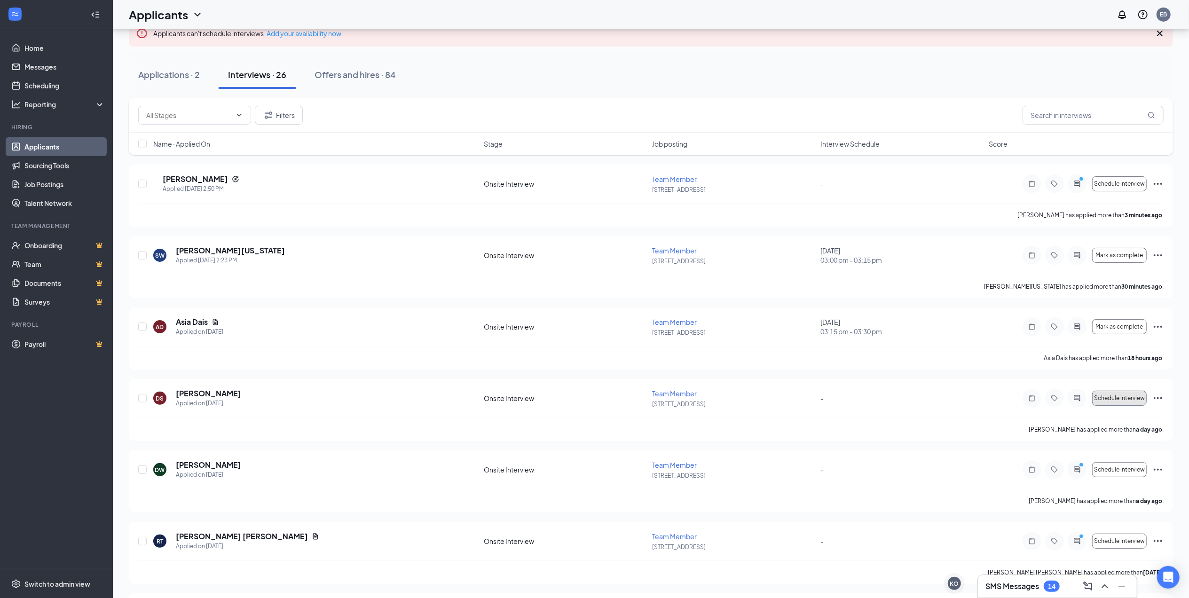
click at [1105, 399] on span "Schedule interview" at bounding box center [1119, 398] width 51 height 7
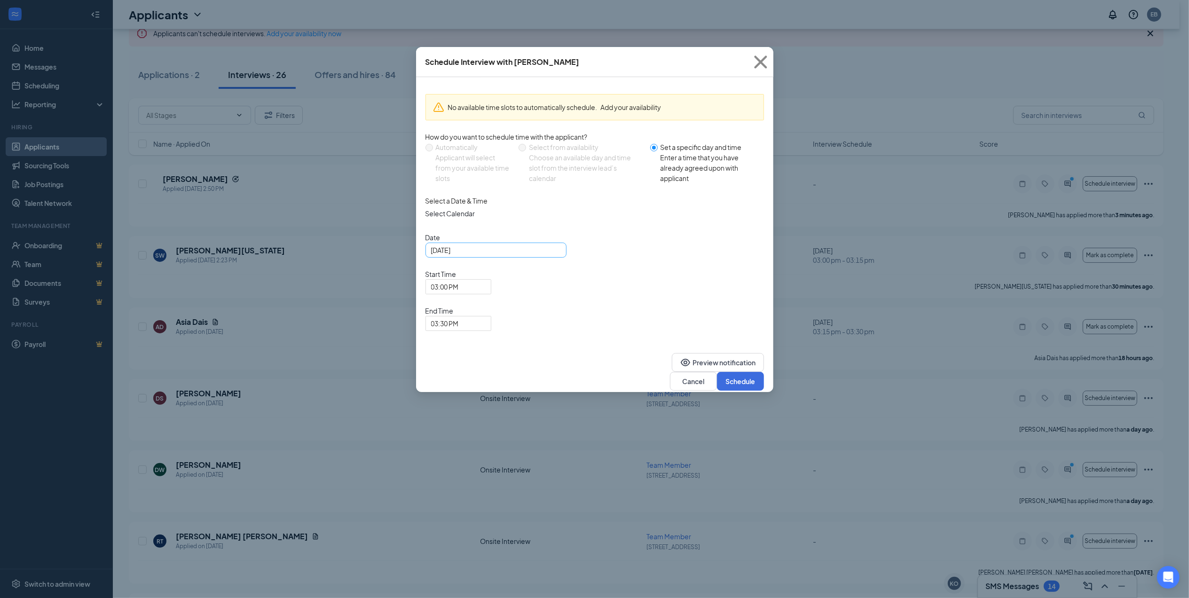
click at [554, 255] on div "[DATE]" at bounding box center [496, 250] width 130 height 10
type input "[DATE]"
click at [490, 371] on div "29" at bounding box center [490, 366] width 11 height 11
click at [486, 280] on span "03:00 PM" at bounding box center [458, 287] width 55 height 14
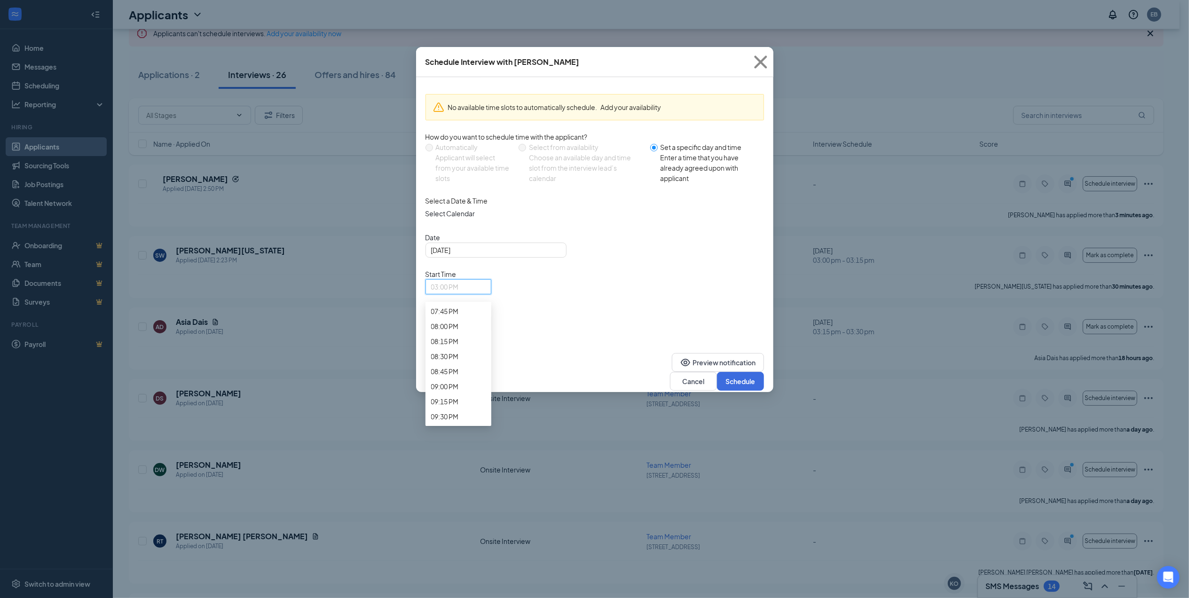
click at [459, 316] on span "03:30 PM" at bounding box center [445, 323] width 28 height 14
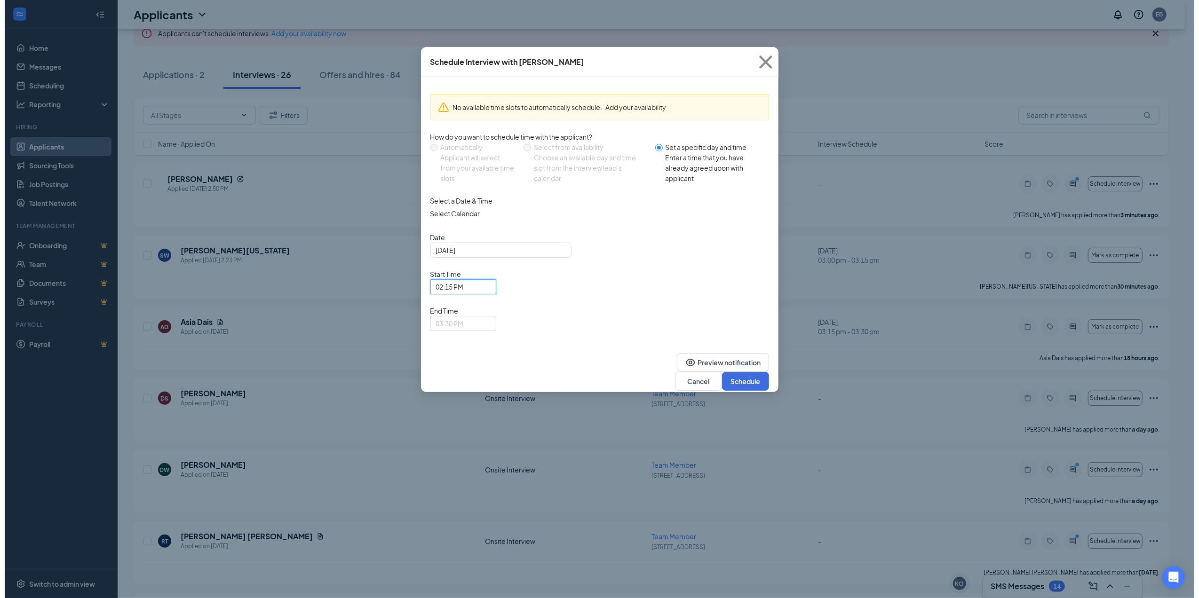
scroll to position [1243, 0]
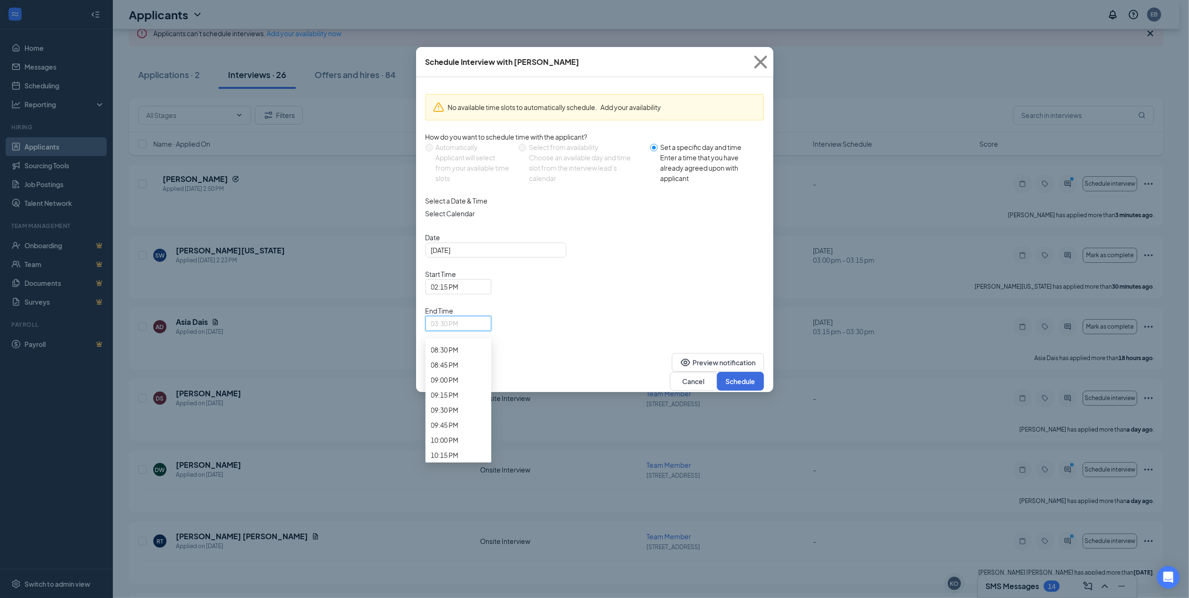
click at [744, 372] on button "Schedule" at bounding box center [740, 381] width 47 height 19
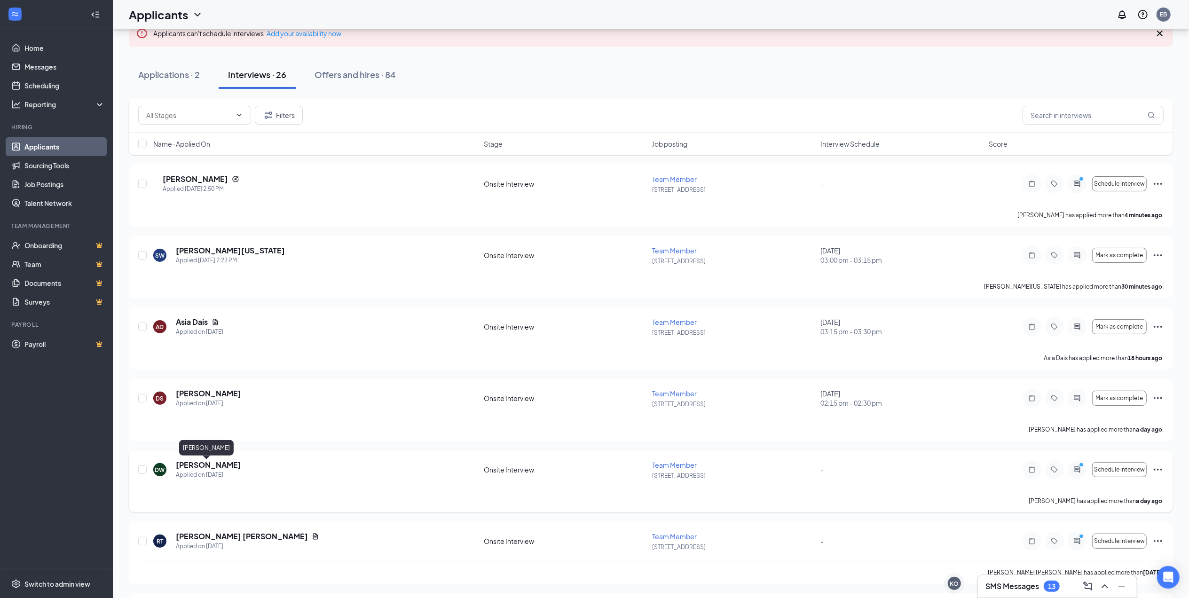
click at [215, 463] on h5 "[PERSON_NAME]" at bounding box center [208, 465] width 65 height 10
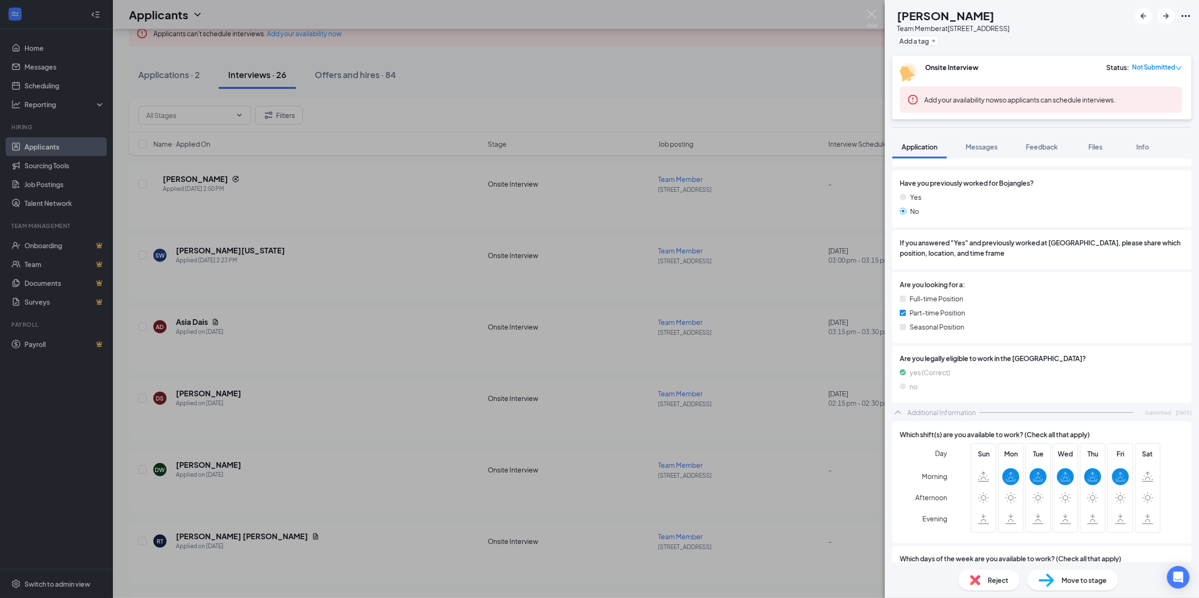
scroll to position [188, 0]
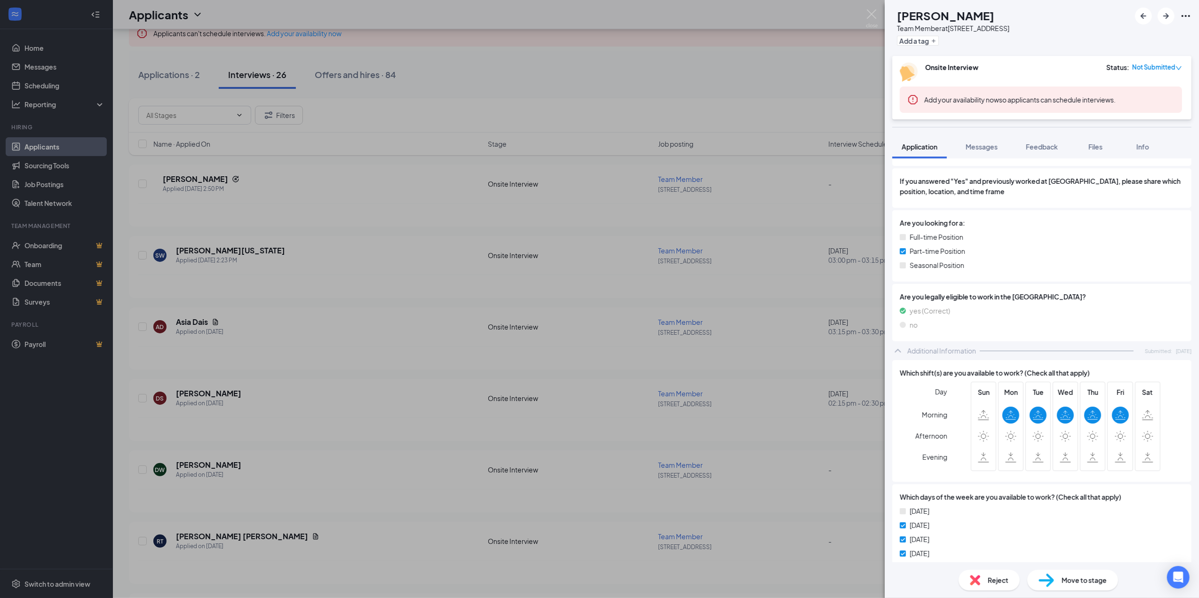
click at [992, 578] on span "Reject" at bounding box center [998, 580] width 21 height 10
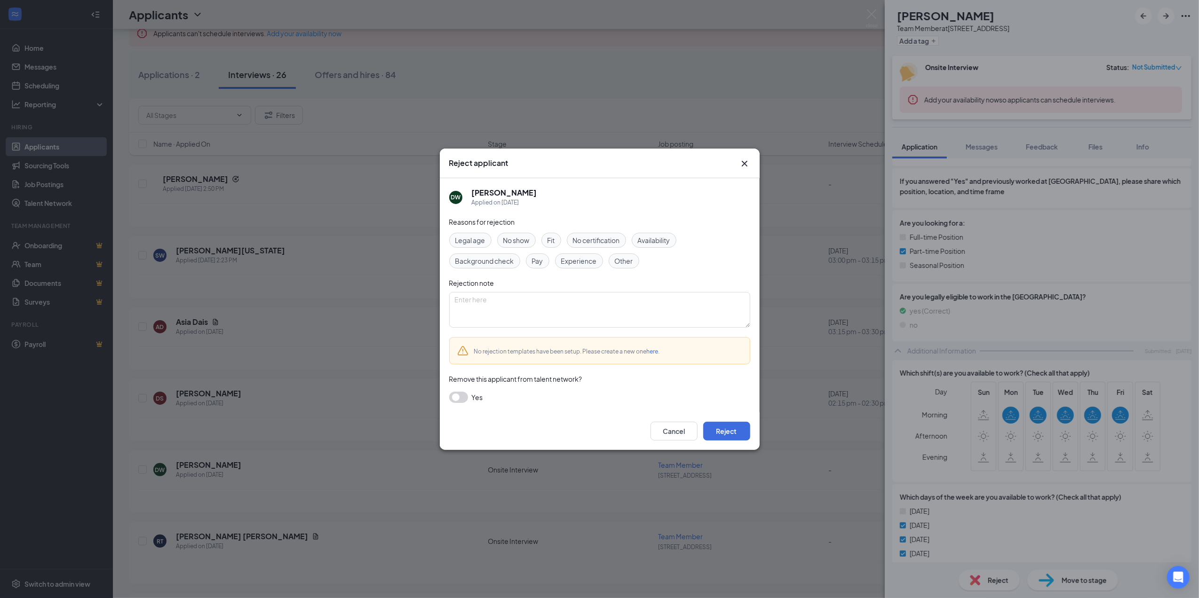
click at [656, 241] on span "Availability" at bounding box center [654, 240] width 32 height 10
drag, startPoint x: 726, startPoint y: 433, endPoint x: 725, endPoint y: 426, distance: 7.2
click at [725, 428] on button "Reject" at bounding box center [726, 431] width 47 height 19
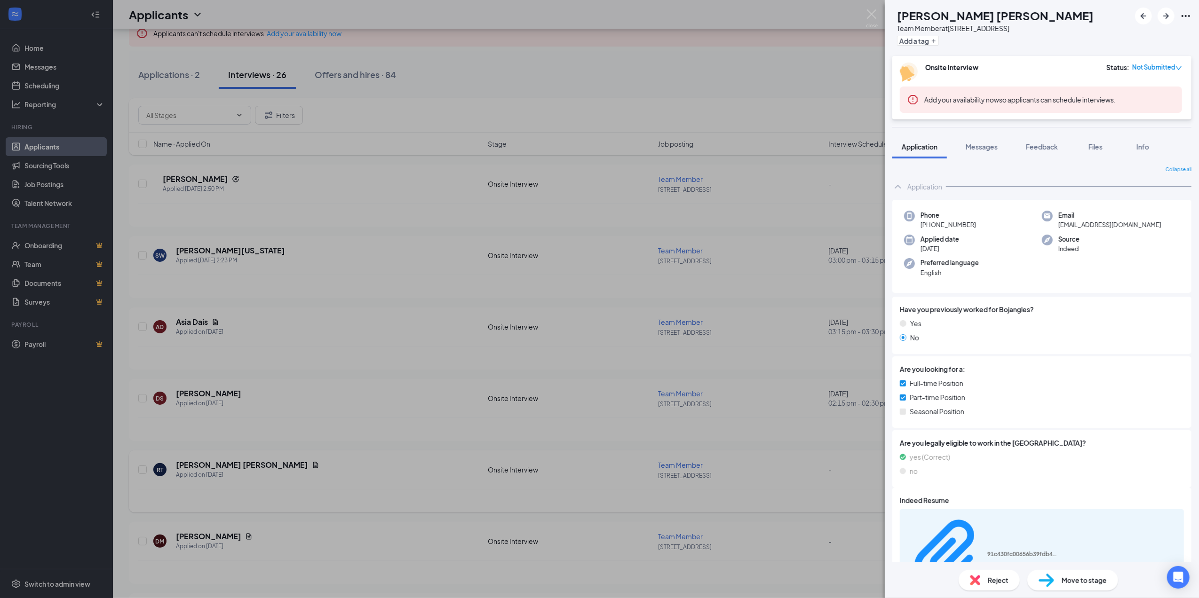
drag, startPoint x: 740, startPoint y: 459, endPoint x: 775, endPoint y: 463, distance: 35.5
click at [740, 459] on div "RT [PERSON_NAME] [PERSON_NAME] Team Member at 415- Freedom Drive Add a tag Onsi…" at bounding box center [599, 299] width 1199 height 598
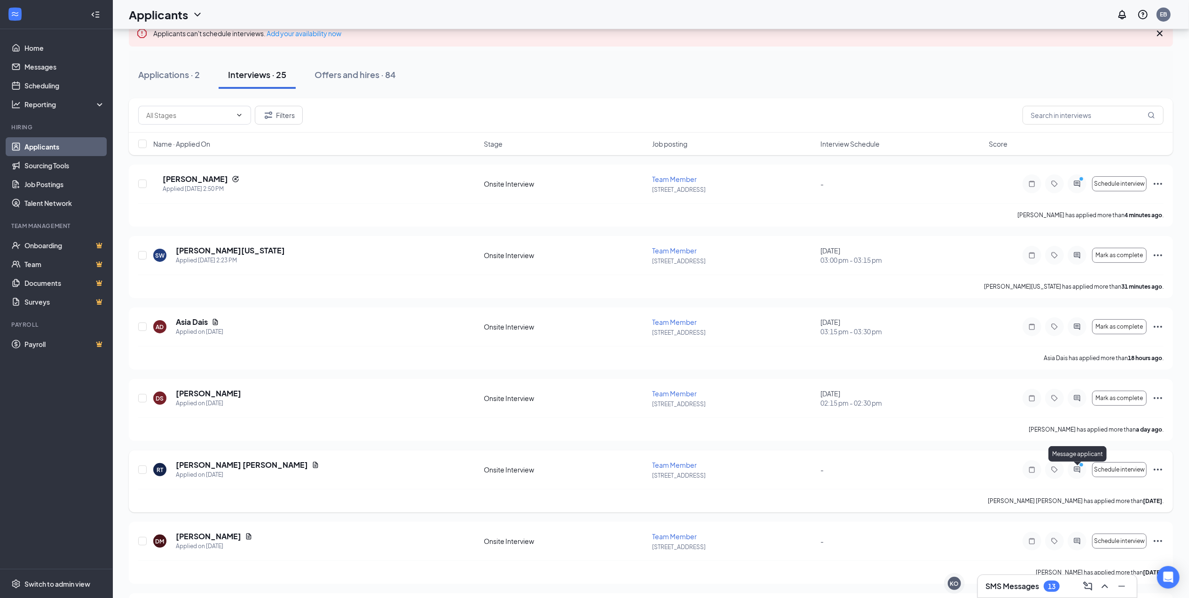
click at [1078, 472] on icon "ActiveChat" at bounding box center [1077, 470] width 11 height 8
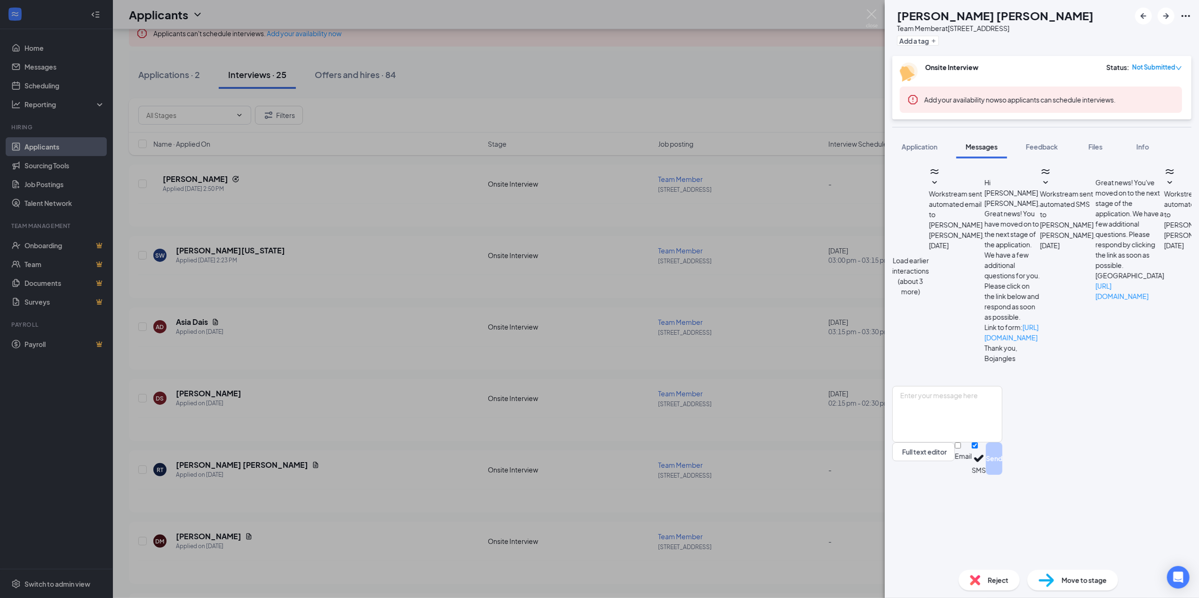
scroll to position [138, 0]
drag, startPoint x: 806, startPoint y: 472, endPoint x: 892, endPoint y: 411, distance: 105.6
click at [803, 471] on div "RT [PERSON_NAME] [PERSON_NAME] Team Member at 415- Freedom Drive Add a tag Onsi…" at bounding box center [599, 299] width 1199 height 598
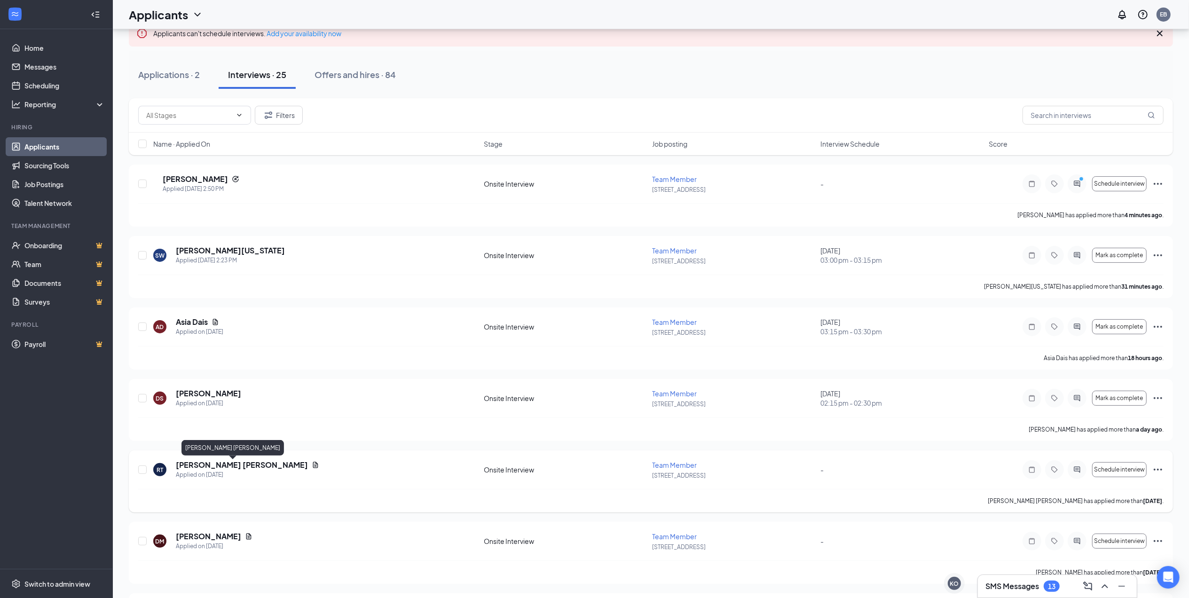
click at [226, 465] on h5 "[PERSON_NAME] [PERSON_NAME]" at bounding box center [242, 465] width 132 height 10
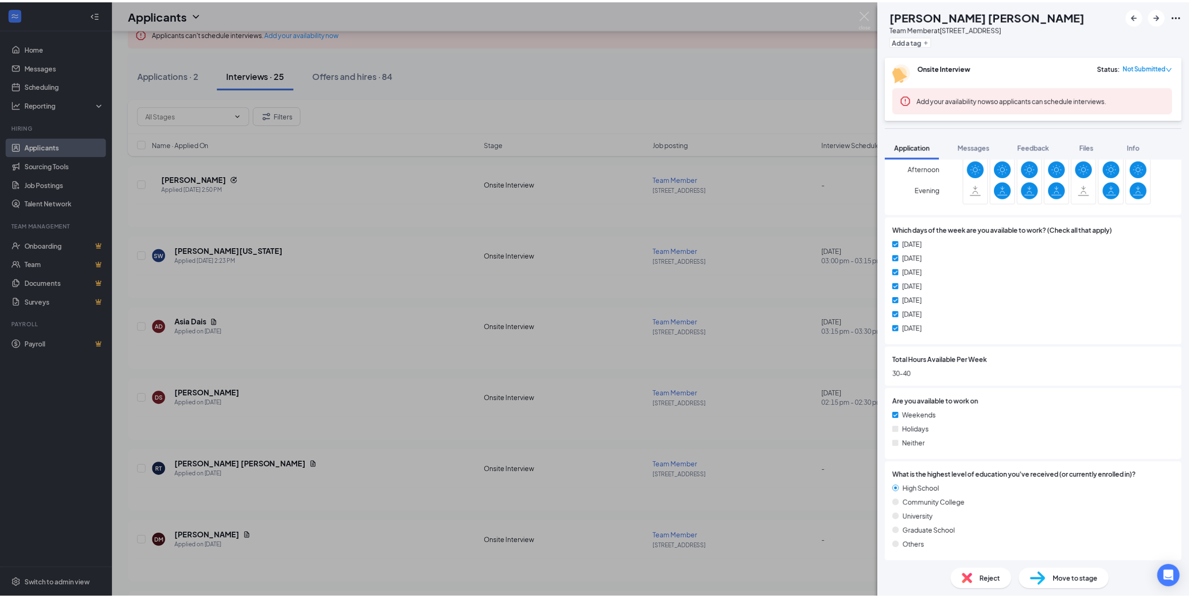
scroll to position [577, 0]
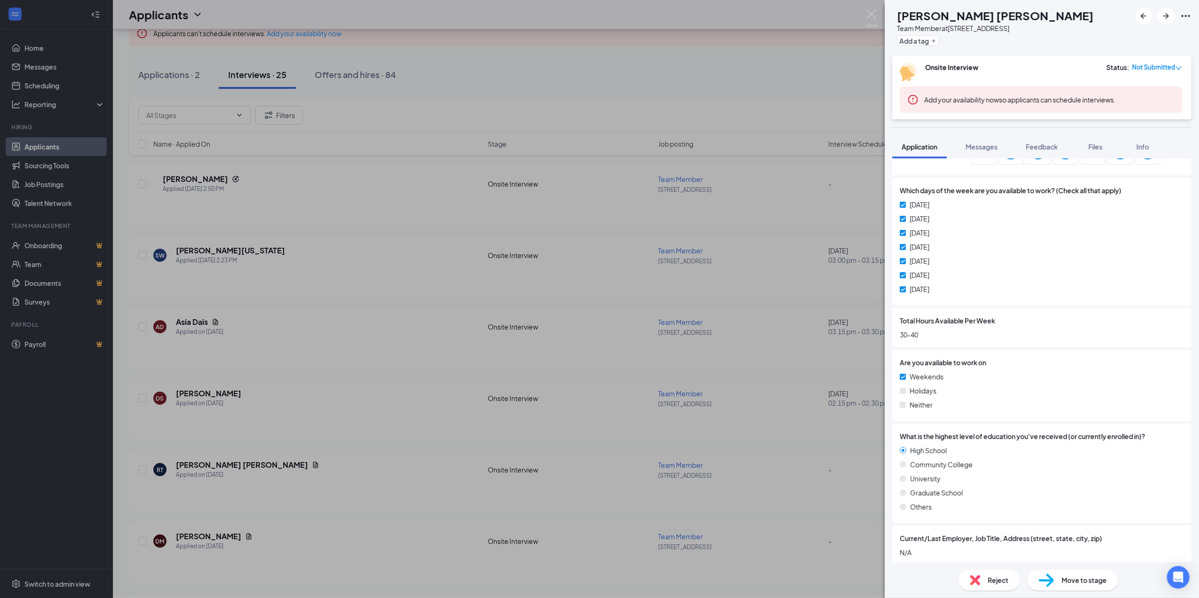
click at [759, 460] on div "RT [PERSON_NAME] [PERSON_NAME] Team Member at 415- Freedom Drive Add a tag Onsi…" at bounding box center [599, 299] width 1199 height 598
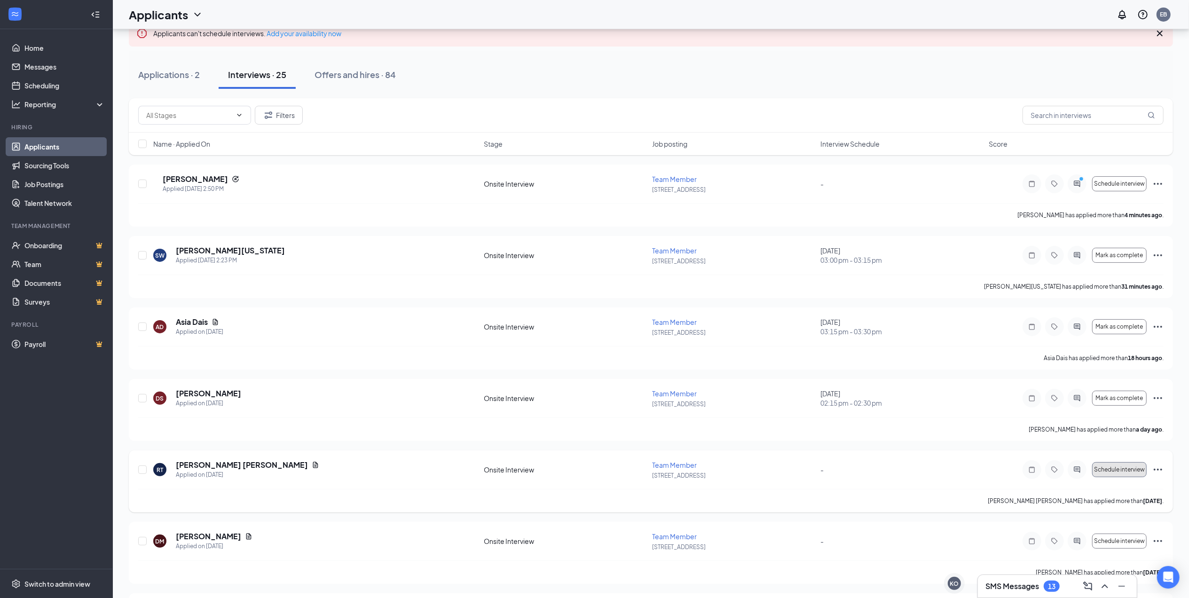
click at [1129, 472] on span "Schedule interview" at bounding box center [1119, 470] width 51 height 7
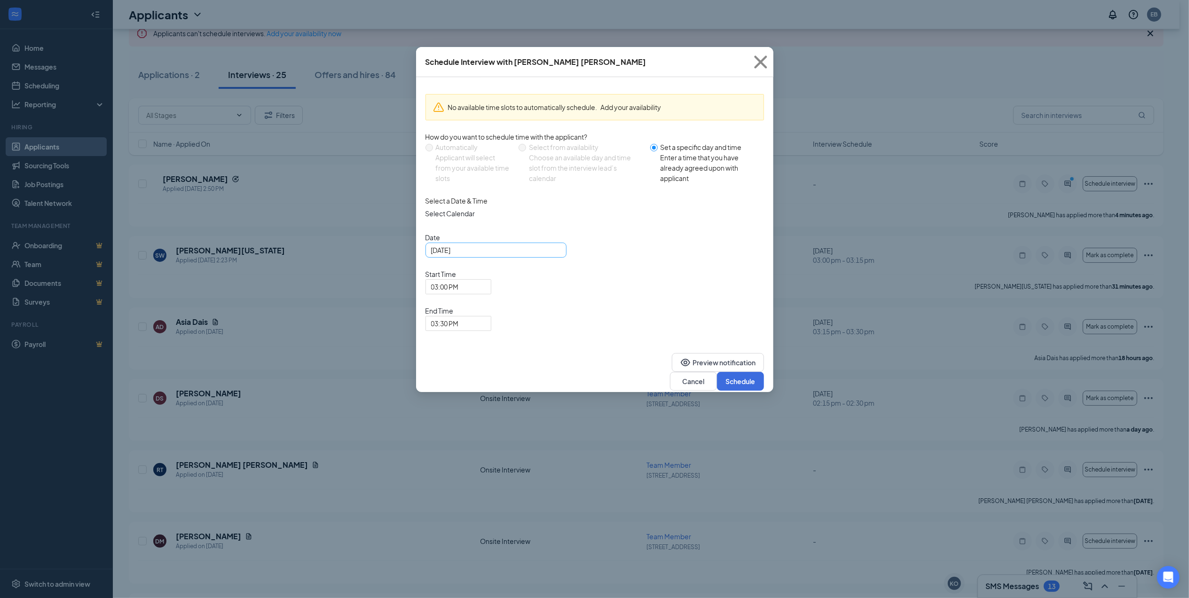
click at [555, 255] on div "[DATE]" at bounding box center [496, 250] width 130 height 10
click at [451, 368] on td "27" at bounding box center [456, 367] width 17 height 14
click at [555, 255] on div "[DATE]" at bounding box center [496, 250] width 130 height 10
type input "[DATE]"
click at [477, 280] on span "03:00 PM" at bounding box center [454, 292] width 46 height 25
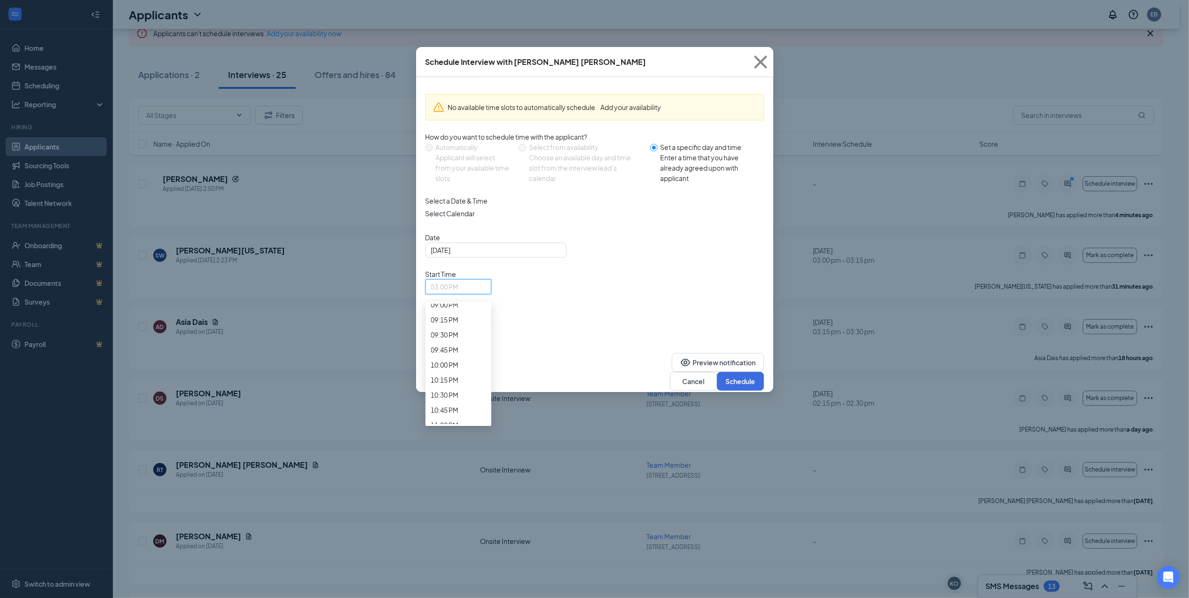
scroll to position [1325, 0]
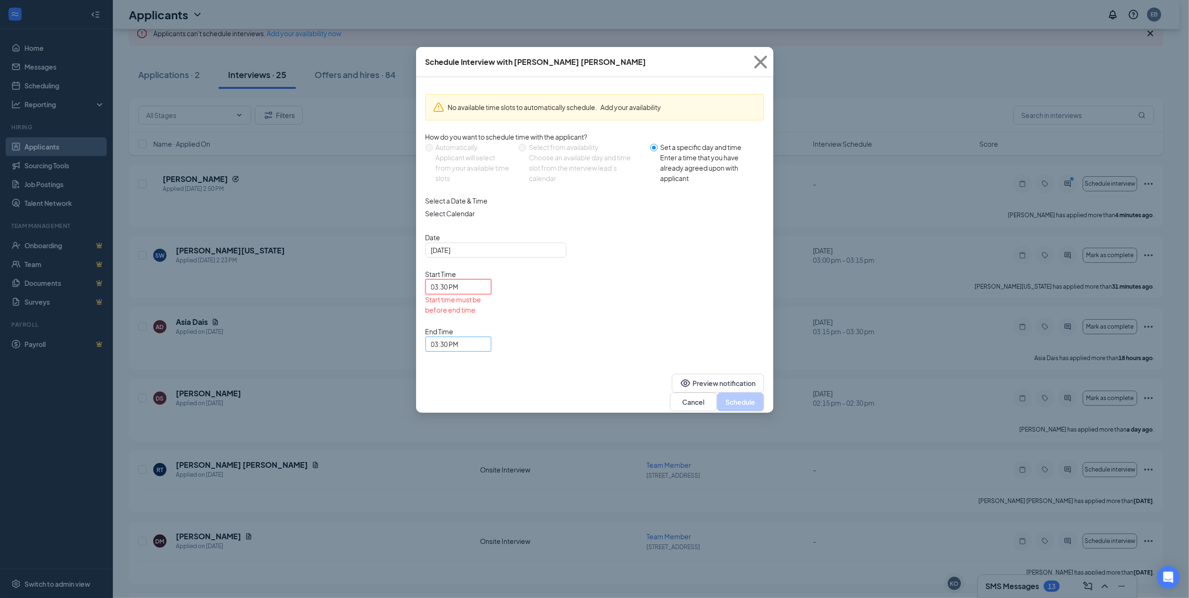
click at [459, 337] on span "03:30 PM" at bounding box center [445, 344] width 28 height 14
drag, startPoint x: 664, startPoint y: 343, endPoint x: 704, endPoint y: 339, distance: 40.2
click at [459, 27] on span "03:45 PM" at bounding box center [445, 22] width 28 height 10
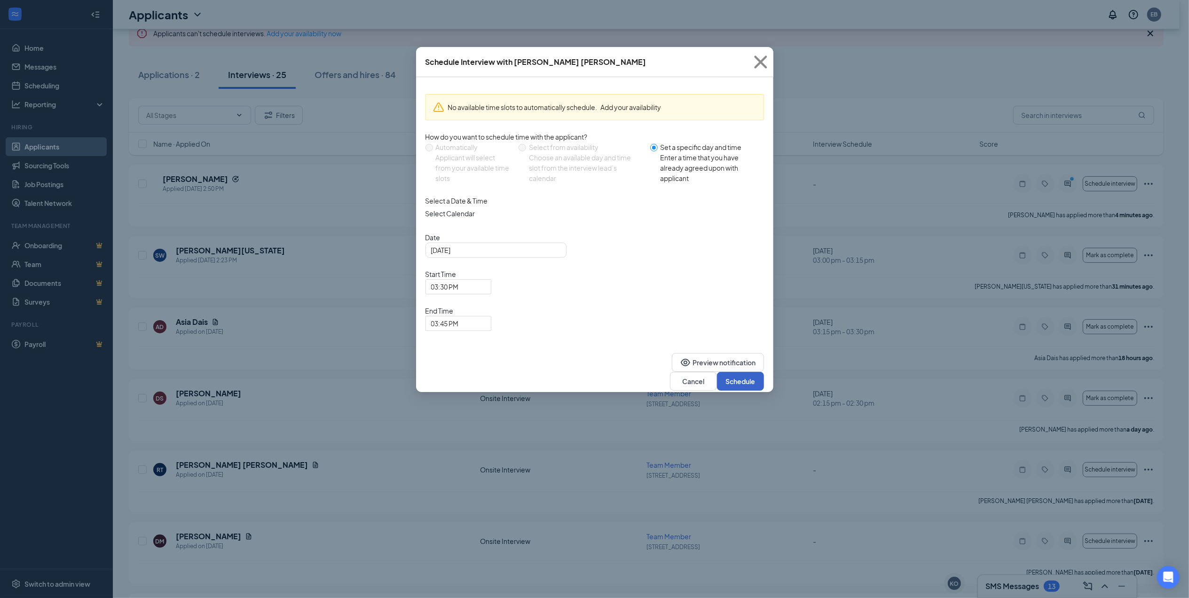
click at [730, 372] on button "Schedule" at bounding box center [740, 381] width 47 height 19
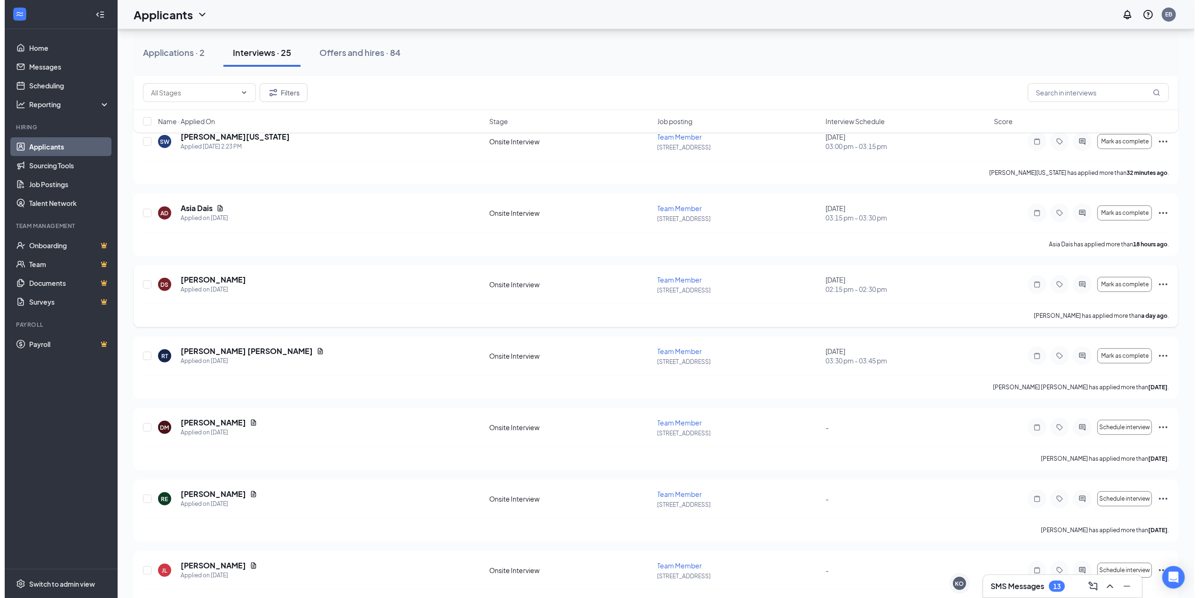
scroll to position [188, 0]
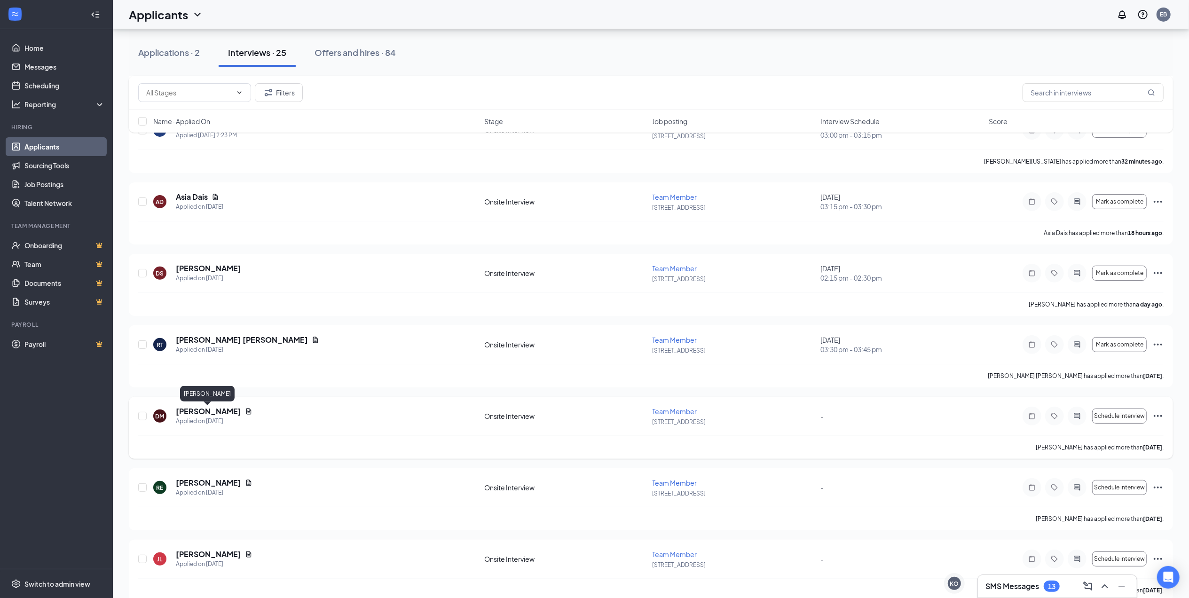
click at [220, 411] on h5 "[PERSON_NAME]" at bounding box center [208, 411] width 65 height 10
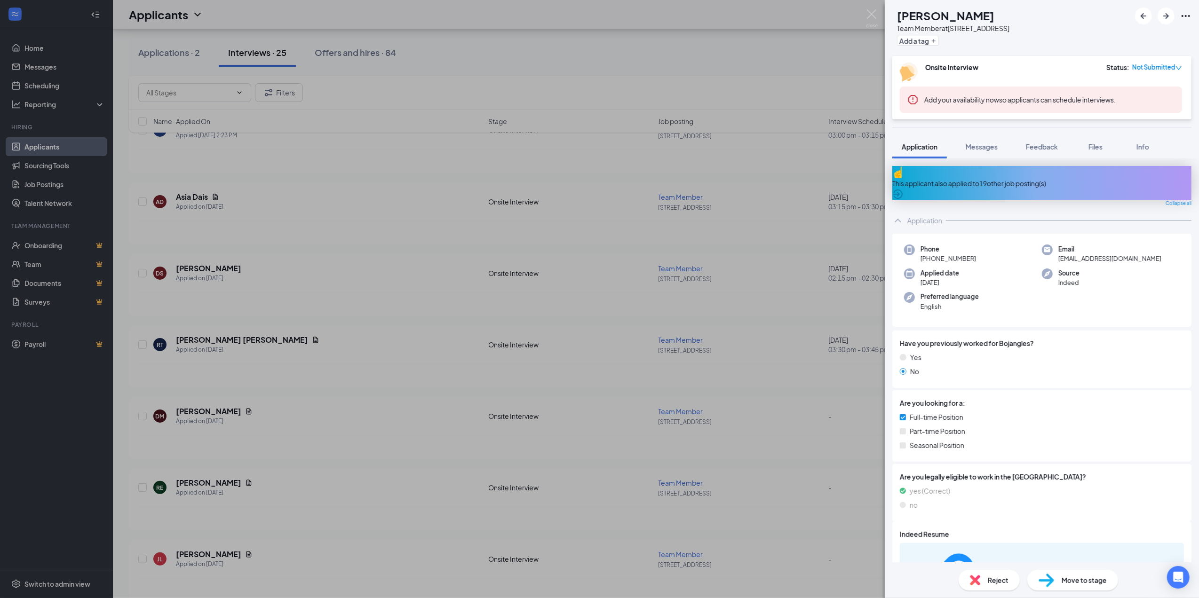
click at [986, 588] on div "Reject" at bounding box center [988, 580] width 61 height 21
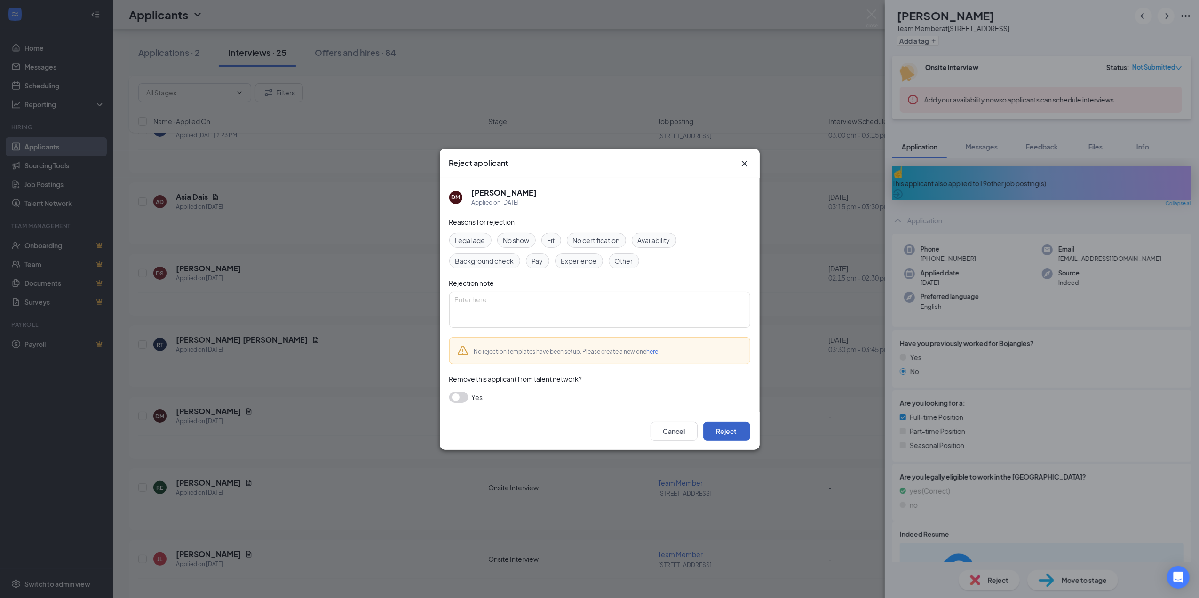
click at [731, 435] on button "Reject" at bounding box center [726, 431] width 47 height 19
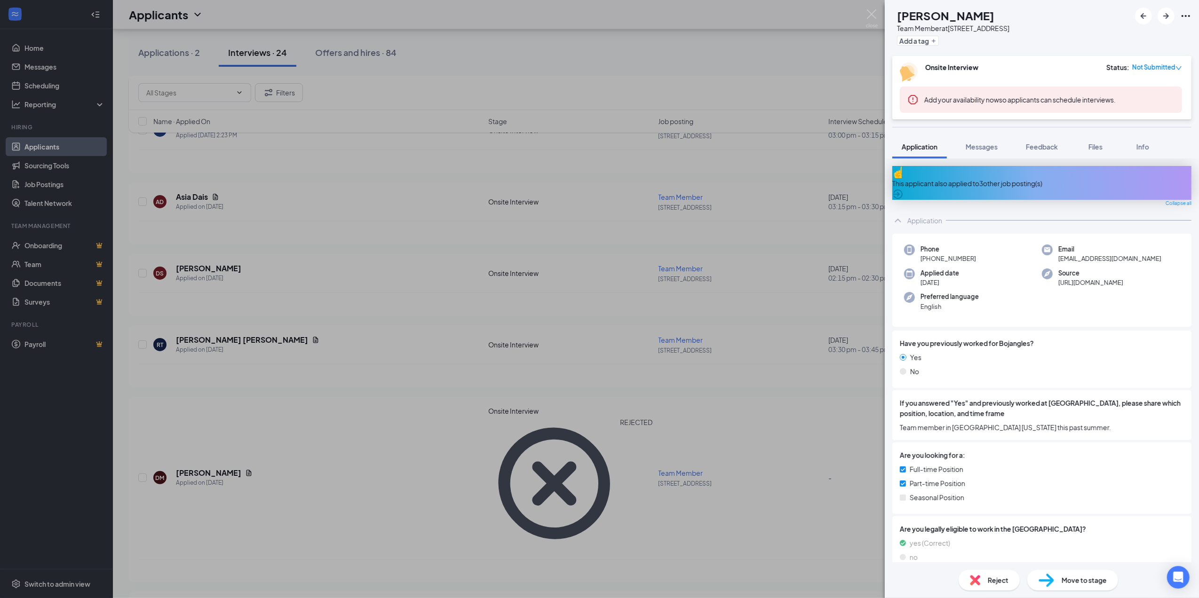
click at [991, 572] on div "Reject" at bounding box center [988, 580] width 61 height 21
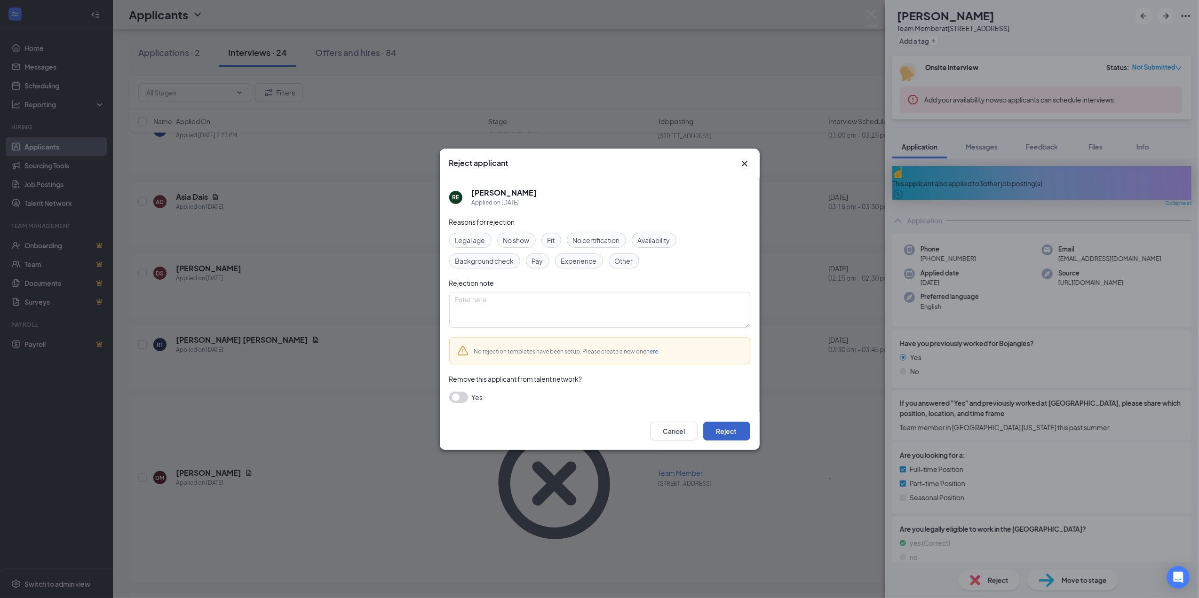
click at [731, 430] on button "Reject" at bounding box center [726, 431] width 47 height 19
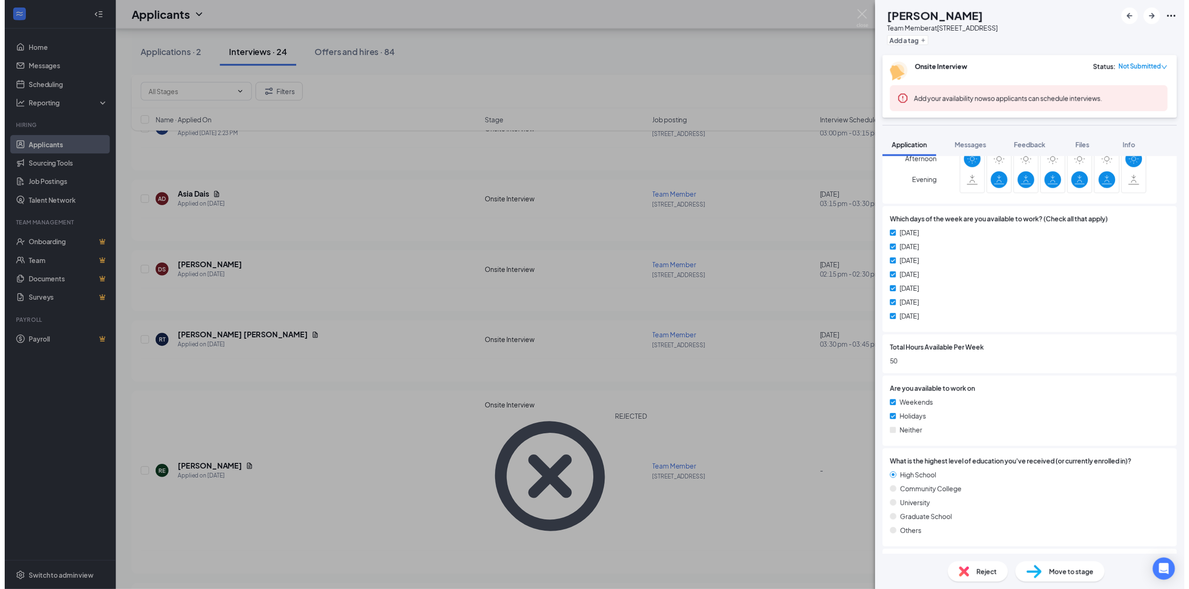
scroll to position [619, 0]
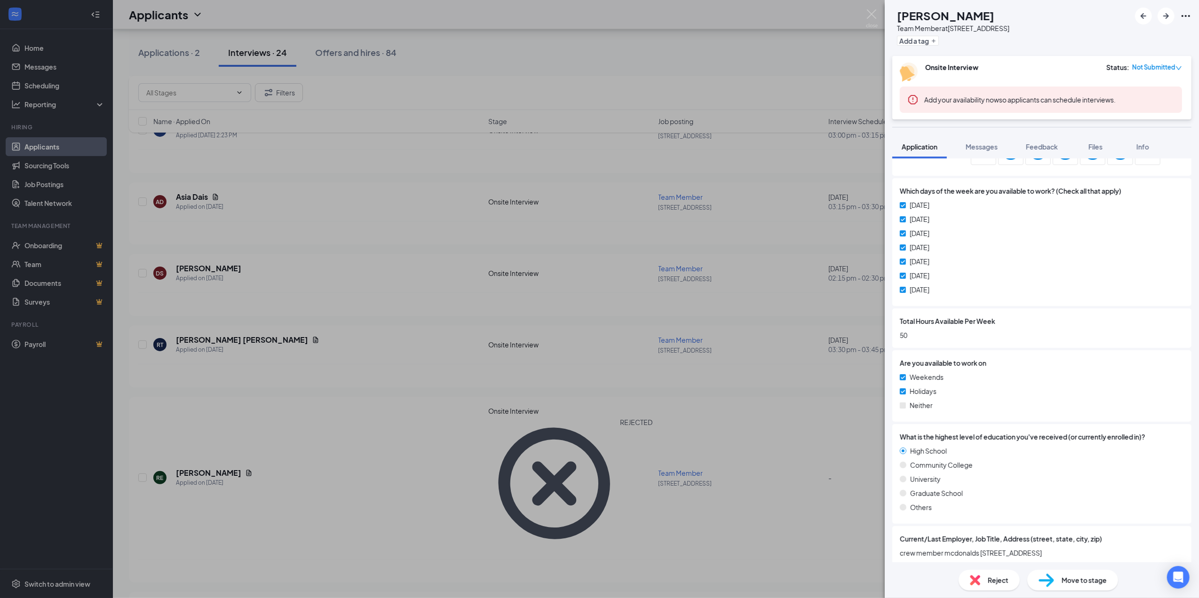
click at [826, 420] on div "[PERSON_NAME] Team Member at [STREET_ADDRESS] Add a tag Onsite Interview Status…" at bounding box center [599, 299] width 1199 height 598
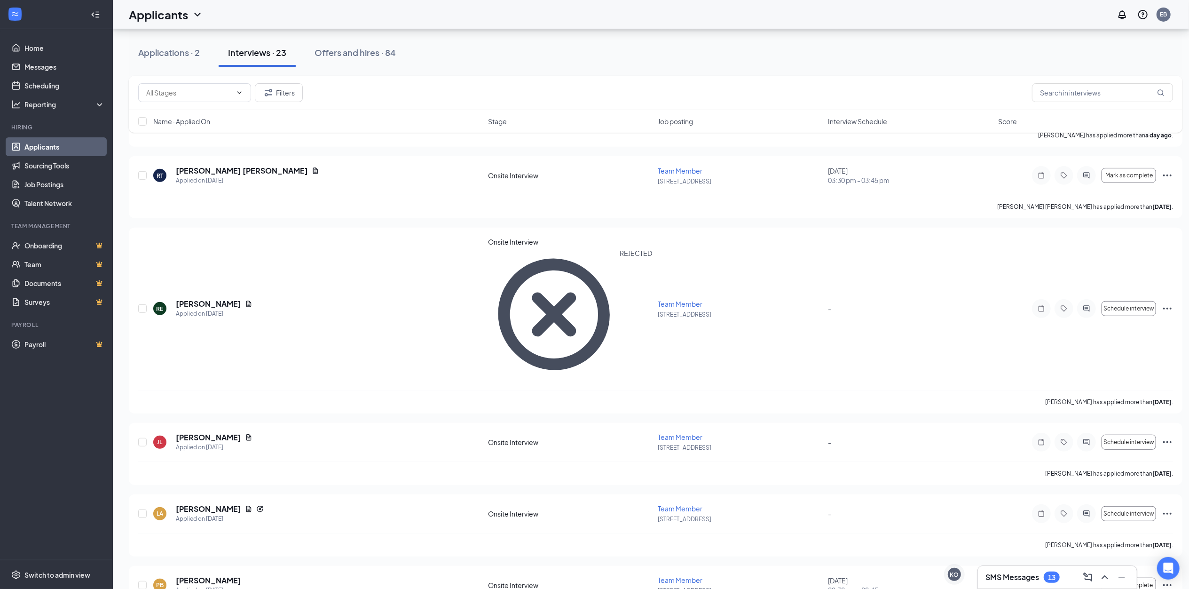
scroll to position [376, 0]
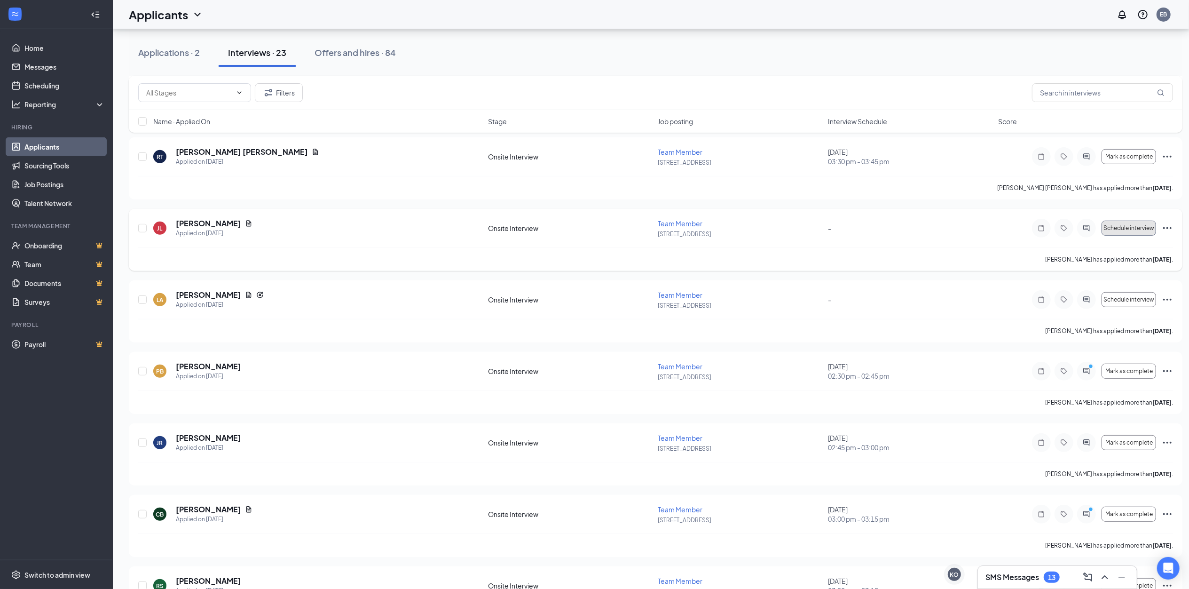
click at [1132, 228] on span "Schedule interview" at bounding box center [1129, 228] width 51 height 7
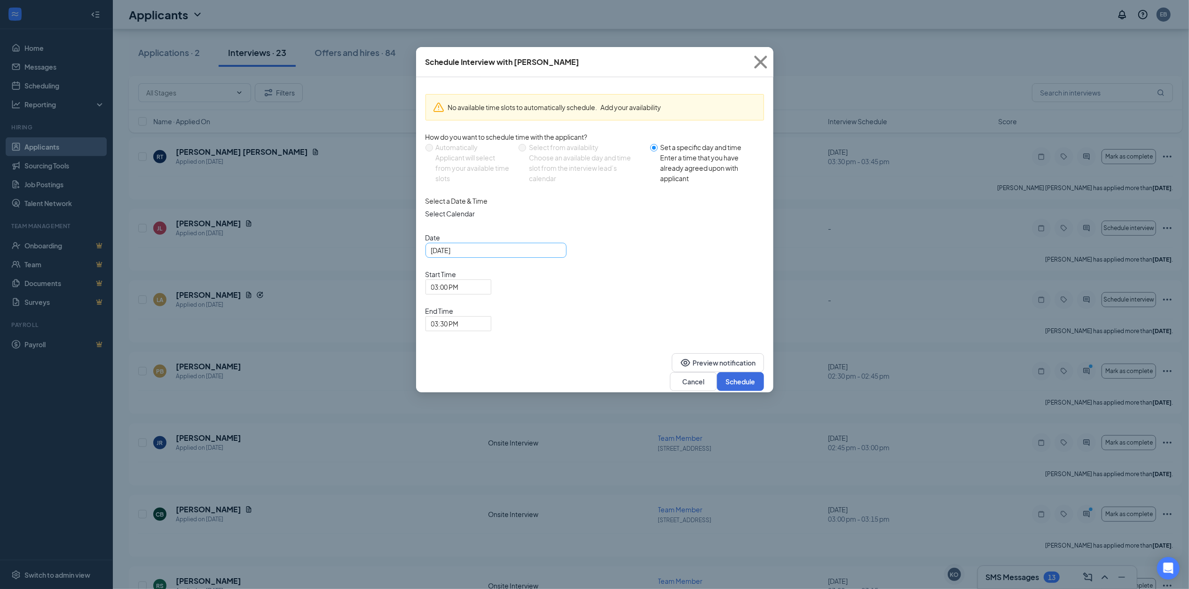
click at [554, 255] on div "[DATE]" at bounding box center [496, 250] width 130 height 10
type input "[DATE]"
click at [509, 372] on div "30" at bounding box center [507, 366] width 11 height 11
click at [486, 280] on span "03:00 PM" at bounding box center [458, 287] width 55 height 14
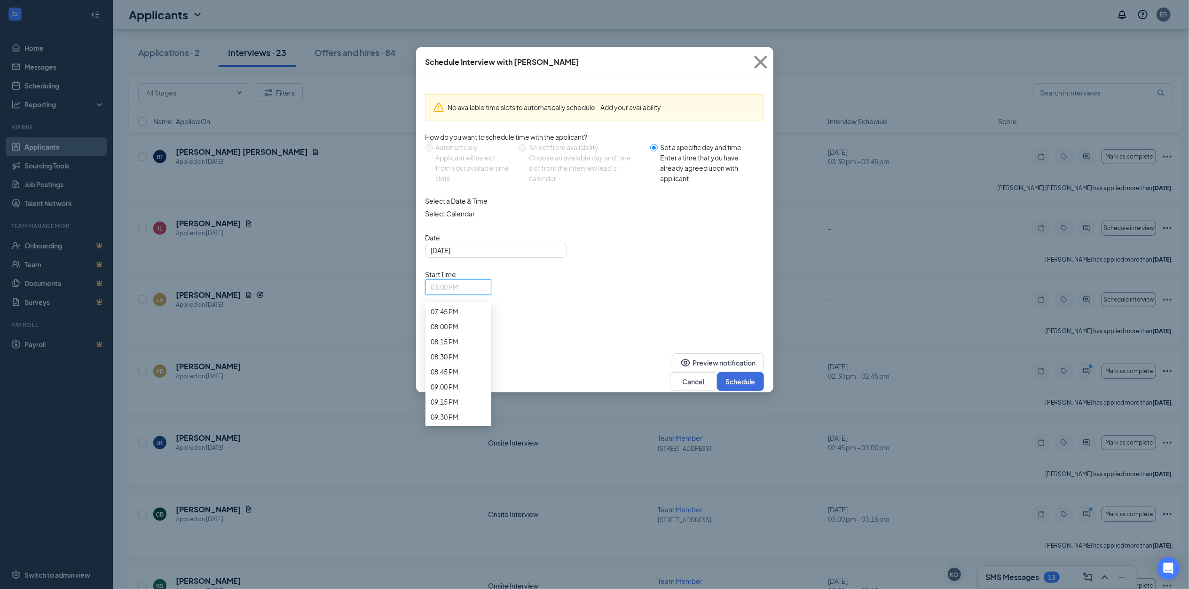
drag, startPoint x: 609, startPoint y: 342, endPoint x: 618, endPoint y: 290, distance: 53.0
click at [477, 316] on span "03:30 PM" at bounding box center [454, 328] width 46 height 25
drag, startPoint x: 663, startPoint y: 315, endPoint x: 711, endPoint y: 322, distance: 48.5
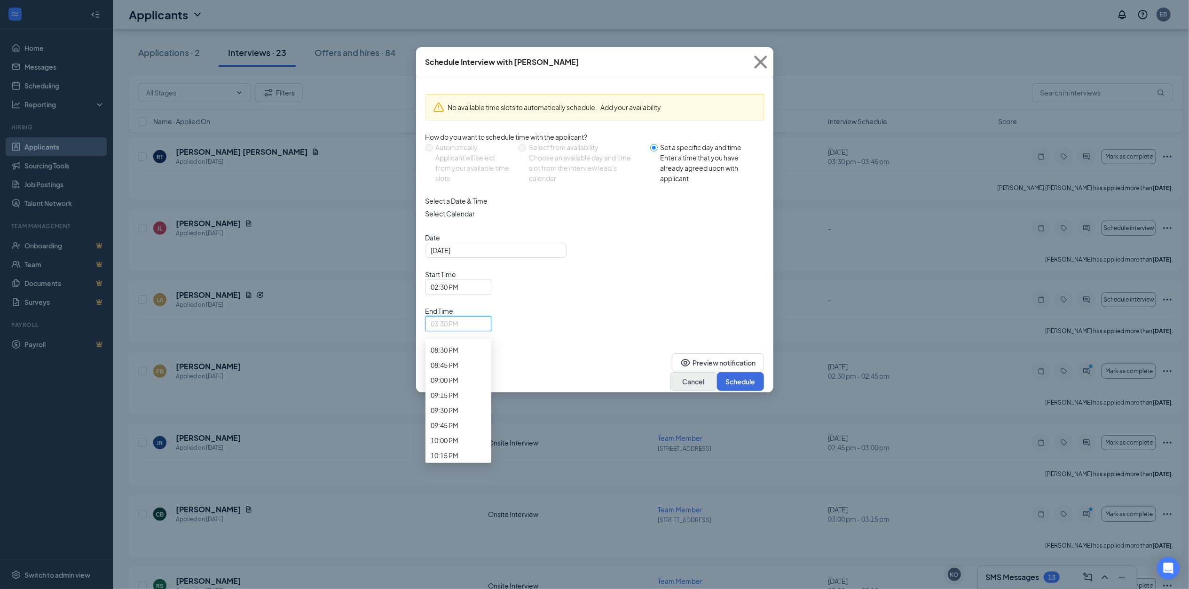
click at [734, 372] on button "Schedule" at bounding box center [740, 381] width 47 height 19
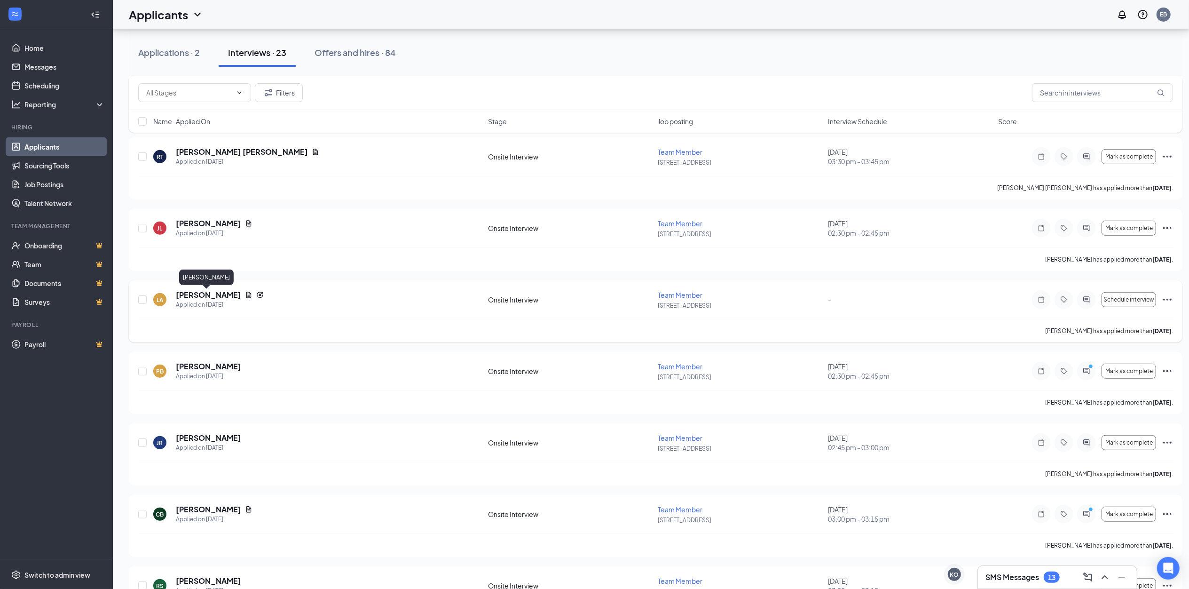
click at [219, 293] on h5 "[PERSON_NAME]" at bounding box center [208, 295] width 65 height 10
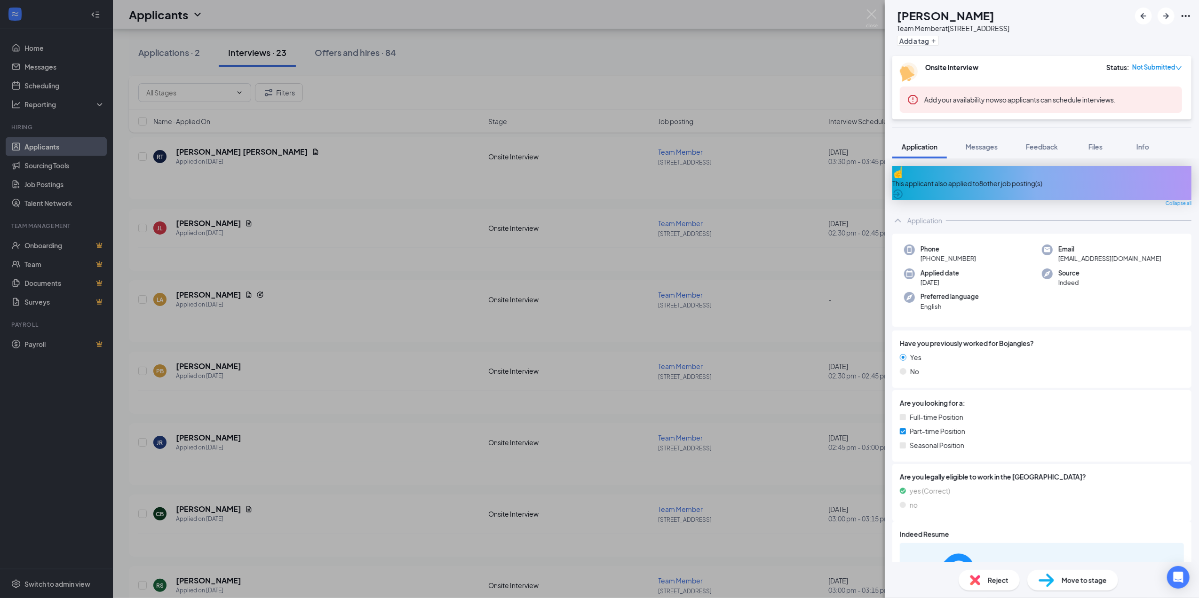
click at [1044, 186] on div "This applicant also applied to 8 other job posting(s)" at bounding box center [1041, 183] width 299 height 34
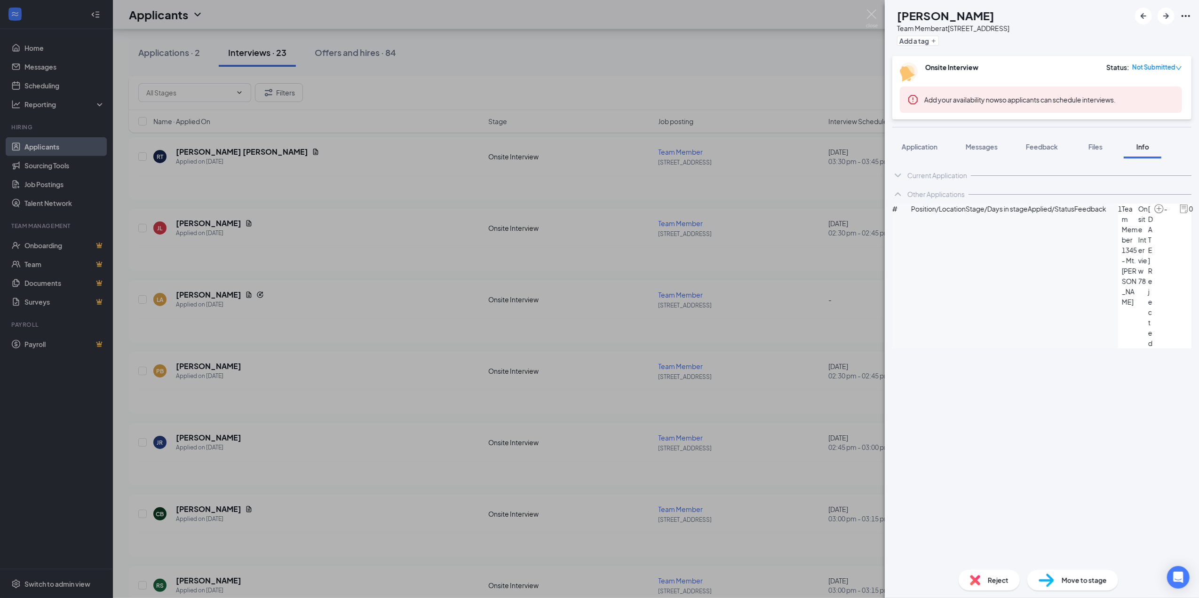
click at [994, 584] on span "Reject" at bounding box center [998, 580] width 21 height 10
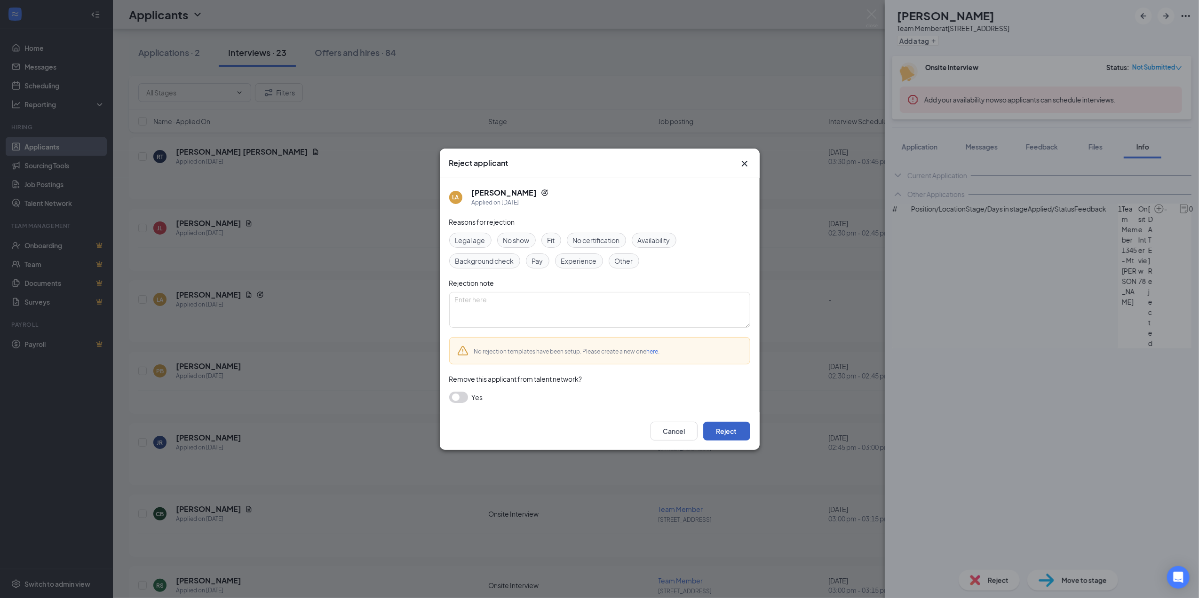
click at [737, 427] on button "Reject" at bounding box center [726, 431] width 47 height 19
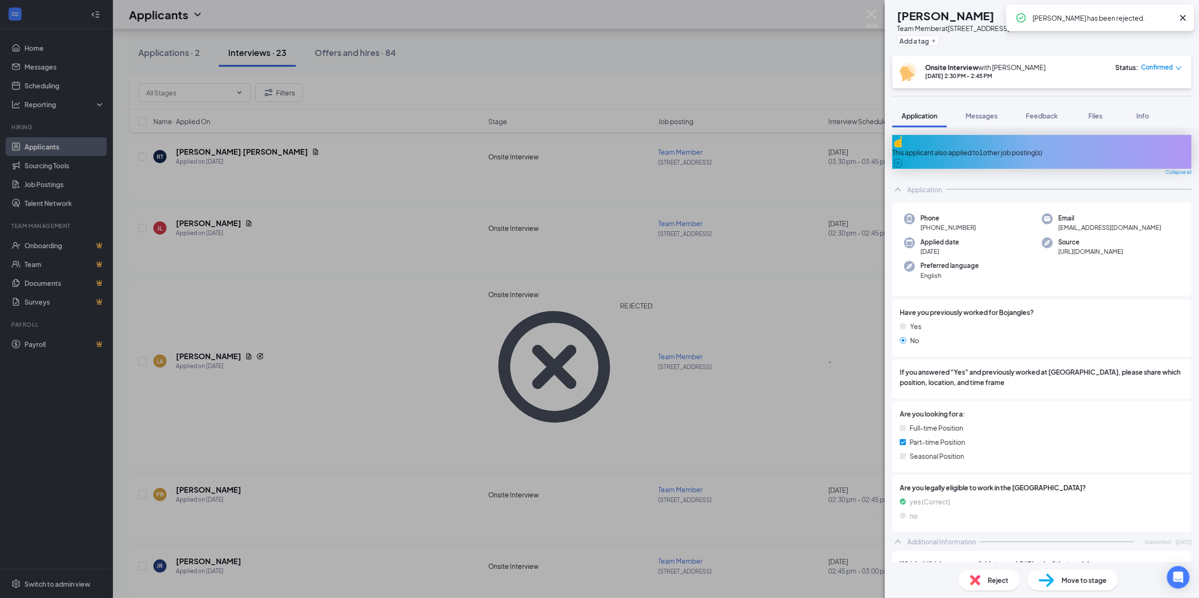
click at [800, 227] on div "PB [PERSON_NAME] Team Member at 415- Freedom Drive Add a tag Onsite Interview w…" at bounding box center [599, 299] width 1199 height 598
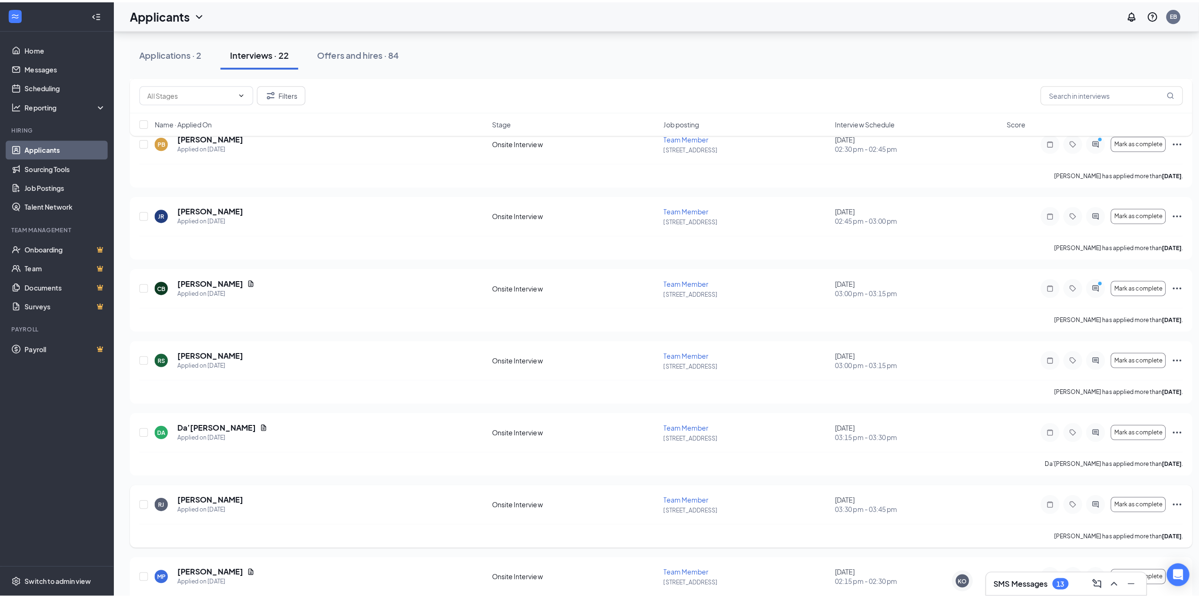
scroll to position [437, 0]
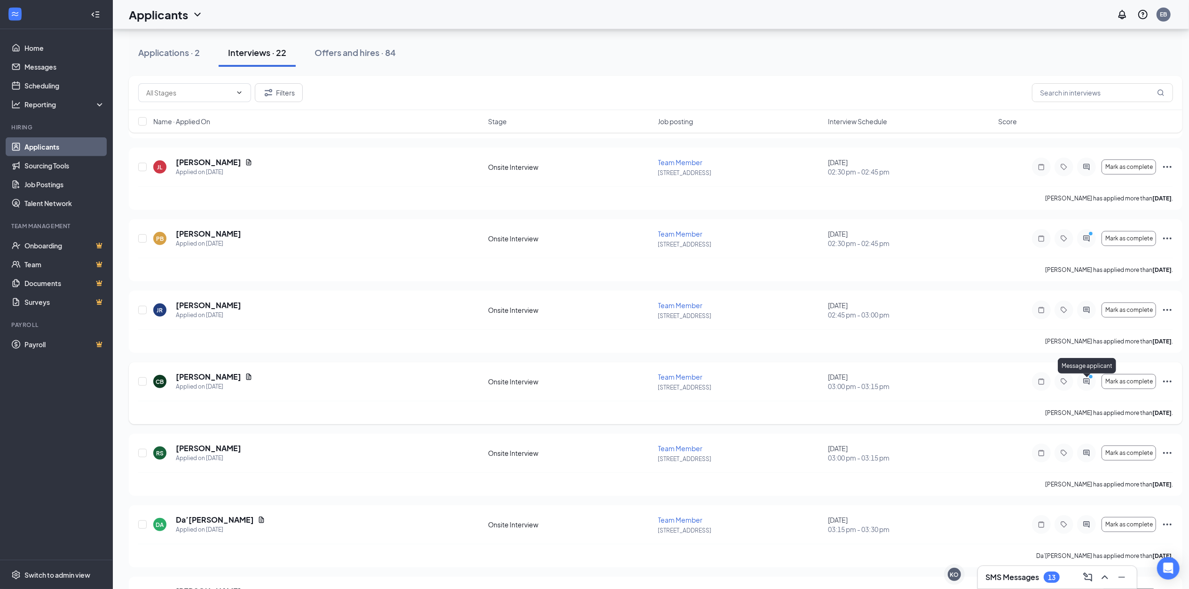
click at [1084, 384] on icon "ActiveChat" at bounding box center [1086, 382] width 11 height 8
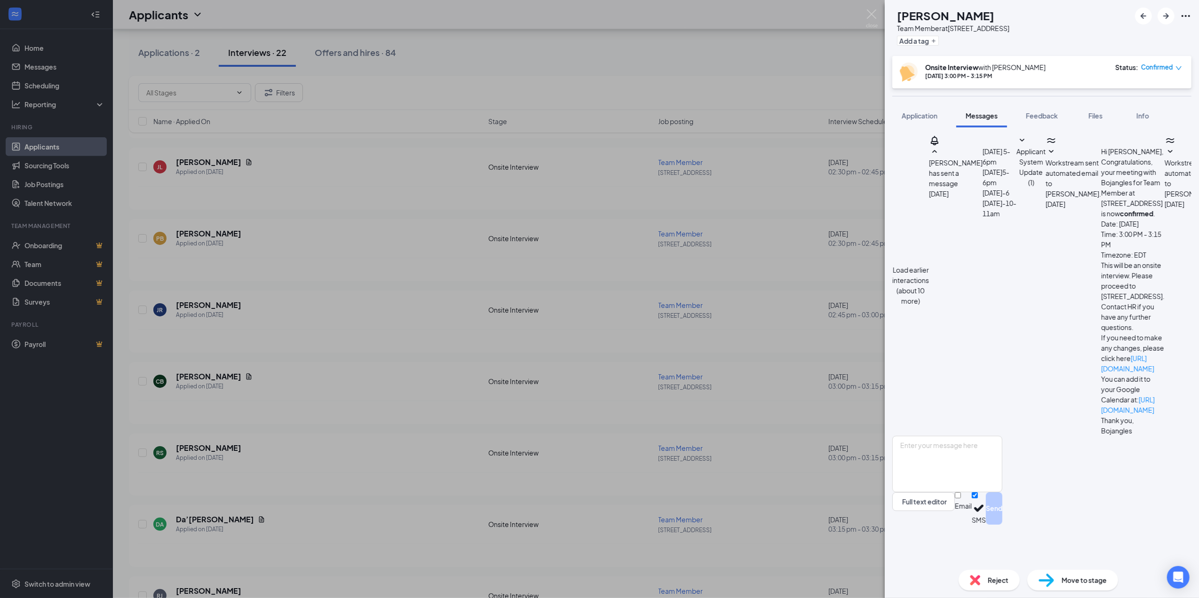
scroll to position [346, 0]
click at [760, 364] on div "CB [PERSON_NAME] Team Member at 415- Freedom Drive Add a tag Onsite Interview w…" at bounding box center [599, 299] width 1199 height 598
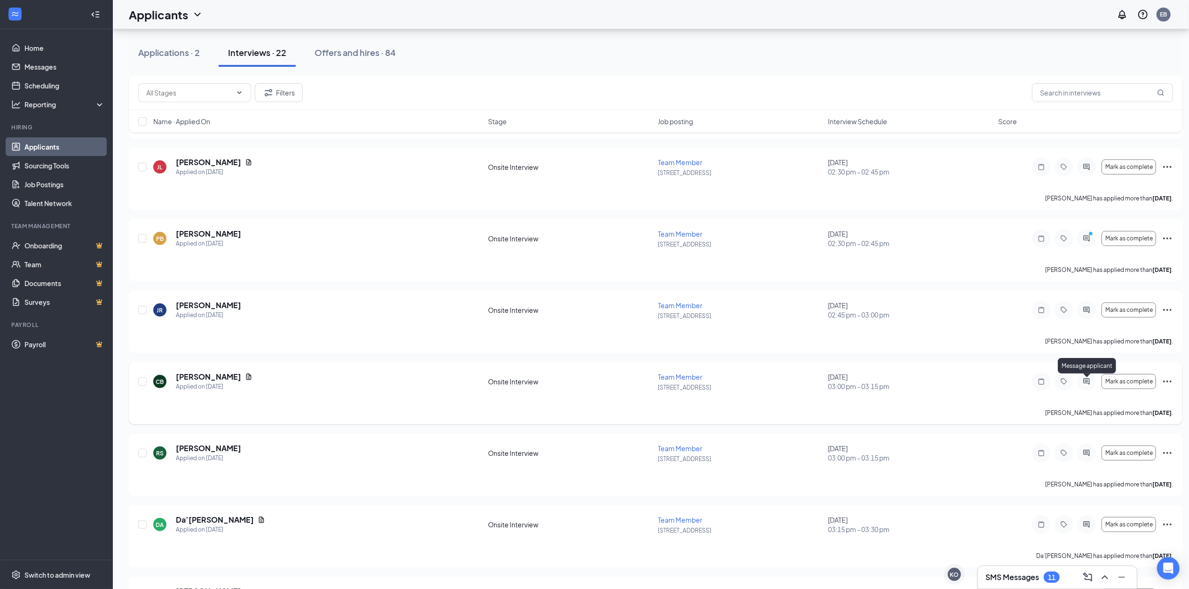
click at [1088, 380] on icon "ActiveChat" at bounding box center [1086, 382] width 11 height 8
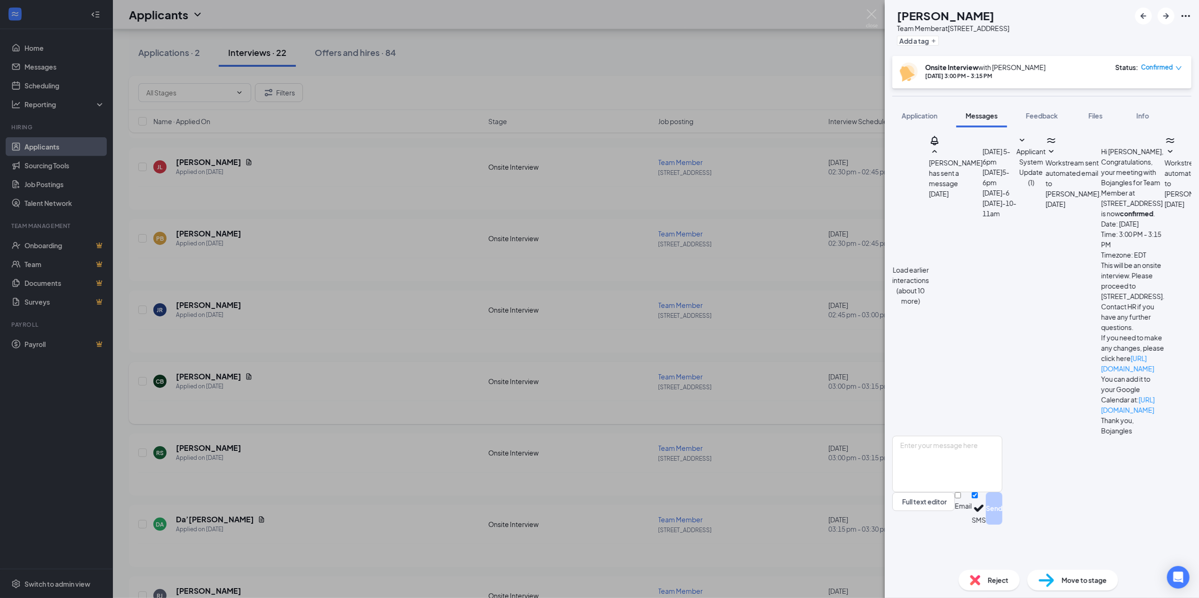
scroll to position [346, 0]
click at [963, 486] on textarea at bounding box center [947, 464] width 110 height 56
type textarea "yes"
click at [1002, 525] on button "Send" at bounding box center [994, 508] width 16 height 32
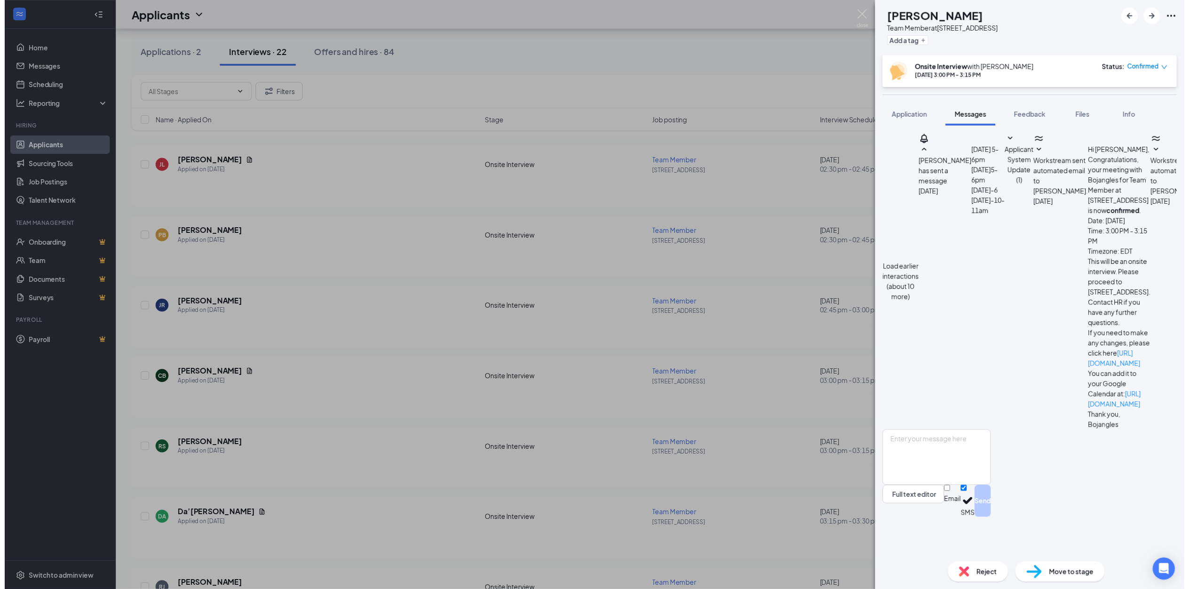
scroll to position [406, 0]
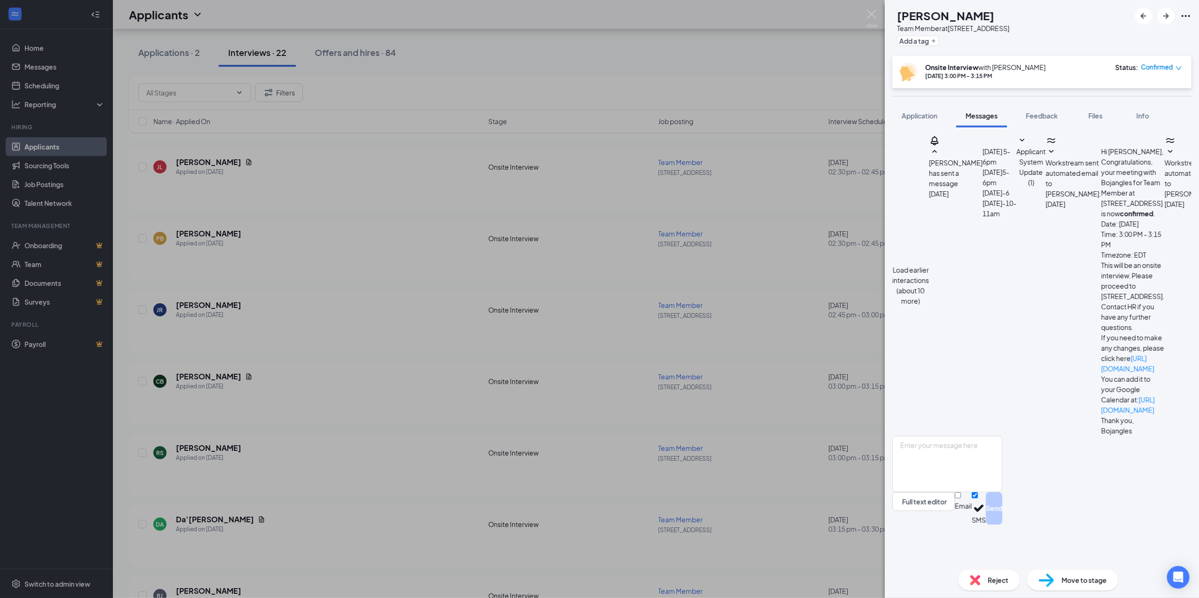
click at [685, 356] on div "CB [PERSON_NAME] Team Member at 415- Freedom Drive Add a tag Onsite Interview w…" at bounding box center [599, 299] width 1199 height 598
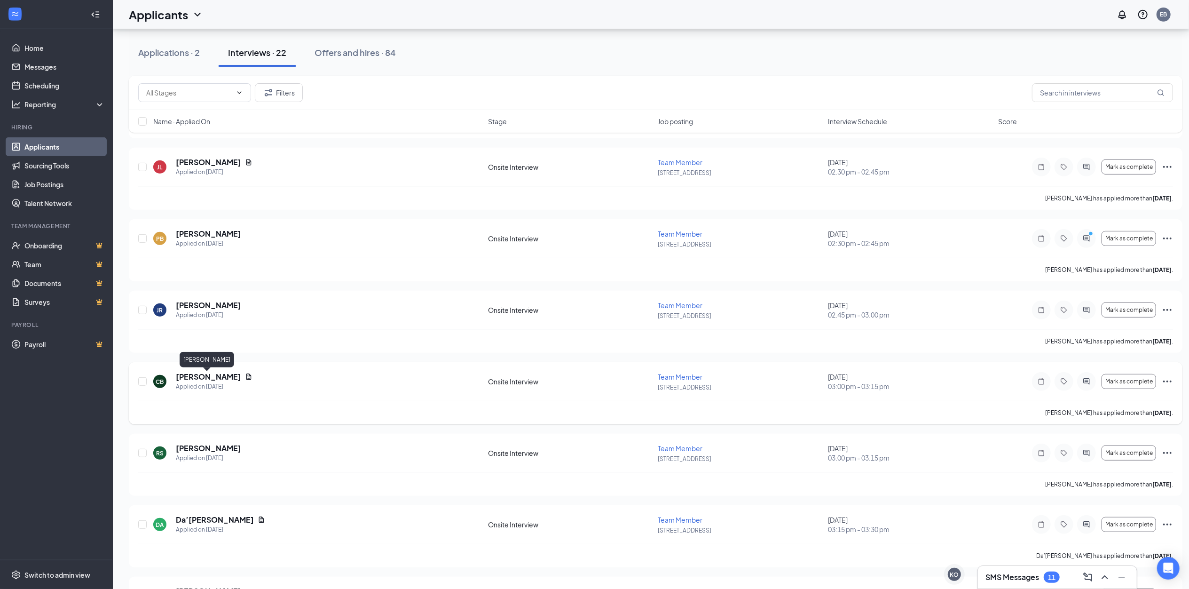
click at [221, 377] on h5 "[PERSON_NAME]" at bounding box center [208, 377] width 65 height 10
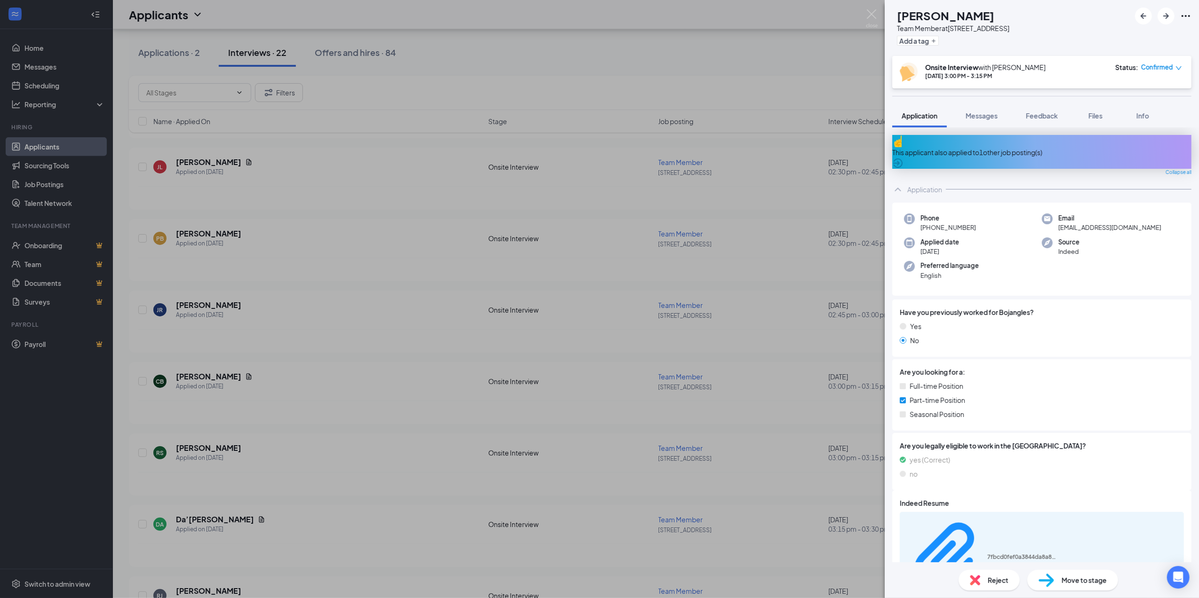
click at [1170, 66] on span "Confirmed" at bounding box center [1157, 67] width 32 height 9
click at [1155, 98] on span "Request Reschedule" at bounding box center [1127, 103] width 64 height 10
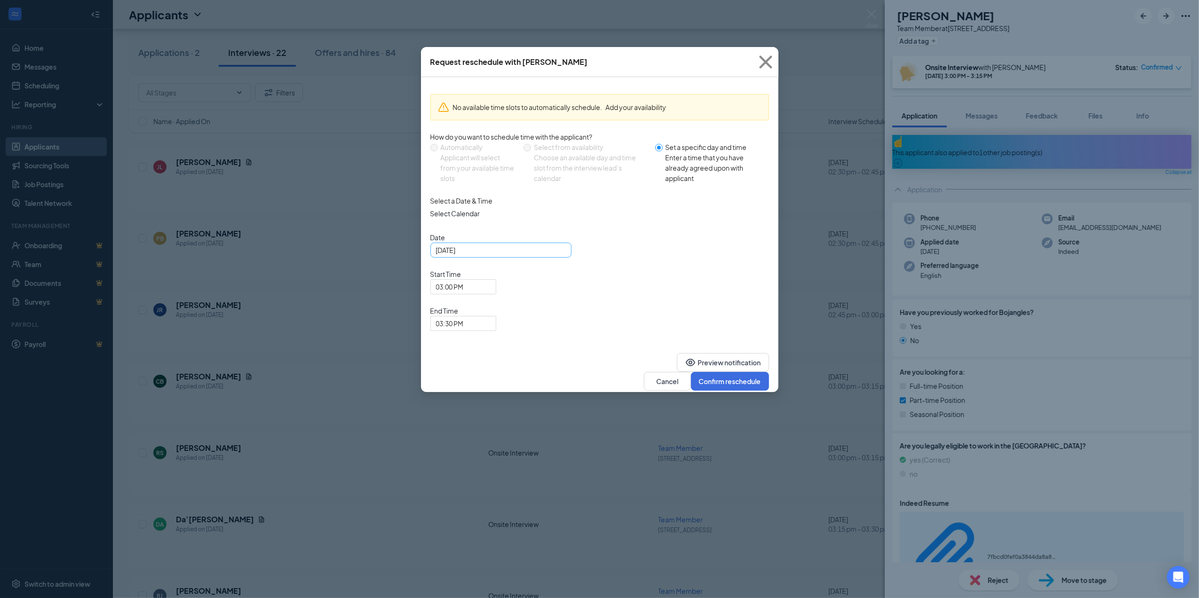
click at [554, 255] on div "[DATE]" at bounding box center [501, 250] width 130 height 10
type input "[DATE]"
click at [513, 358] on div "23" at bounding box center [511, 352] width 11 height 11
click at [720, 372] on button "Confirm reschedule" at bounding box center [730, 381] width 78 height 19
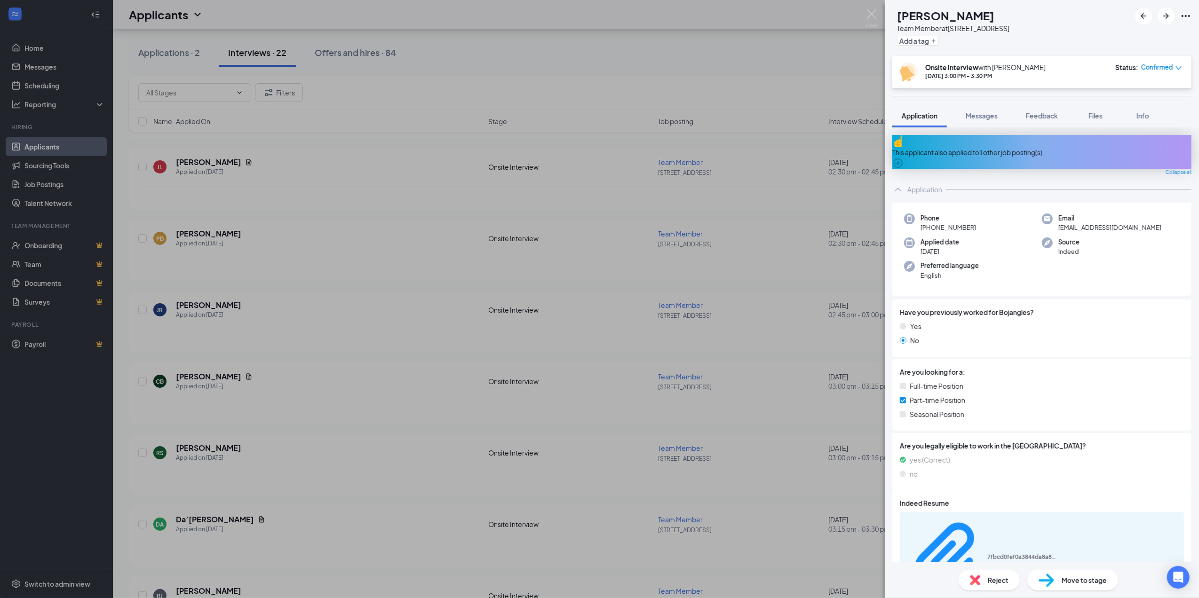
click at [750, 305] on div "CB [PERSON_NAME] Team Member at 415- Freedom Drive Add a tag Onsite Interview w…" at bounding box center [599, 299] width 1199 height 598
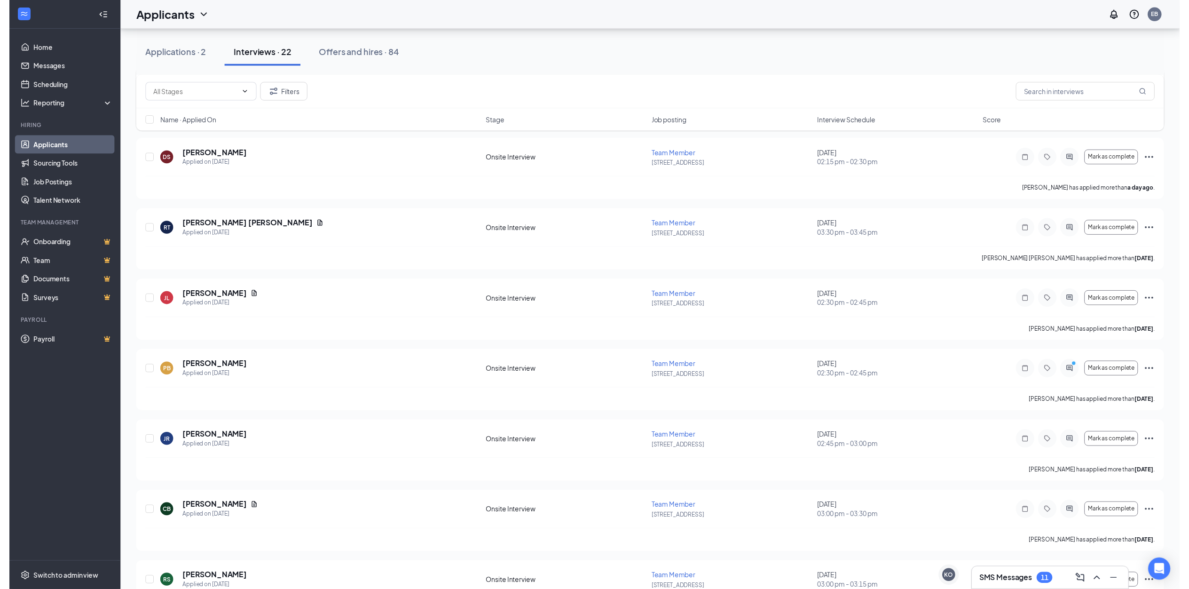
scroll to position [313, 0]
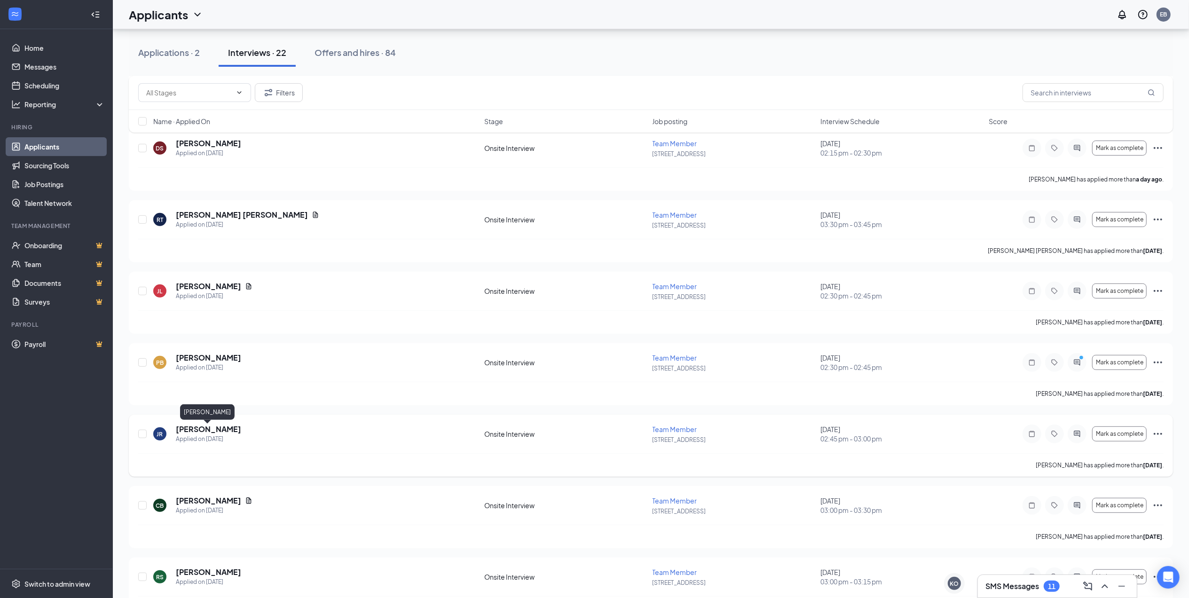
click at [223, 427] on h5 "[PERSON_NAME]" at bounding box center [208, 429] width 65 height 10
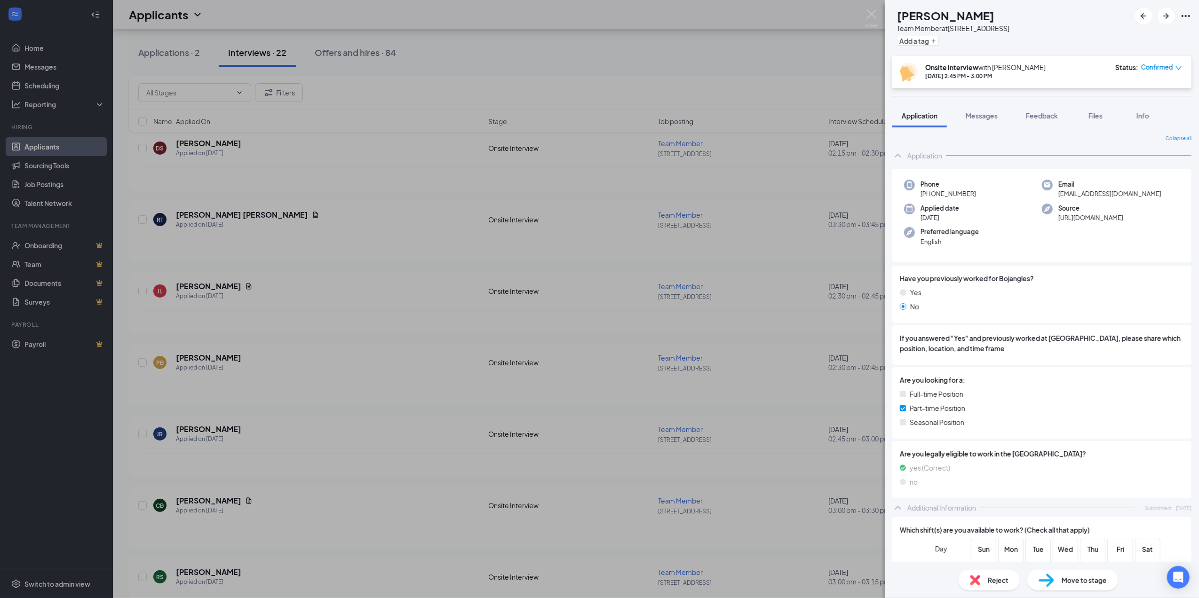
click at [982, 577] on div "Reject" at bounding box center [988, 580] width 61 height 21
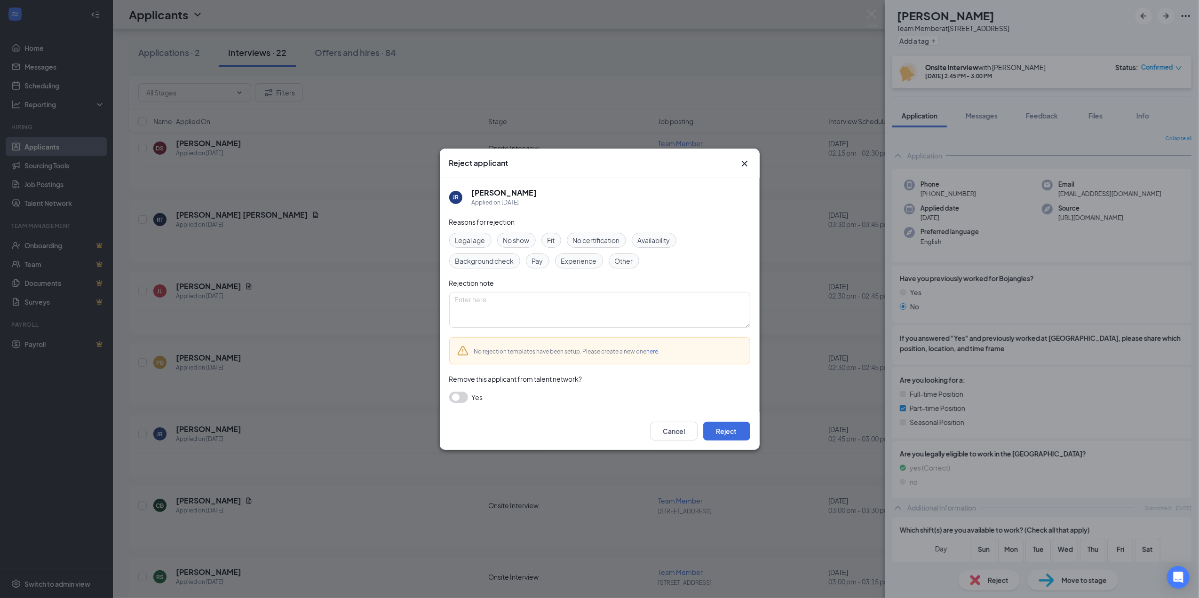
click at [549, 239] on span "Fit" at bounding box center [551, 240] width 8 height 10
click at [726, 425] on button "Reject" at bounding box center [726, 431] width 47 height 19
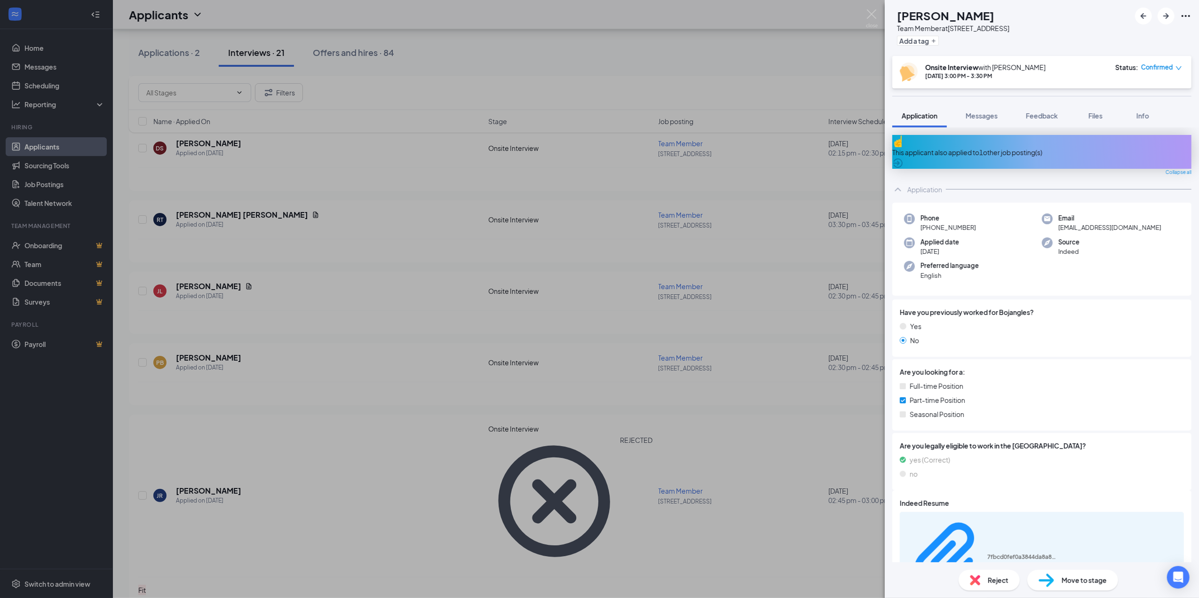
click at [753, 270] on div "CB [PERSON_NAME] Team Member at 415- Freedom Drive Add a tag Onsite Interview w…" at bounding box center [599, 299] width 1199 height 598
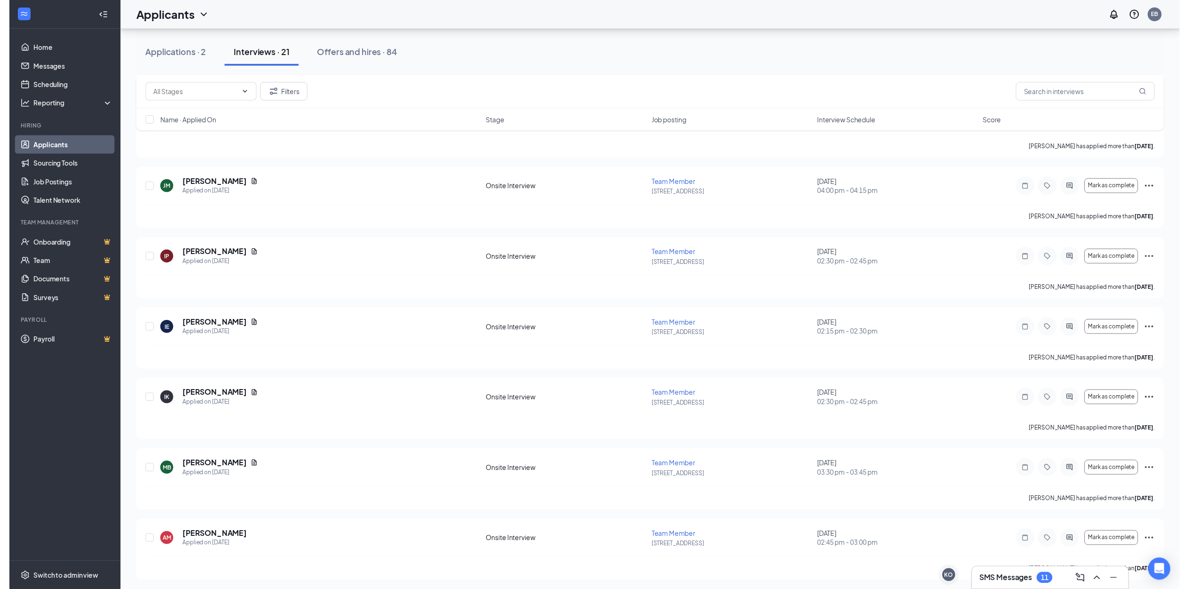
scroll to position [1136, 0]
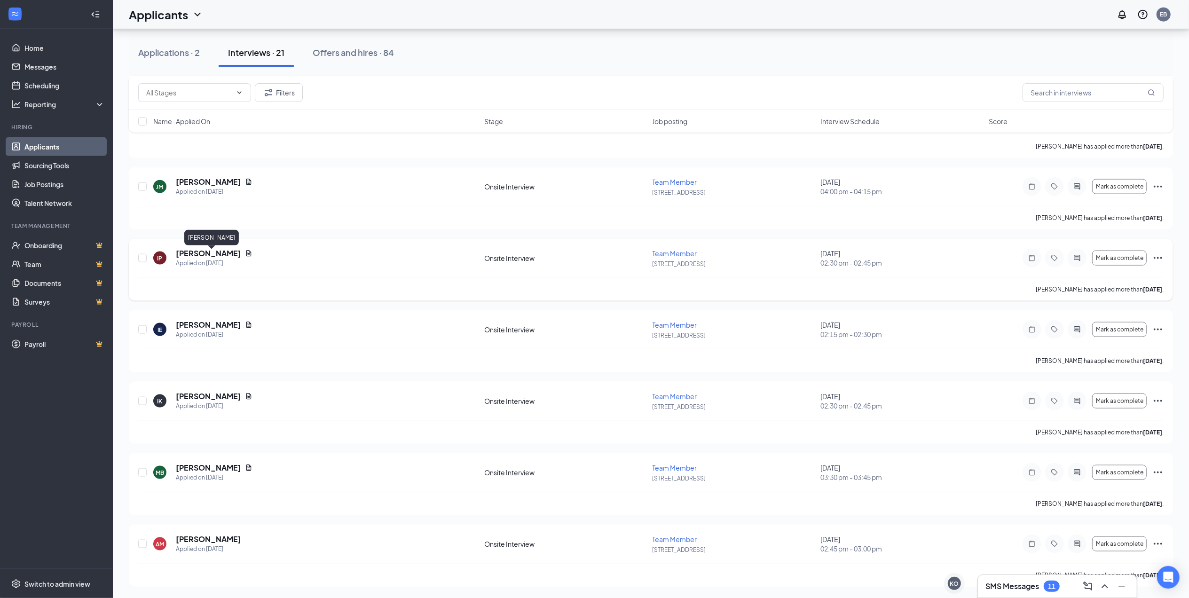
click at [241, 250] on h5 "[PERSON_NAME]" at bounding box center [208, 253] width 65 height 10
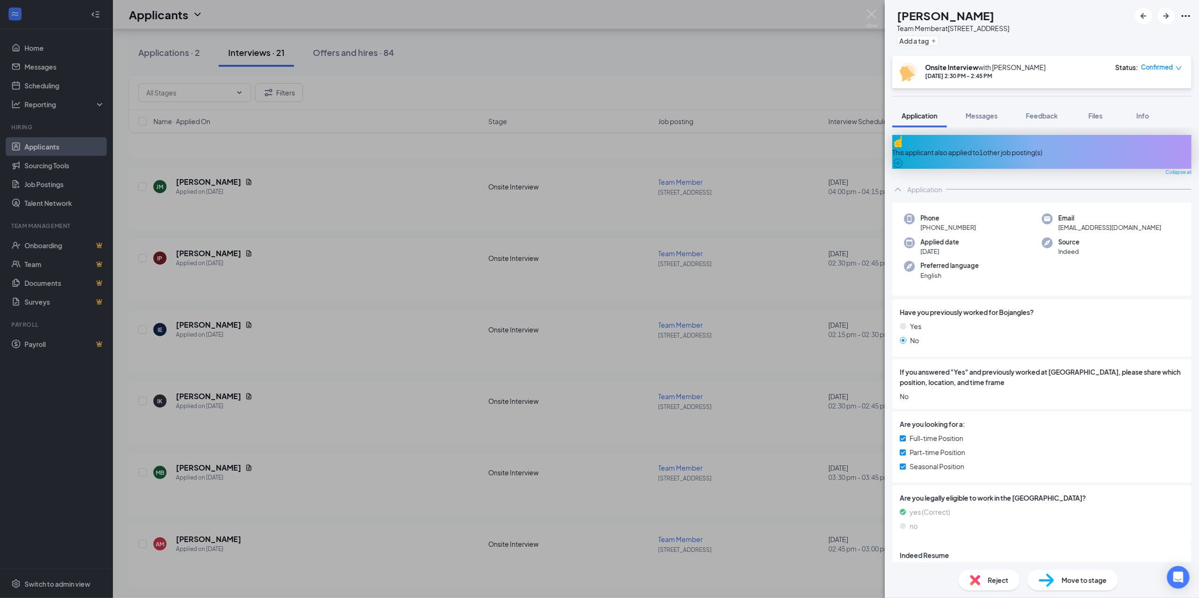
click at [994, 580] on span "Reject" at bounding box center [998, 580] width 21 height 10
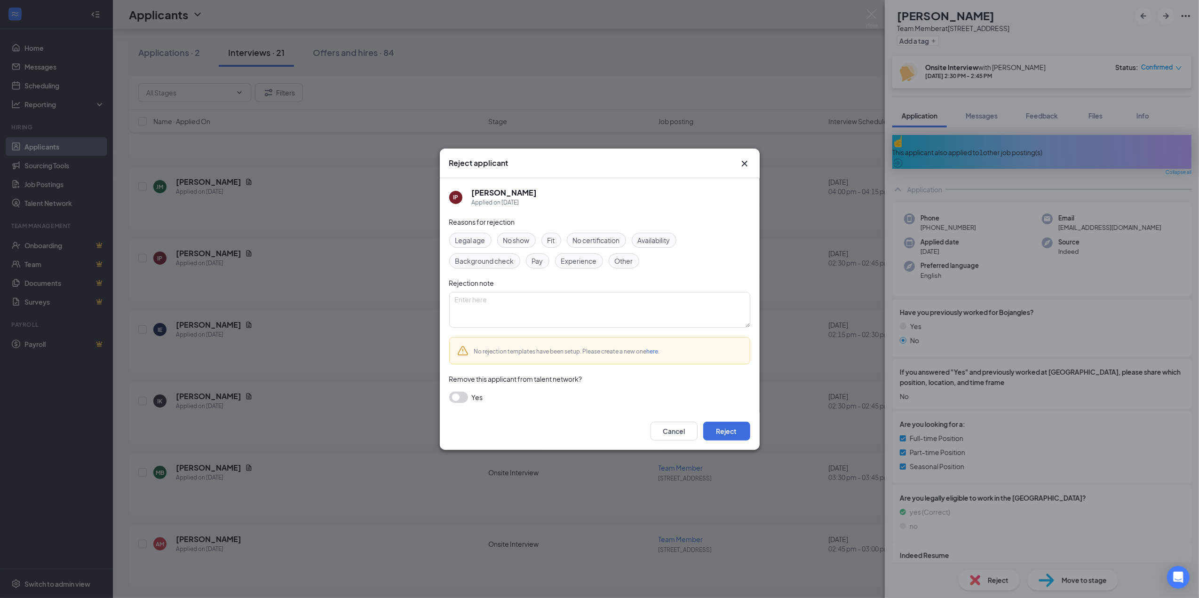
click at [531, 239] on div "No show" at bounding box center [516, 240] width 39 height 15
click at [730, 431] on button "Reject" at bounding box center [726, 431] width 47 height 19
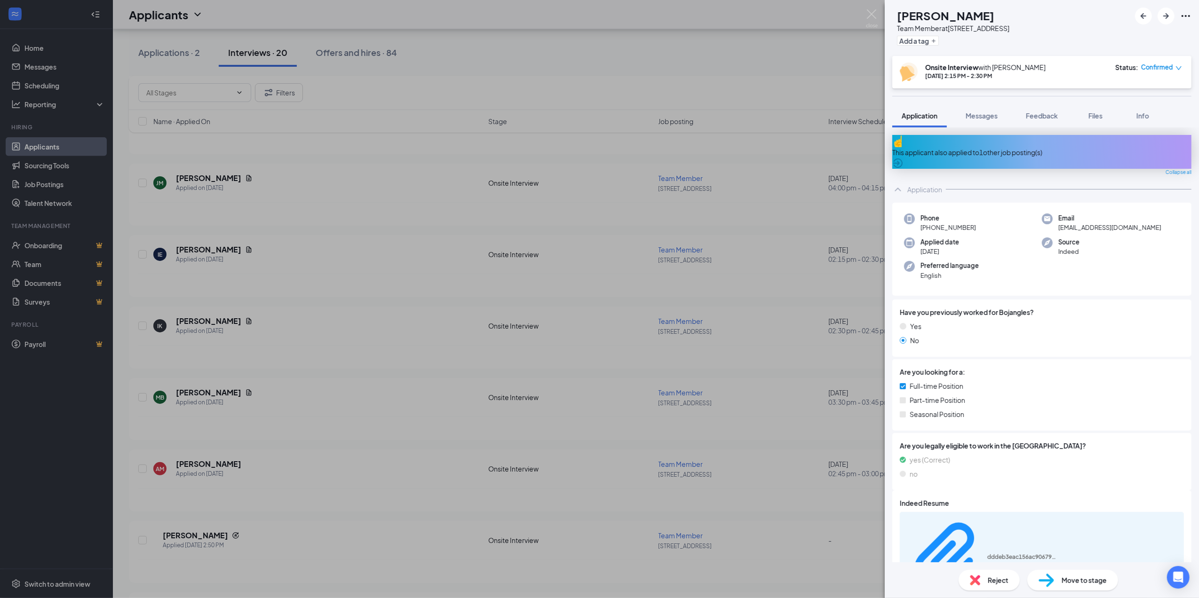
drag, startPoint x: 772, startPoint y: 219, endPoint x: 711, endPoint y: 232, distance: 62.5
click at [772, 219] on div "IE IYONNAH [PERSON_NAME] Team Member at 415- Freedom Drive Add a tag Onsite Int…" at bounding box center [599, 299] width 1199 height 598
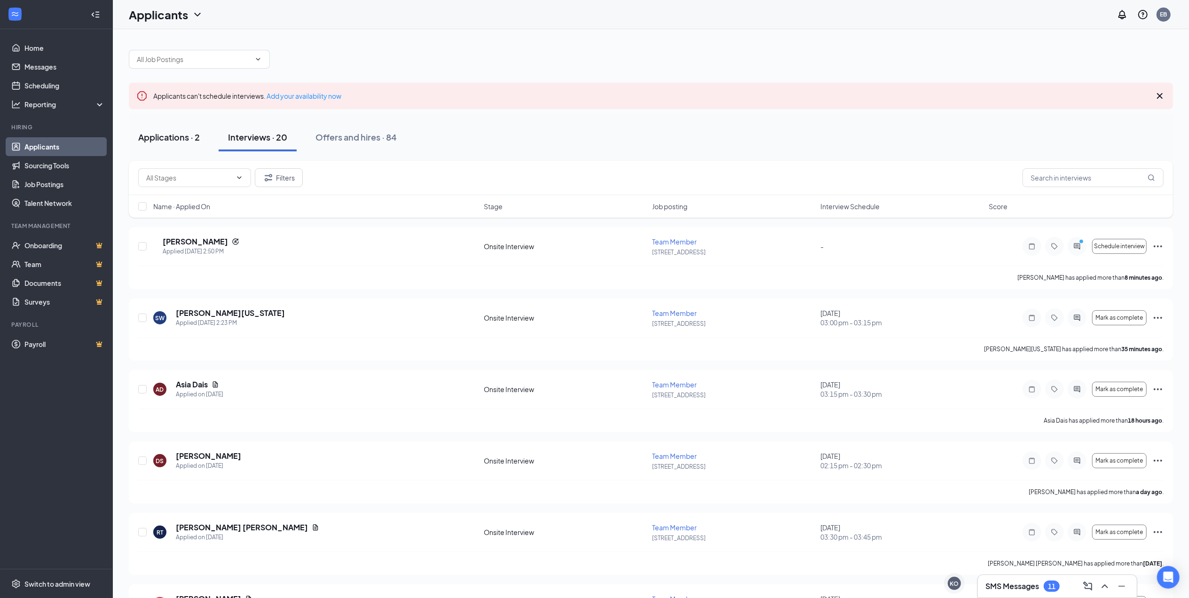
click at [177, 134] on div "Applications · 2" at bounding box center [169, 137] width 62 height 12
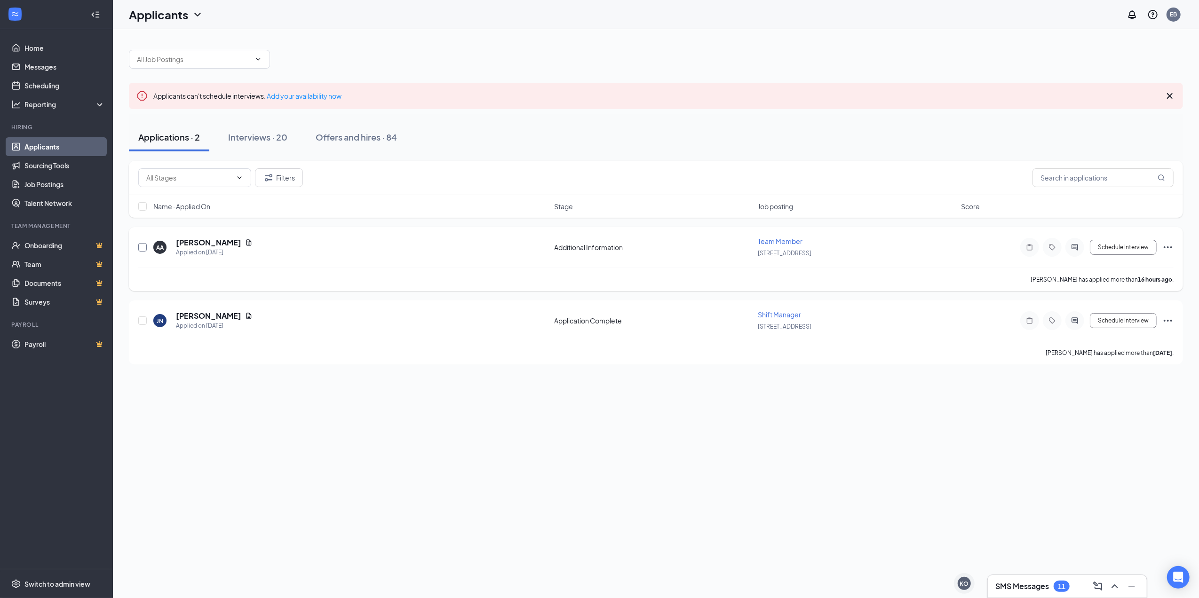
click at [140, 247] on input "checkbox" at bounding box center [142, 247] width 8 height 8
checkbox input "true"
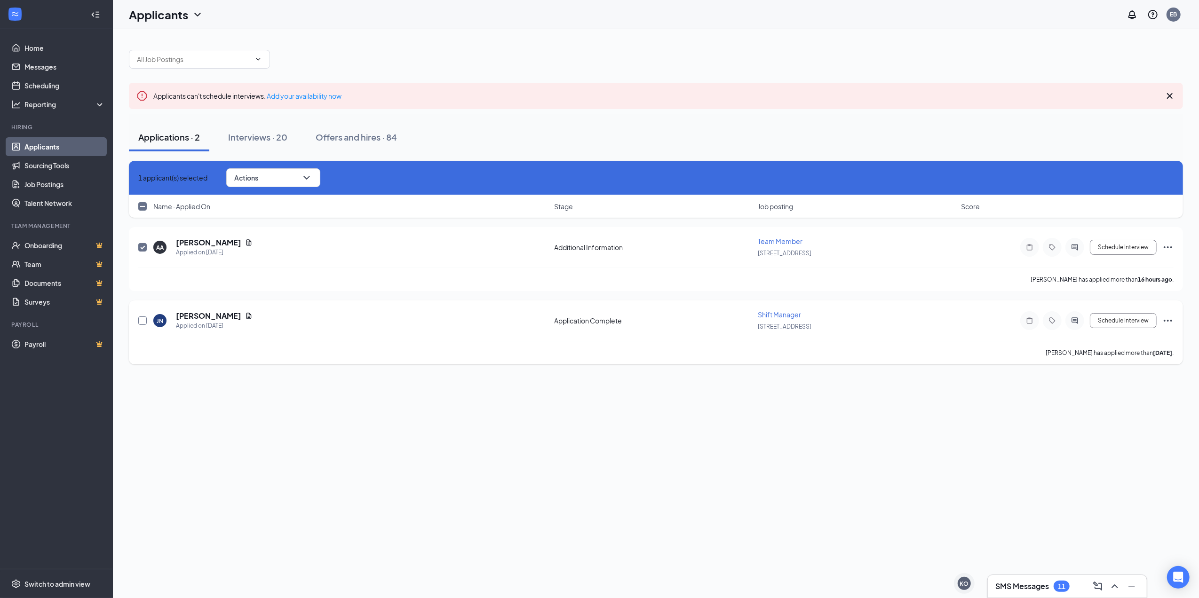
click at [142, 320] on input "checkbox" at bounding box center [142, 320] width 8 height 8
checkbox input "true"
click at [302, 176] on button "Actions" at bounding box center [273, 177] width 94 height 19
click at [269, 268] on p "Reject" at bounding box center [292, 262] width 85 height 9
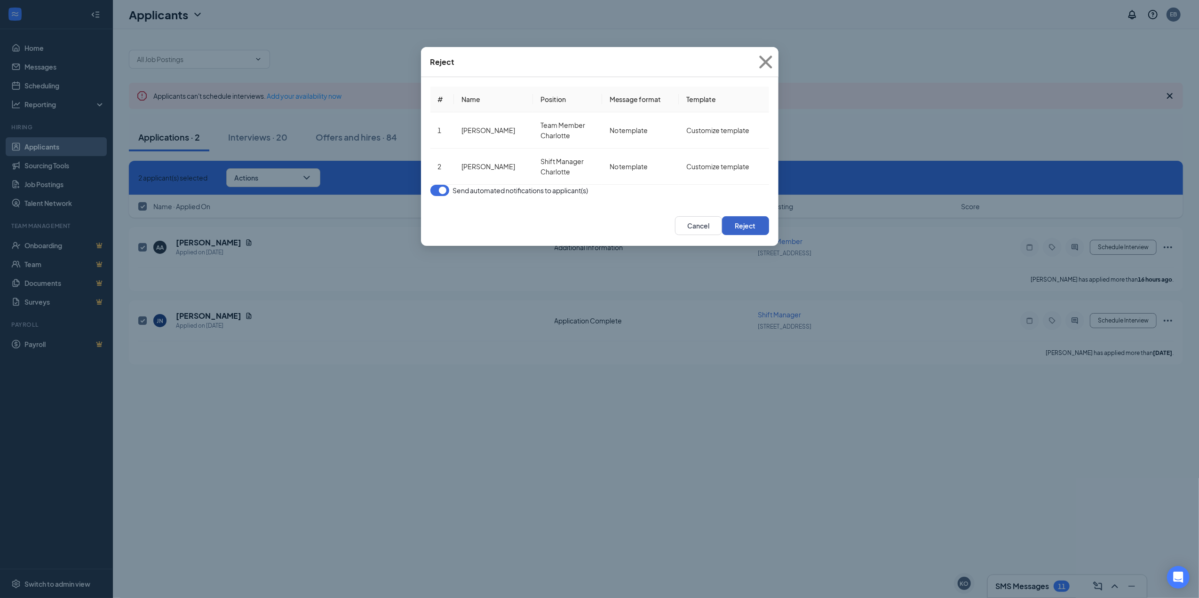
click at [736, 228] on button "Reject" at bounding box center [745, 225] width 47 height 19
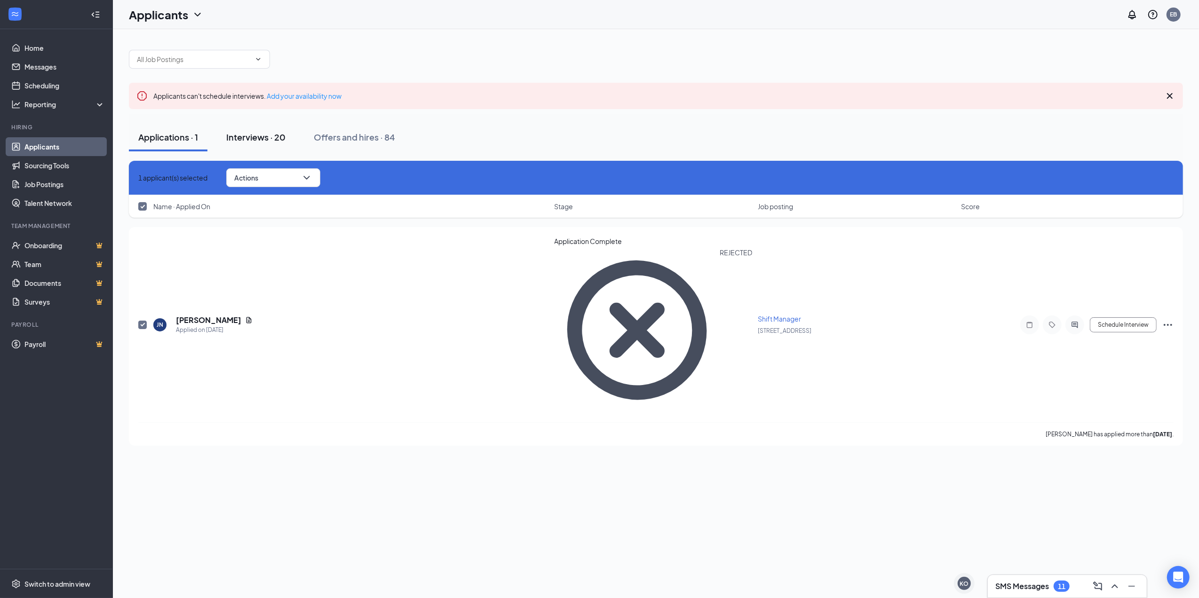
click at [271, 137] on div "Interviews · 20" at bounding box center [255, 137] width 59 height 12
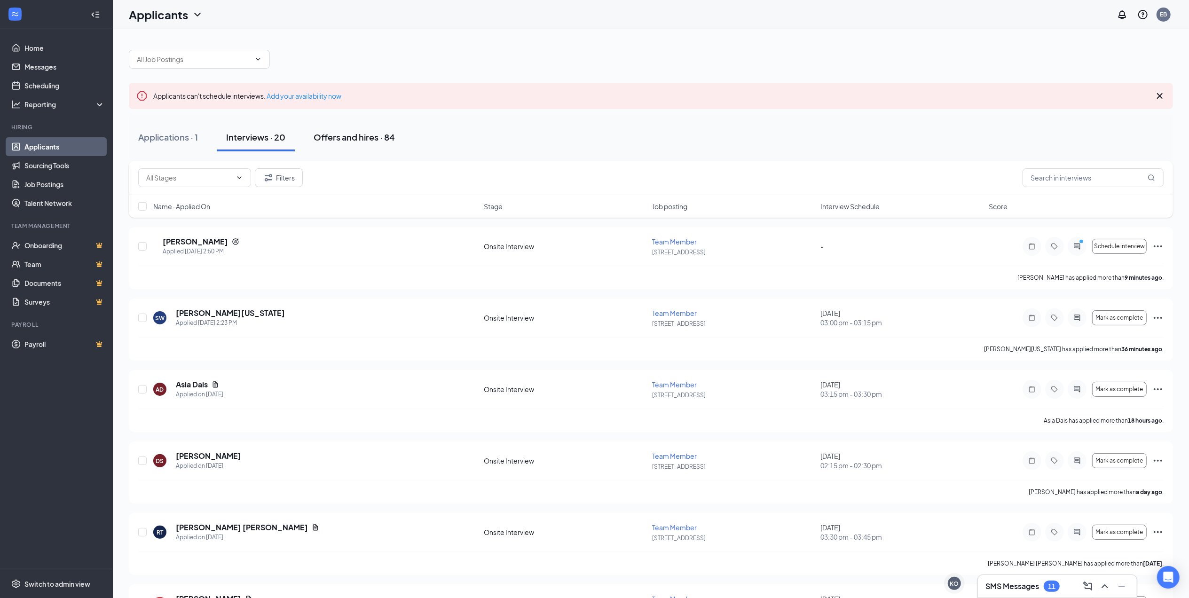
click at [362, 137] on div "Offers and hires · 84" at bounding box center [354, 137] width 81 height 12
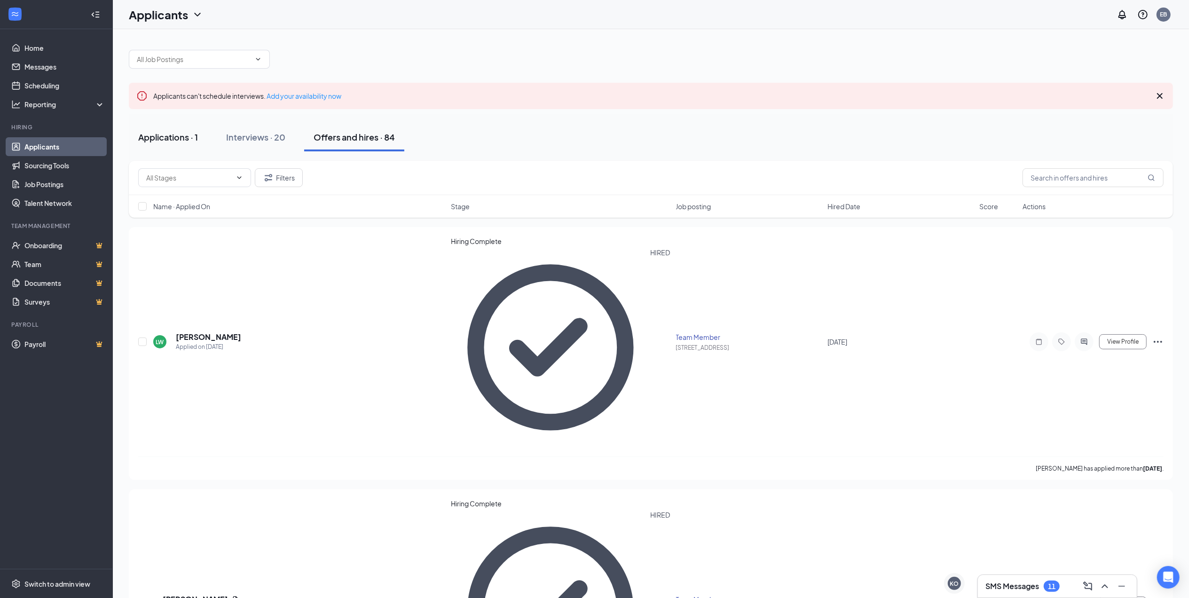
click at [166, 138] on div "Applications · 1" at bounding box center [168, 137] width 60 height 12
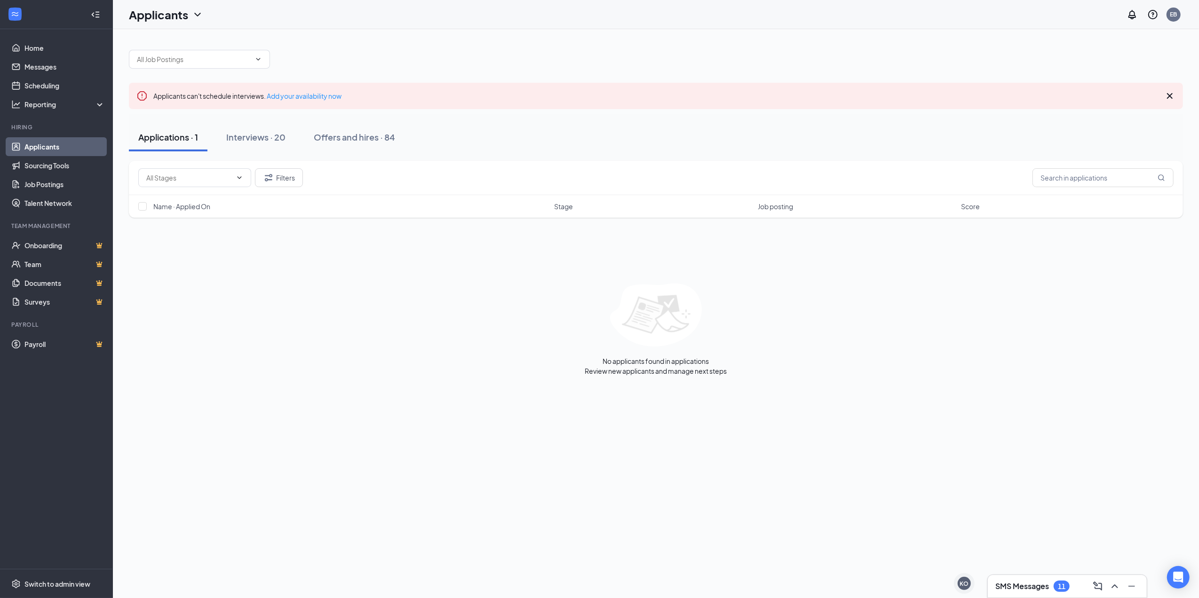
drag, startPoint x: 158, startPoint y: 134, endPoint x: 161, endPoint y: 126, distance: 8.9
click at [160, 128] on button "Applications · 1" at bounding box center [168, 137] width 79 height 28
click at [258, 141] on div "Interviews · 20" at bounding box center [255, 137] width 59 height 12
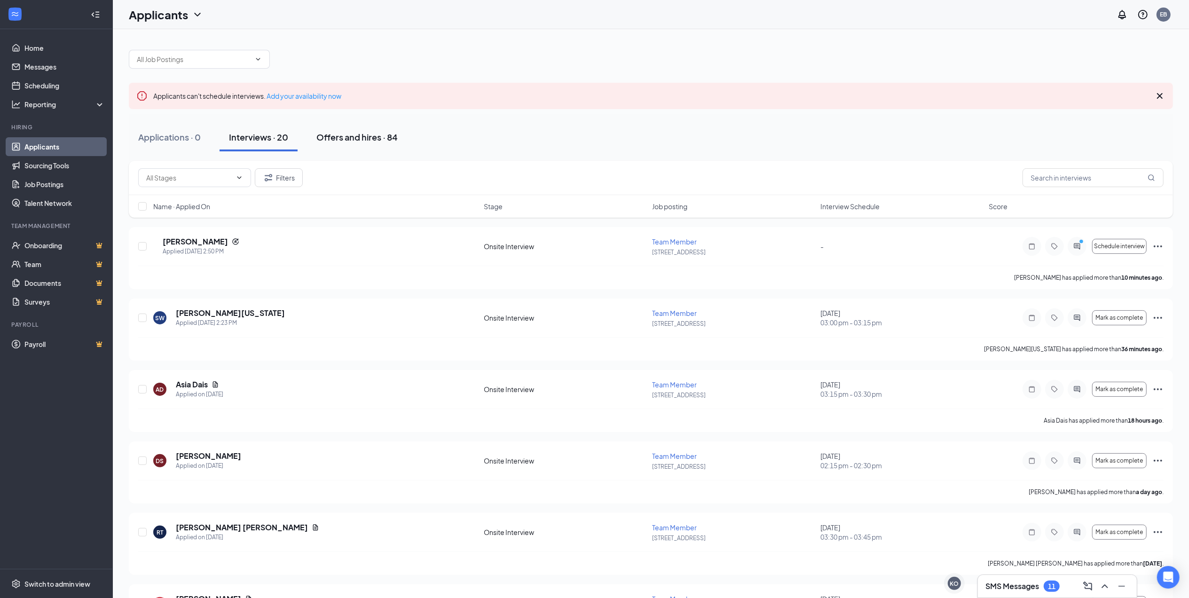
click at [379, 134] on div "Offers and hires · 84" at bounding box center [356, 137] width 81 height 12
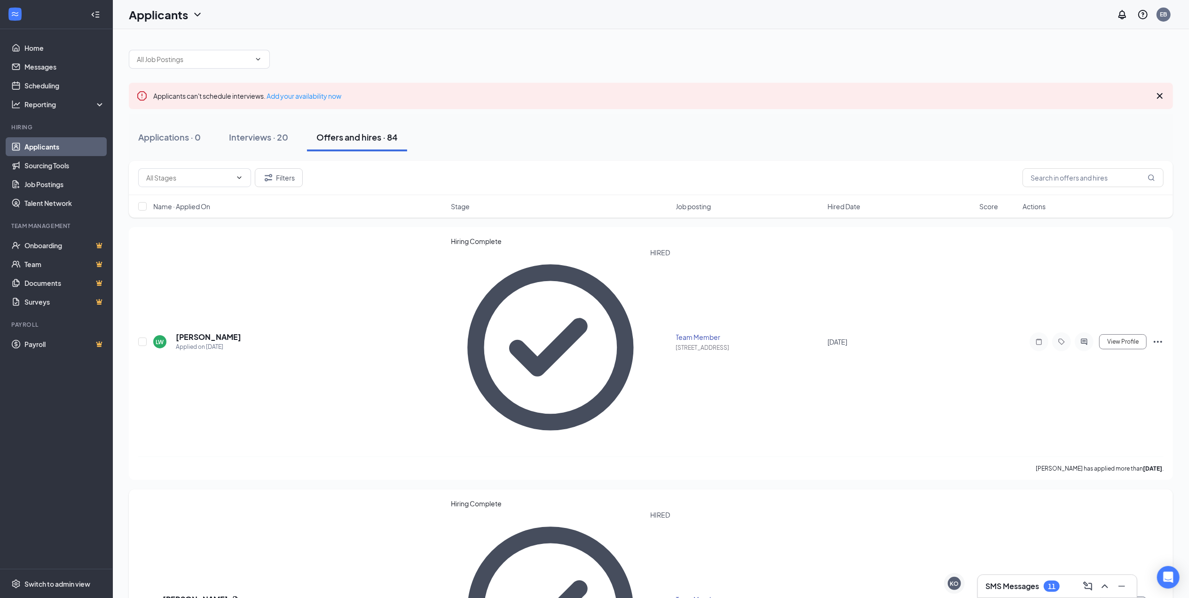
click at [1114, 598] on span "View Profile" at bounding box center [1123, 604] width 32 height 7
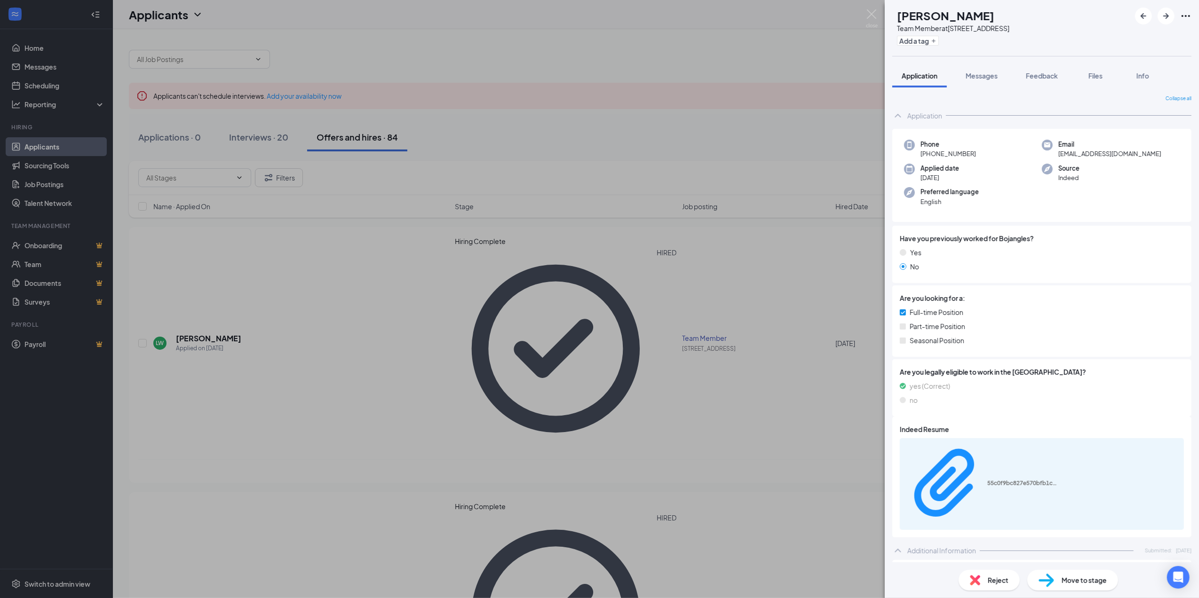
click at [316, 396] on div "[PERSON_NAME] Team Member at [STREET_ADDRESS] Add a tag Application Messages Fe…" at bounding box center [599, 299] width 1199 height 598
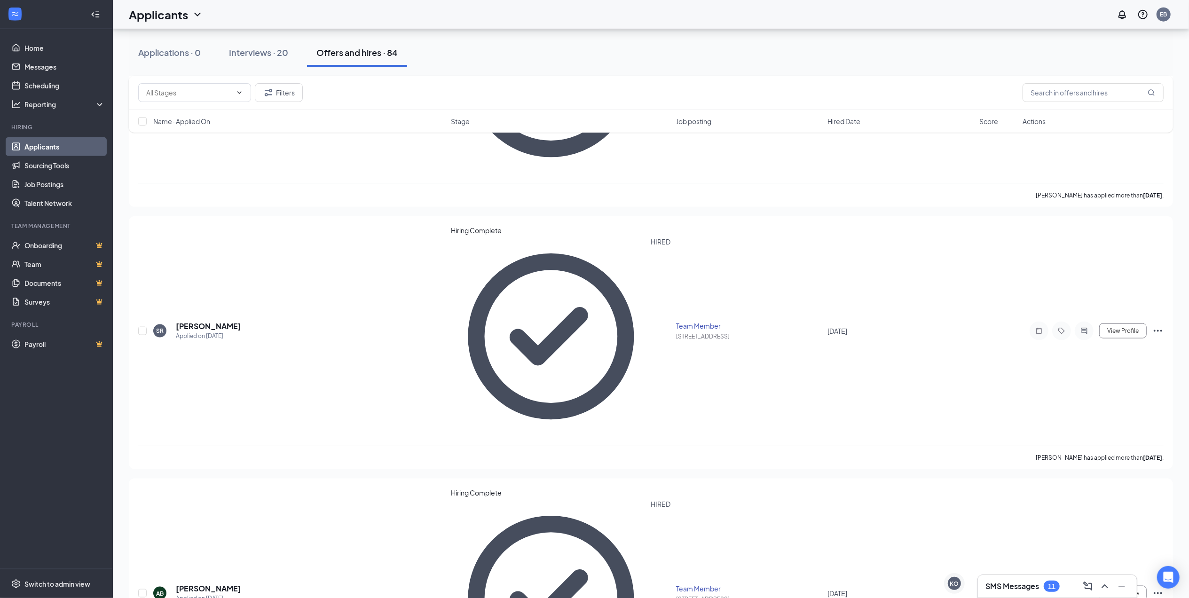
scroll to position [1066, 0]
